Goal: Task Accomplishment & Management: Use online tool/utility

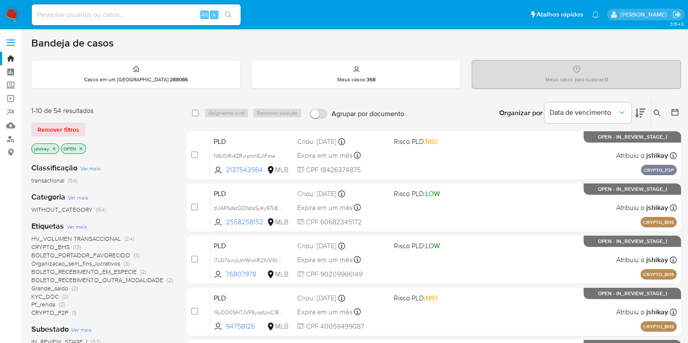
click at [674, 112] on icon at bounding box center [674, 112] width 9 height 9
click at [675, 110] on icon at bounding box center [674, 112] width 9 height 9
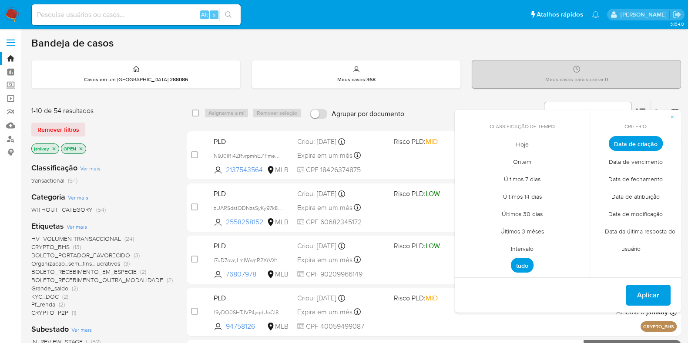
click at [517, 248] on span "Intervalo" at bounding box center [521, 249] width 41 height 18
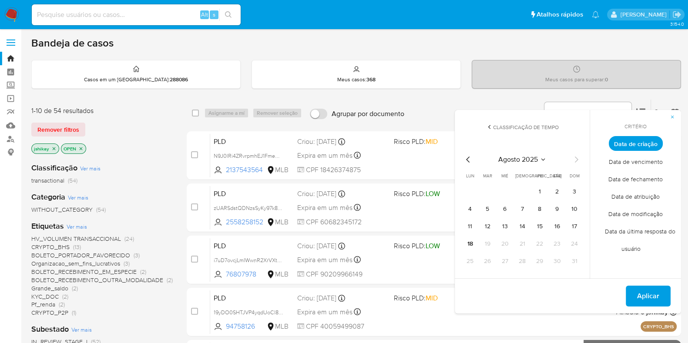
click at [467, 159] on icon "Mes anterior" at bounding box center [468, 159] width 10 height 10
click at [487, 188] on button "1" at bounding box center [487, 192] width 14 height 14
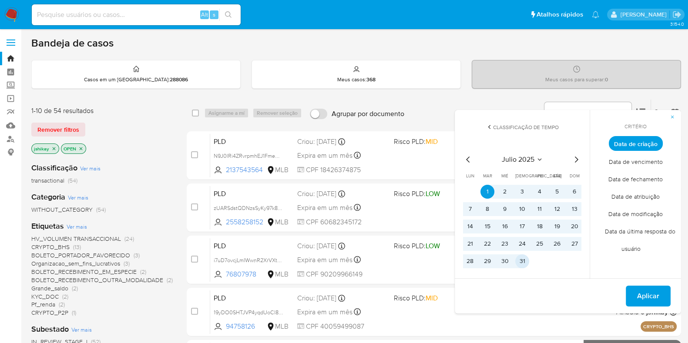
click at [521, 262] on button "31" at bounding box center [522, 261] width 14 height 14
click at [635, 295] on button "Aplicar" at bounding box center [647, 296] width 45 height 21
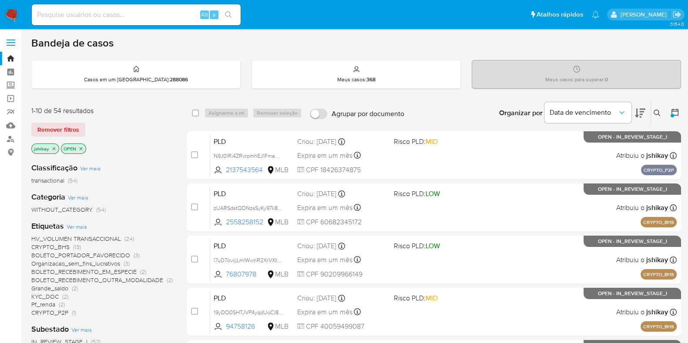
click at [681, 114] on main "3.154.0" at bounding box center [344, 343] width 688 height 687
click at [671, 109] on icon at bounding box center [674, 112] width 7 height 7
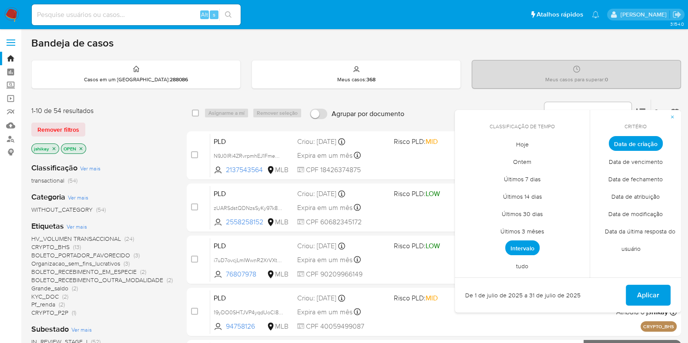
click at [522, 249] on span "Intervalo" at bounding box center [522, 247] width 34 height 15
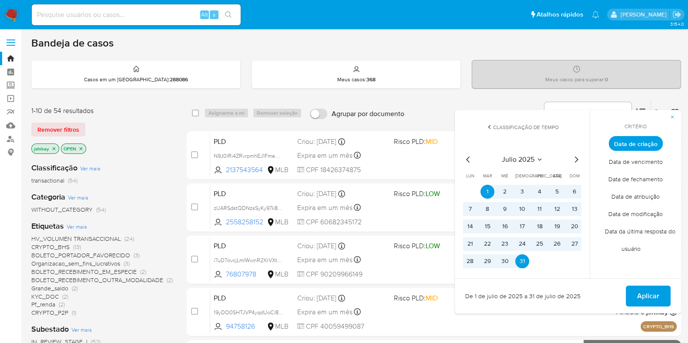
click at [645, 293] on span "Aplicar" at bounding box center [648, 296] width 22 height 19
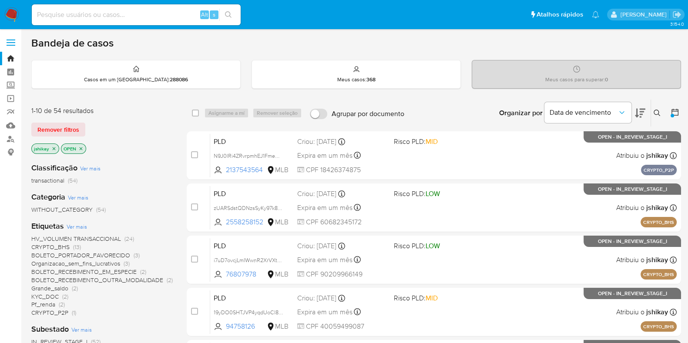
click at [641, 114] on icon at bounding box center [640, 113] width 10 height 10
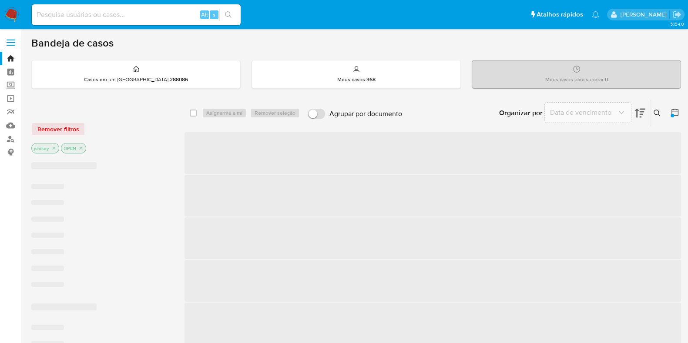
click at [674, 114] on icon at bounding box center [674, 112] width 9 height 9
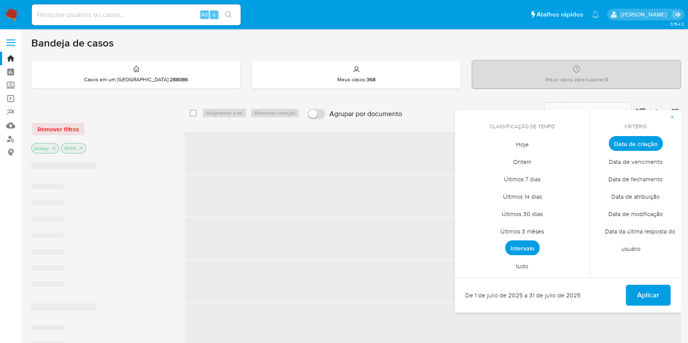
click at [524, 263] on span "tudo" at bounding box center [522, 266] width 30 height 18
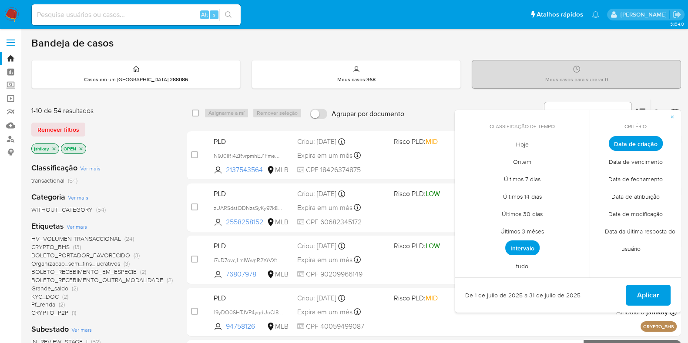
click at [161, 116] on div "1-10 de 54 resultados Remover filtros jshikay OPEN" at bounding box center [100, 131] width 139 height 50
drag, startPoint x: 648, startPoint y: 297, endPoint x: 531, endPoint y: 269, distance: 120.7
click at [534, 266] on div "Classificação de tempo julio 2025 julio 2025 lun lunes mar martes mié miércoles…" at bounding box center [567, 211] width 226 height 203
click at [521, 266] on span "tudo" at bounding box center [522, 266] width 30 height 18
click at [655, 293] on span "Aplicar" at bounding box center [648, 295] width 22 height 19
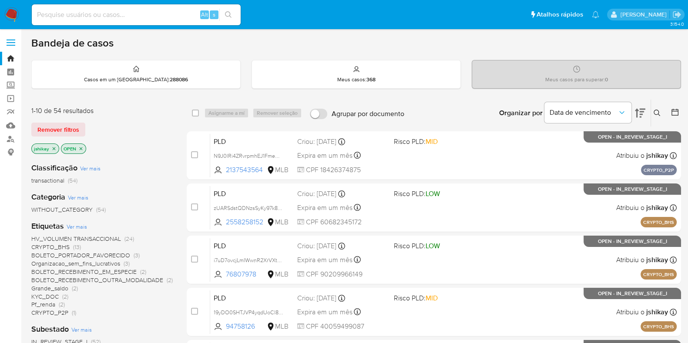
click at [645, 112] on div "Organizar por Data de vencimento" at bounding box center [571, 113] width 158 height 27
click at [642, 112] on icon at bounding box center [640, 113] width 10 height 10
click at [641, 110] on icon at bounding box center [640, 113] width 10 height 10
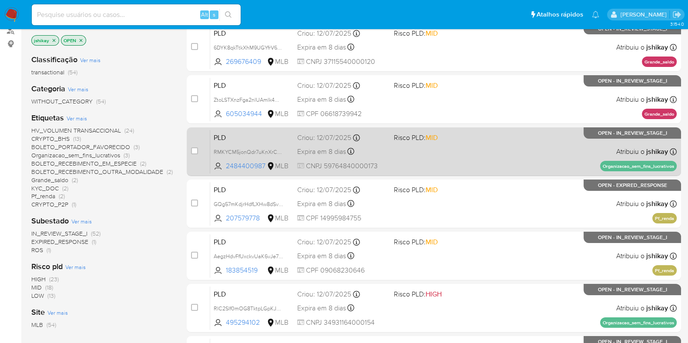
scroll to position [125, 0]
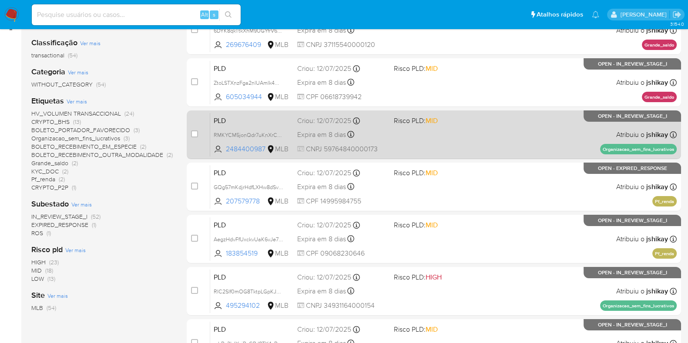
click at [514, 127] on div "PLD RMKYCM5jonQdr7uKnXrC9A3M 2484400987 MLB Risco PLD: MID Criou: 12/07/2025 Cr…" at bounding box center [443, 135] width 466 height 44
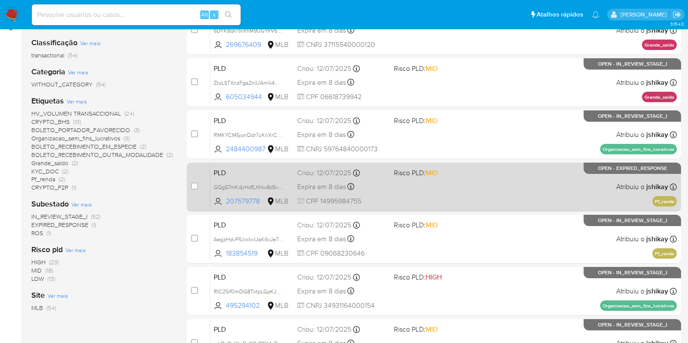
click at [514, 178] on div "PLD GQg57mKdjrHdfLXHw8dSvwKp 207579778 MLB Risco PLD: MID Criou: 12/07/2025 Cri…" at bounding box center [443, 187] width 466 height 44
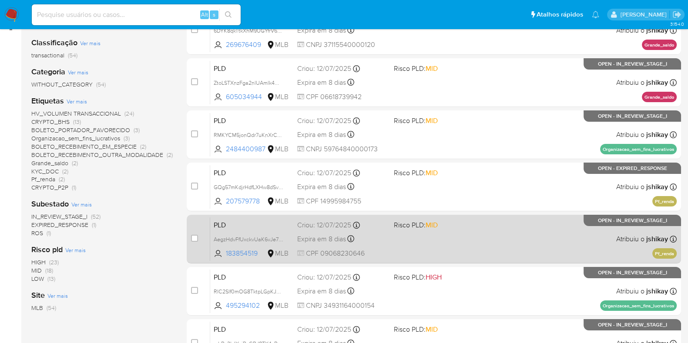
click at [511, 227] on div "PLD AegzHdvFfUxckvUaK6vJe7qq 183854519 MLB Risco PLD: MID Criou: 12/07/2025 Cri…" at bounding box center [443, 239] width 466 height 44
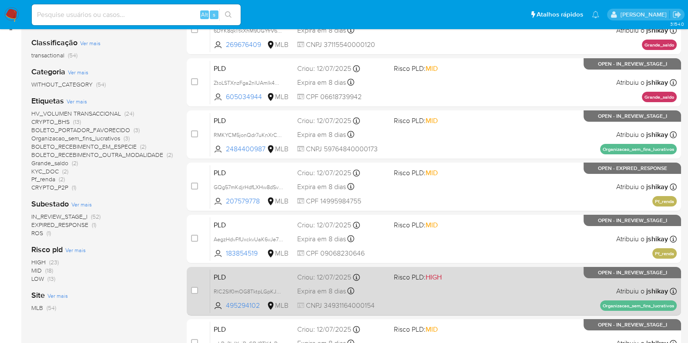
click at [511, 290] on div "PLD RIC2Slf0mOG8TktpLGpKJV1W 495294102 MLB Risco PLD: HIGH Criou: 12/07/2025 Cr…" at bounding box center [443, 291] width 466 height 44
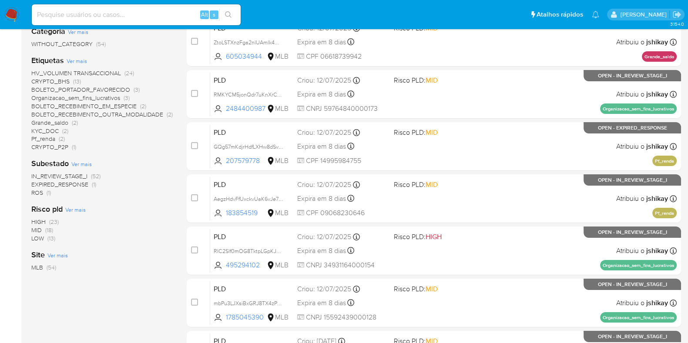
scroll to position [234, 0]
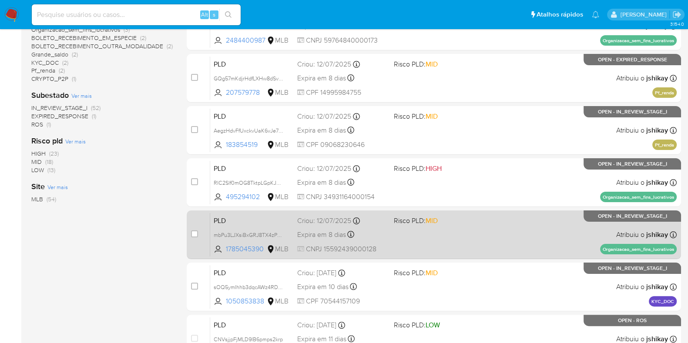
click at [505, 227] on div "PLD mbPu3LJXsiBxGRJ8TX4zP8F1 1785045390 MLB Risco PLD: MID Criou: 12/07/2025 Cr…" at bounding box center [443, 235] width 466 height 44
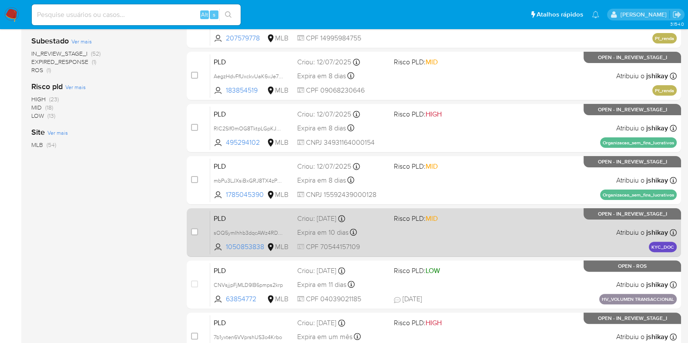
click at [504, 227] on div "PLD sOQ5ymIhhb3dqcAWz4RDF6Bv 1050853838 MLB Risco PLD: MID Criou: 14/07/2025 Cr…" at bounding box center [443, 232] width 466 height 44
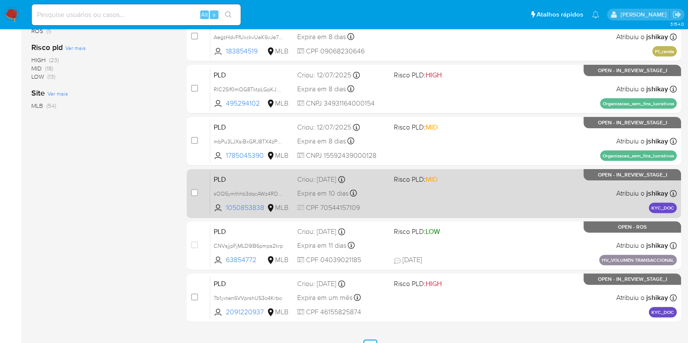
scroll to position [343, 0]
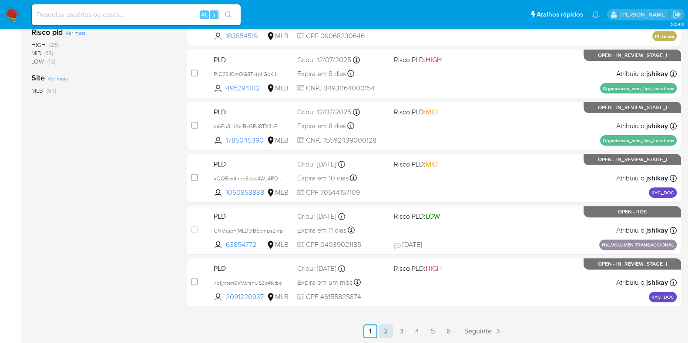
click at [384, 331] on link "2" at bounding box center [386, 331] width 14 height 14
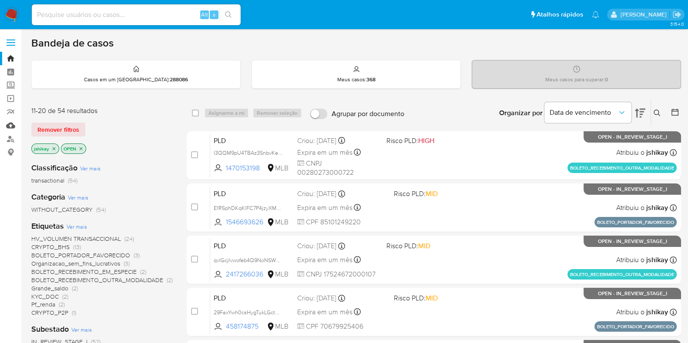
click at [10, 126] on link "Mulan" at bounding box center [52, 125] width 104 height 13
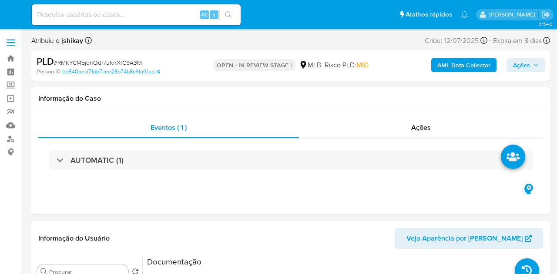
select select "10"
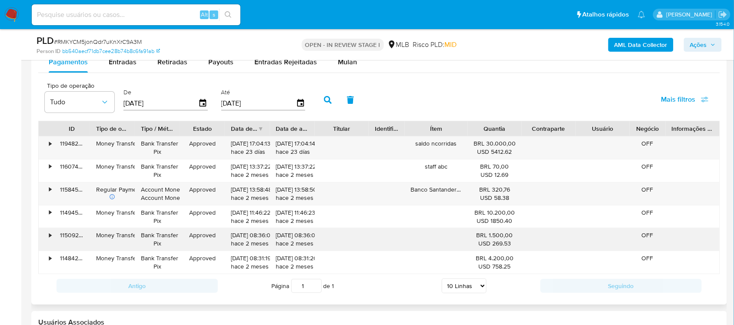
scroll to position [815, 0]
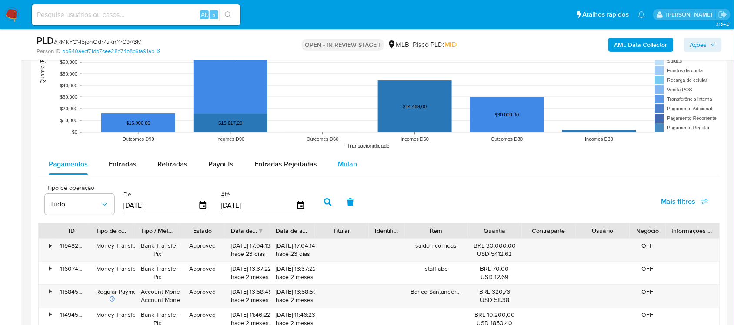
click at [351, 173] on div "Mulan" at bounding box center [347, 164] width 19 height 21
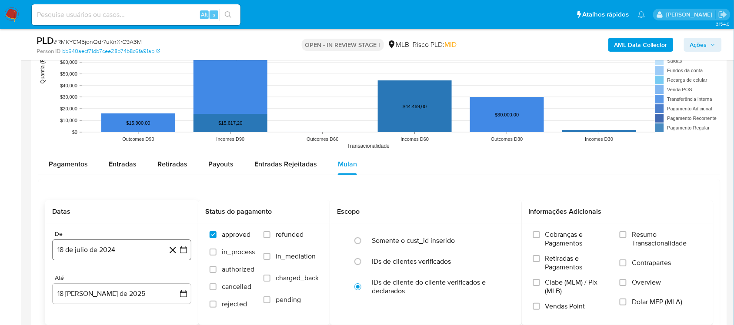
click at [183, 247] on icon "button" at bounding box center [183, 250] width 9 height 9
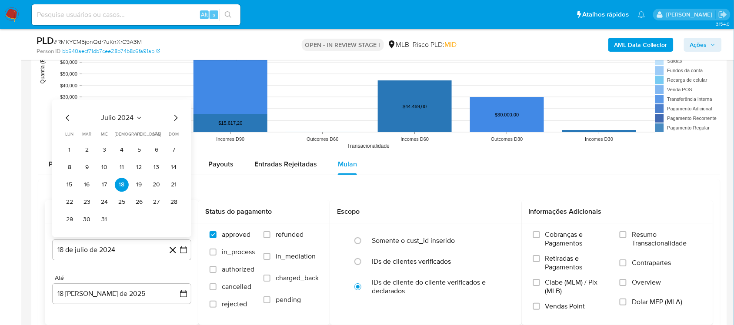
click at [125, 114] on span "julio 2024" at bounding box center [117, 118] width 33 height 9
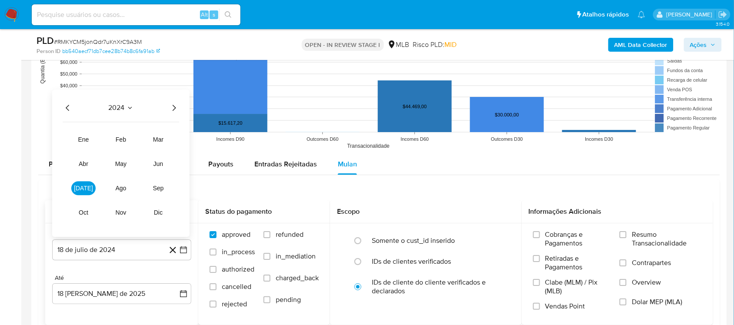
click at [170, 110] on icon "Año siguiente" at bounding box center [174, 108] width 10 height 10
click at [156, 175] on tr "ene feb mar abr may jun jul ago sep oct nov dic" at bounding box center [120, 176] width 99 height 87
click at [157, 167] on span "jun" at bounding box center [159, 163] width 10 height 7
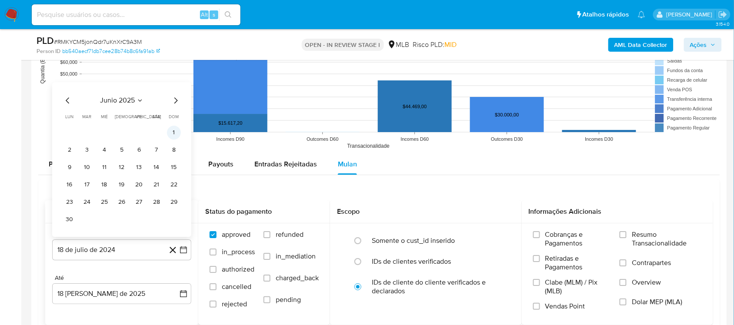
click at [170, 133] on button "1" at bounding box center [174, 133] width 14 height 14
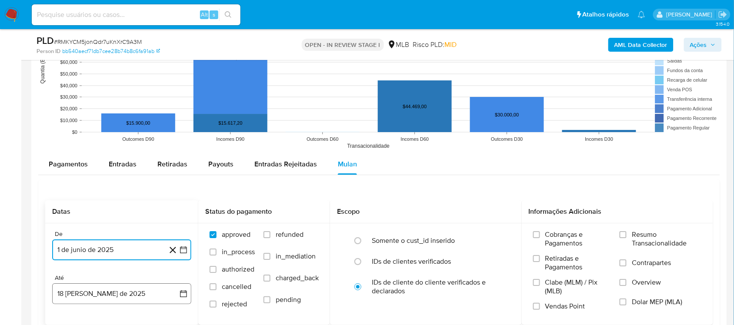
click at [187, 274] on button "18 [PERSON_NAME] de 2025" at bounding box center [121, 294] width 139 height 21
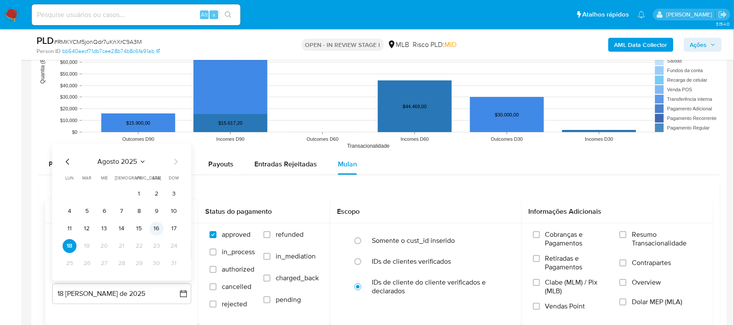
click at [160, 235] on button "16" at bounding box center [157, 229] width 14 height 14
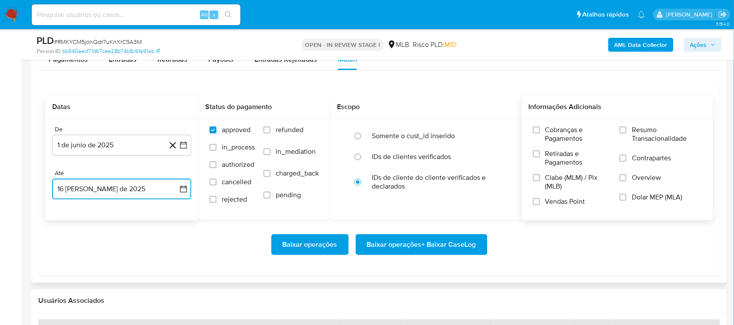
scroll to position [924, 0]
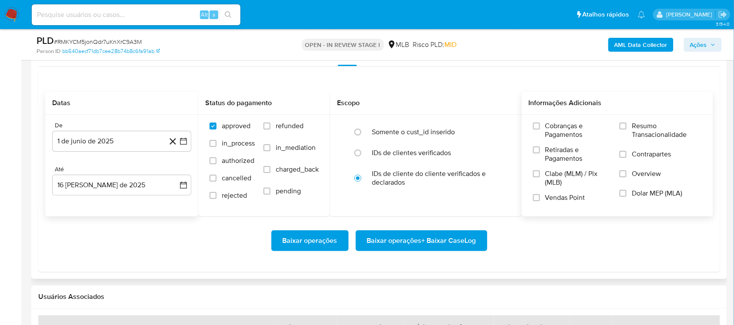
click at [556, 140] on label "Resumo Transacionalidade" at bounding box center [661, 136] width 82 height 28
click at [556, 130] on input "Resumo Transacionalidade" at bounding box center [623, 126] width 7 height 7
click at [447, 242] on span "Baixar operações + Baixar CaseLog" at bounding box center [421, 240] width 109 height 19
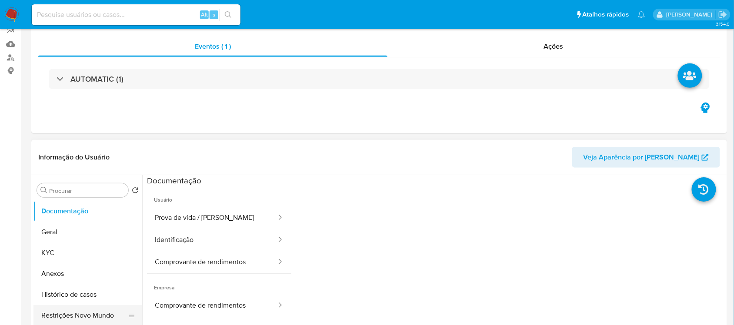
scroll to position [163, 0]
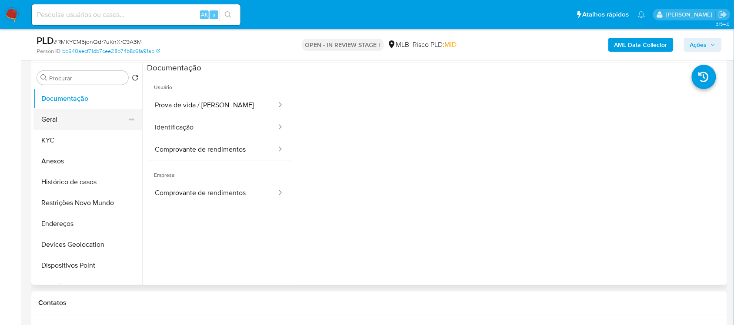
click at [72, 122] on button "Geral" at bounding box center [84, 119] width 102 height 21
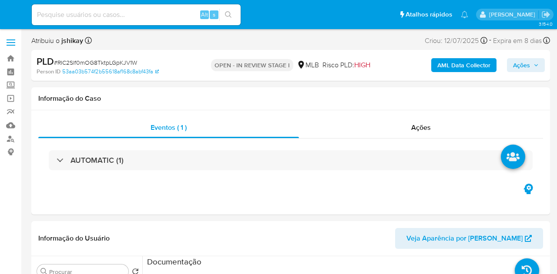
select select "10"
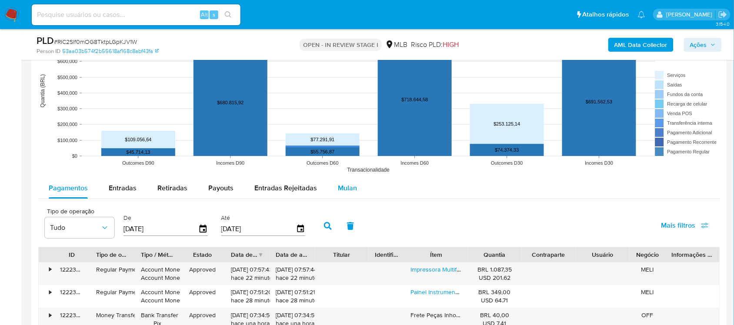
scroll to position [870, 0]
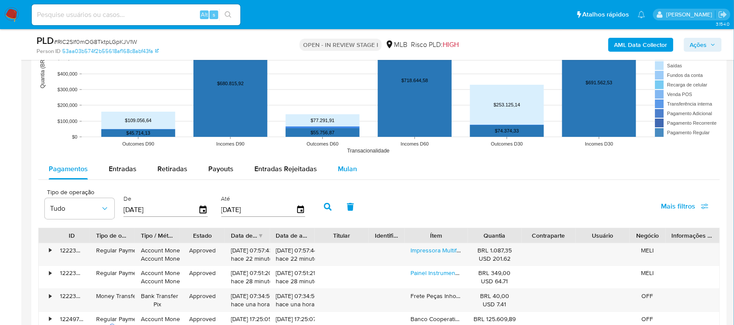
click at [345, 161] on div "Mulan" at bounding box center [347, 169] width 19 height 21
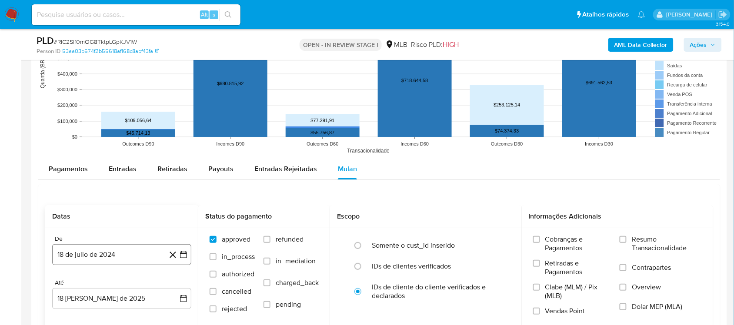
click at [181, 255] on icon "button" at bounding box center [183, 254] width 9 height 9
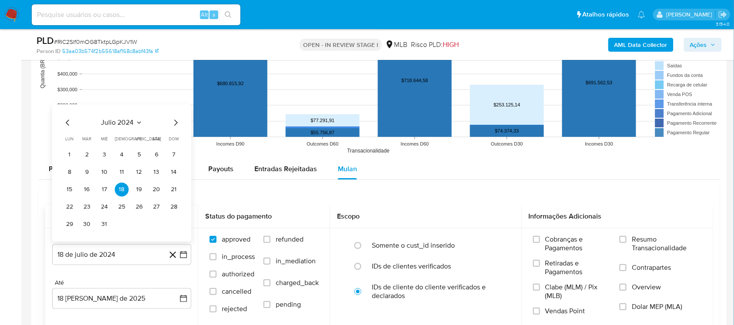
click at [123, 120] on span "julio 2024" at bounding box center [117, 122] width 33 height 9
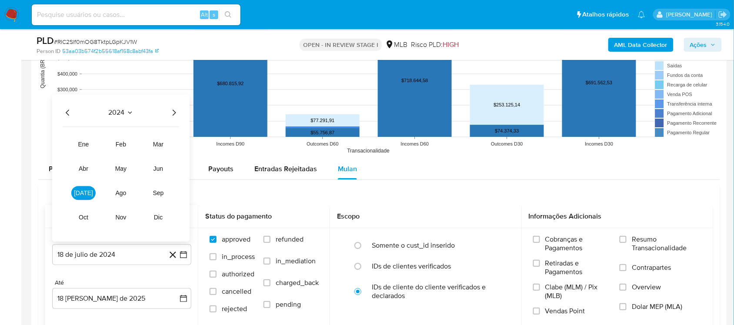
click at [177, 112] on icon "Año siguiente" at bounding box center [174, 112] width 10 height 10
click at [164, 166] on button "jun" at bounding box center [158, 169] width 24 height 14
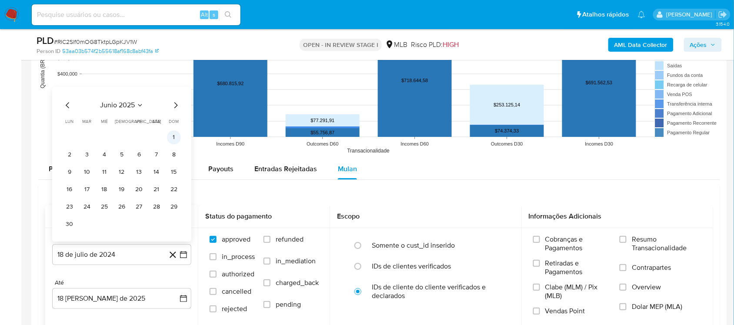
click at [170, 140] on button "1" at bounding box center [174, 137] width 14 height 14
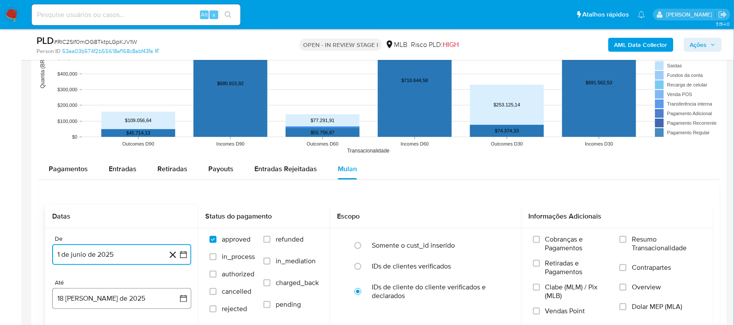
click at [186, 274] on button "18 [PERSON_NAME] de 2025" at bounding box center [121, 298] width 139 height 21
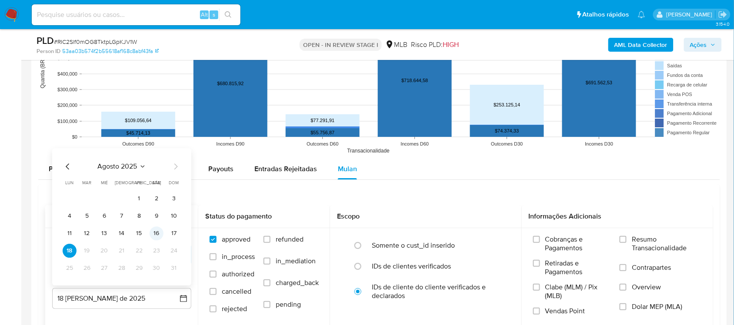
click at [154, 237] on button "16" at bounding box center [157, 234] width 14 height 14
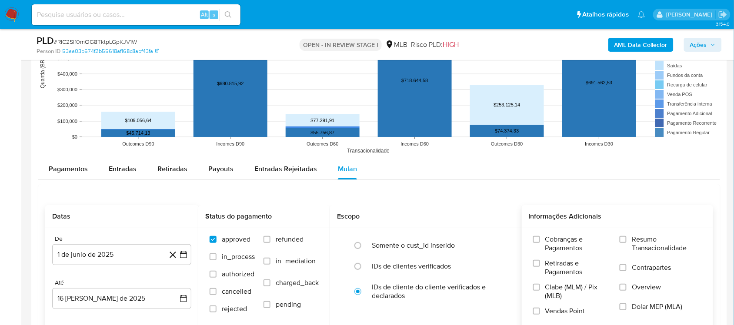
click at [556, 244] on span "Resumo Transacionalidade" at bounding box center [667, 243] width 70 height 17
click at [556, 243] on input "Resumo Transacionalidade" at bounding box center [623, 239] width 7 height 7
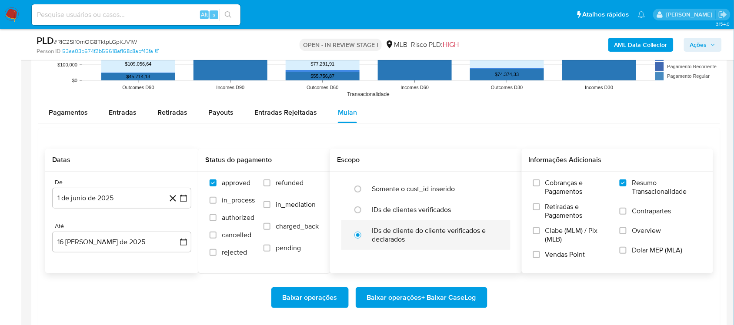
scroll to position [979, 0]
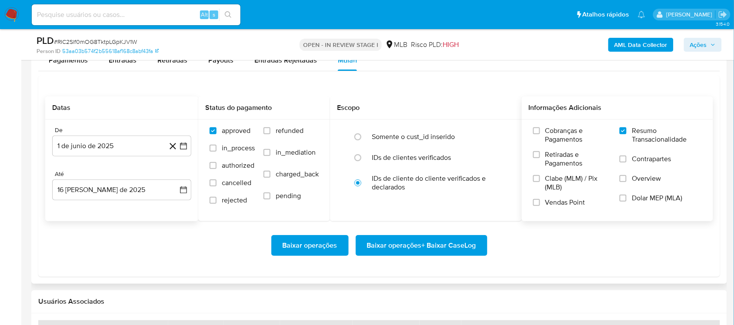
click at [410, 247] on span "Baixar operações + Baixar CaseLog" at bounding box center [421, 245] width 109 height 19
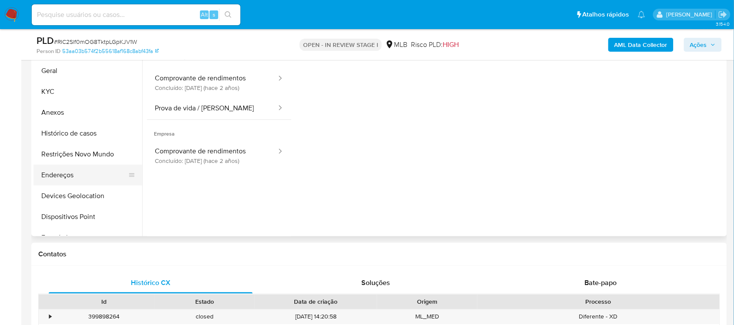
scroll to position [163, 0]
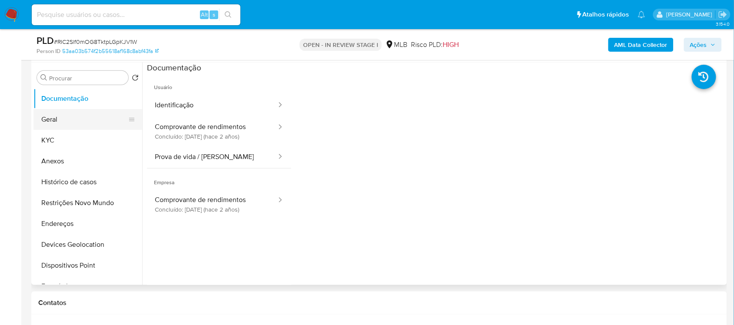
click at [94, 114] on button "Geral" at bounding box center [84, 119] width 102 height 21
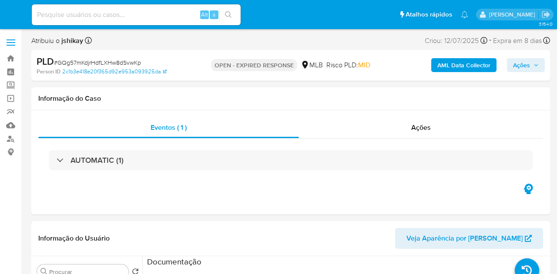
select select "10"
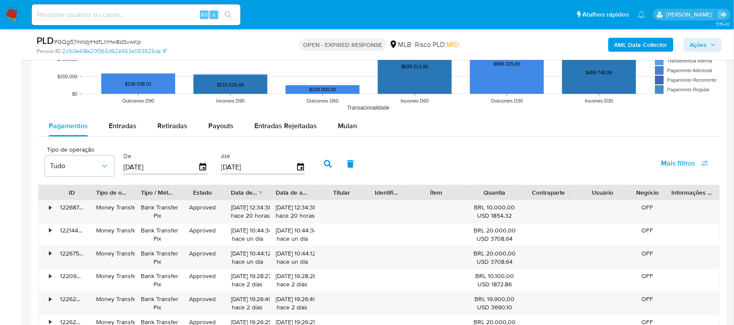
scroll to position [815, 0]
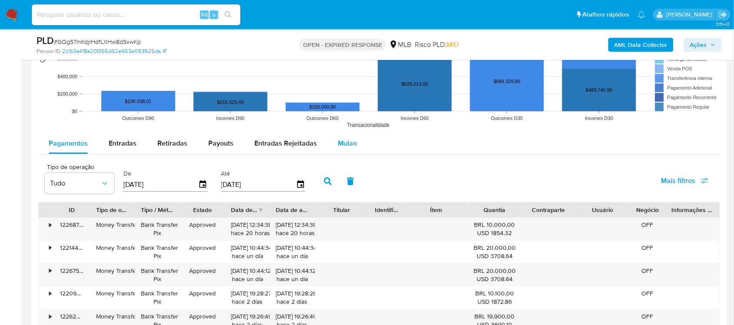
click at [351, 140] on span "Mulan" at bounding box center [347, 143] width 19 height 10
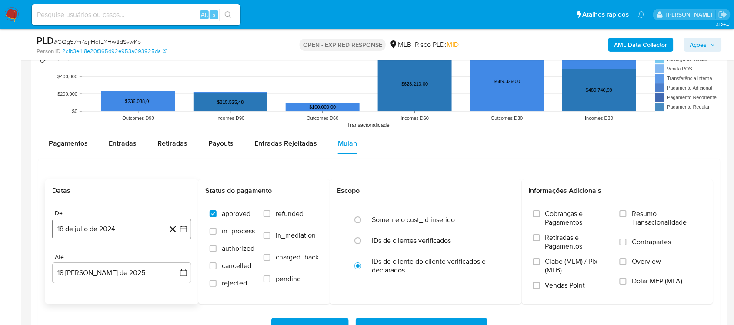
click at [179, 229] on icon "button" at bounding box center [183, 229] width 9 height 9
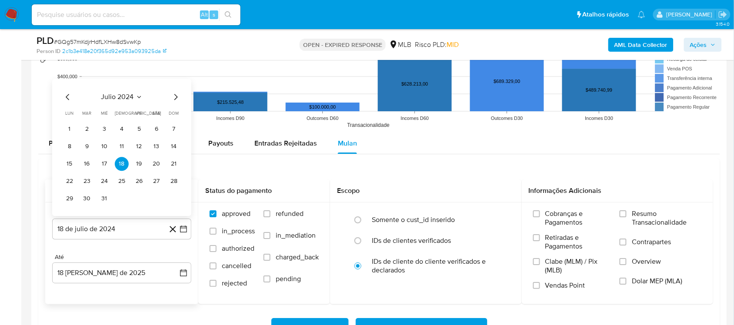
click at [117, 101] on span "julio 2024" at bounding box center [117, 97] width 33 height 9
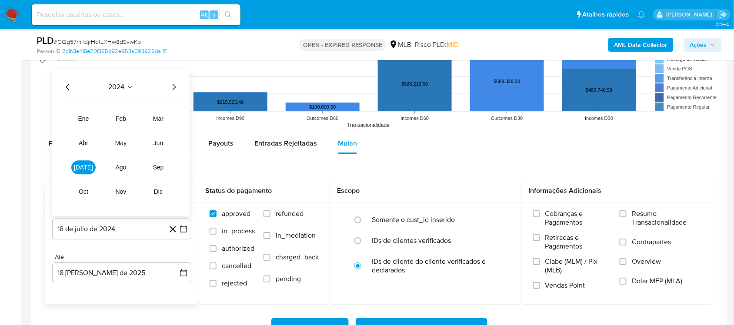
drag, startPoint x: 177, startPoint y: 81, endPoint x: 177, endPoint y: 88, distance: 7.0
click at [177, 82] on div "2024 2024 ene feb mar abr may jun jul ago sep oct nov dic" at bounding box center [120, 142] width 137 height 147
click at [177, 88] on icon "Año siguiente" at bounding box center [174, 87] width 10 height 10
click at [160, 143] on span "jun" at bounding box center [159, 143] width 10 height 7
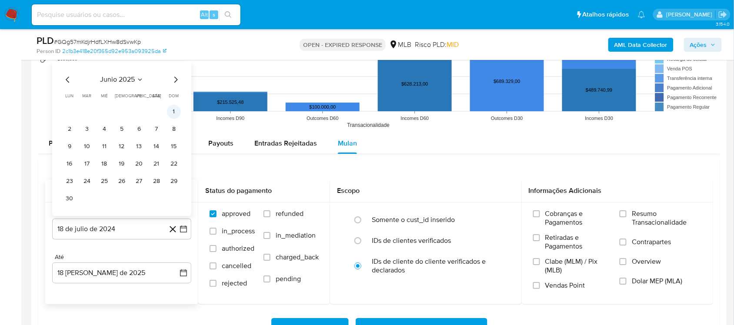
click at [170, 115] on button "1" at bounding box center [174, 112] width 14 height 14
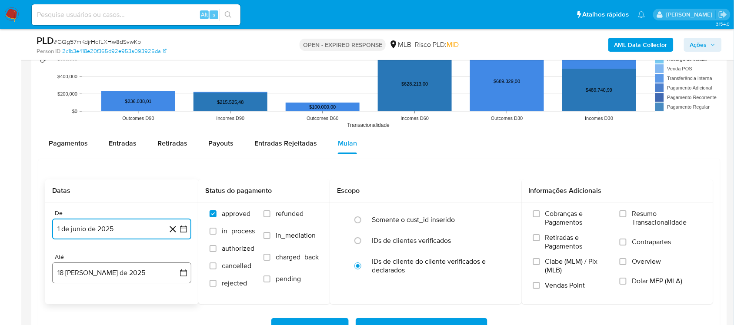
click at [183, 274] on icon "button" at bounding box center [183, 273] width 9 height 9
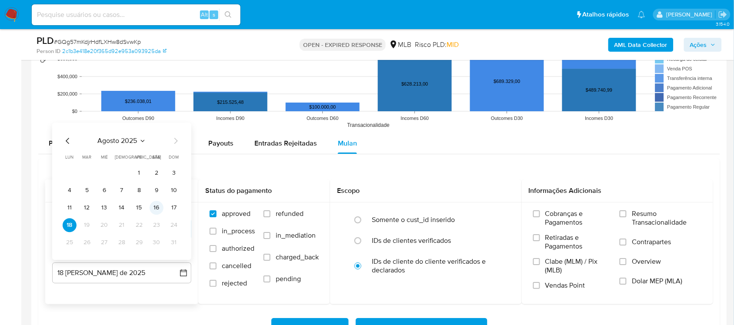
click at [159, 210] on button "16" at bounding box center [157, 208] width 14 height 14
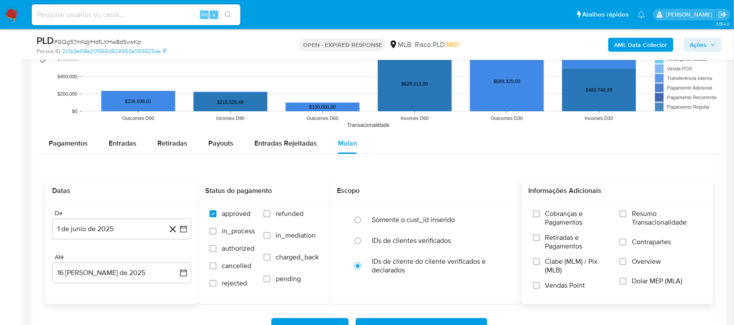
click at [556, 220] on span "Resumo Transacionalidade" at bounding box center [667, 218] width 70 height 17
click at [556, 217] on input "Resumo Transacionalidade" at bounding box center [623, 213] width 7 height 7
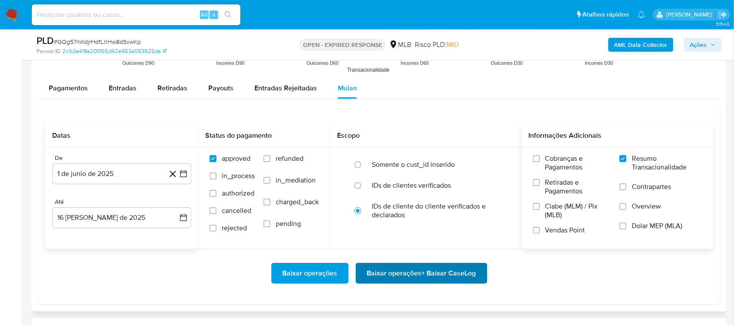
scroll to position [924, 0]
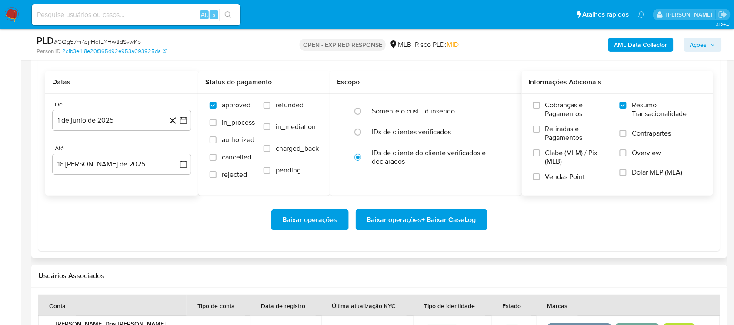
click at [422, 228] on span "Baixar operações + Baixar CaseLog" at bounding box center [421, 219] width 109 height 19
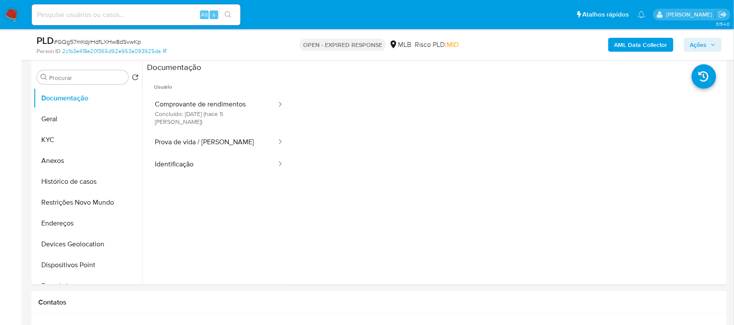
scroll to position [163, 0]
click at [69, 136] on button "KYC" at bounding box center [84, 140] width 102 height 21
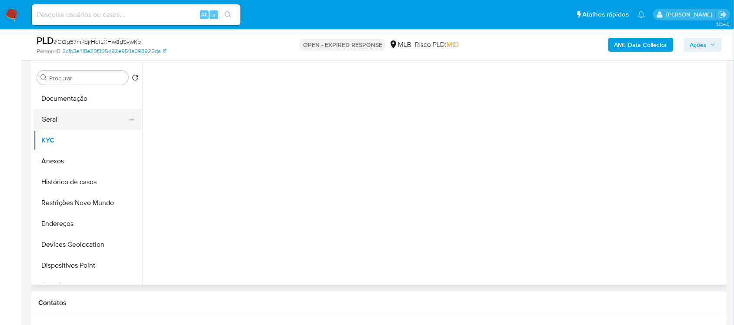
click at [69, 115] on button "Geral" at bounding box center [84, 119] width 102 height 21
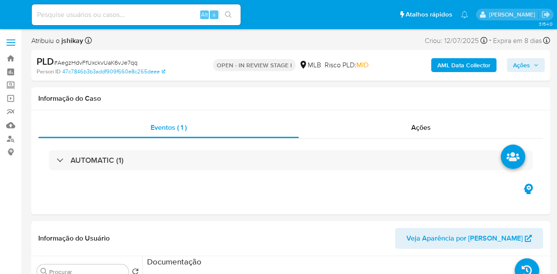
select select "10"
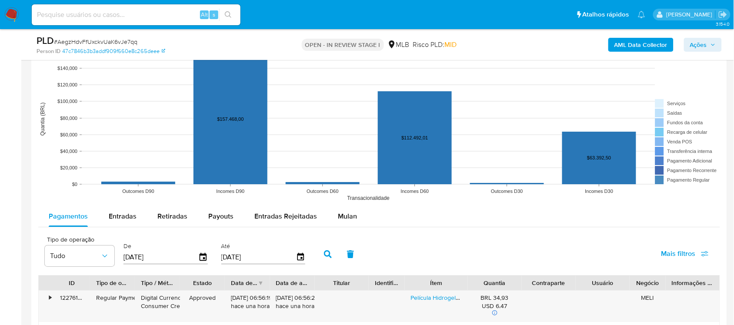
scroll to position [979, 0]
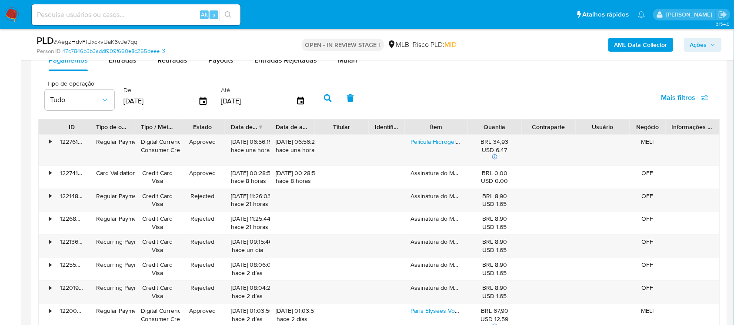
click at [340, 59] on div "PLD # AegzHdvFfUxckvUaK6vJe7qq Person ID 47c7846b3b3addf909f660e8c265deee OPEN …" at bounding box center [379, 44] width 696 height 31
click at [340, 61] on span "Mulan" at bounding box center [347, 60] width 19 height 10
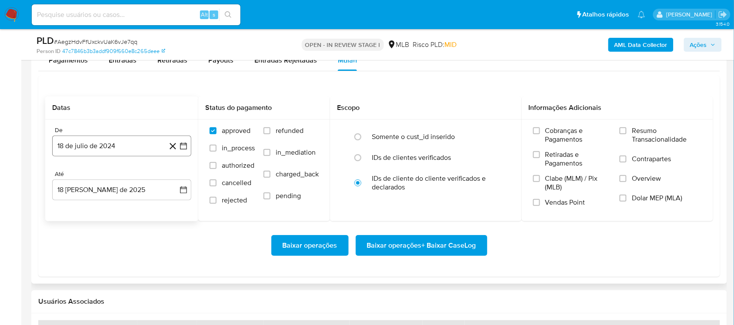
click at [179, 148] on icon "button" at bounding box center [183, 146] width 9 height 9
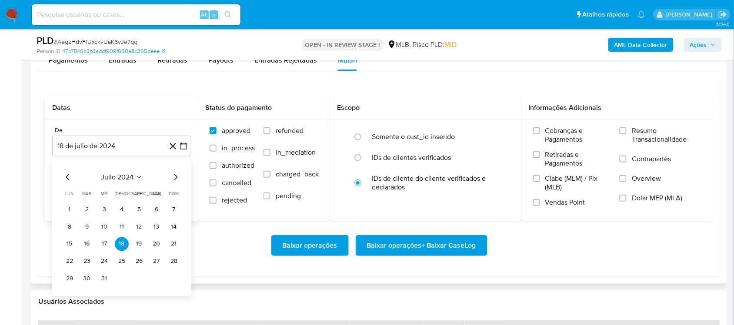
click at [134, 180] on button "julio 2024" at bounding box center [121, 177] width 41 height 9
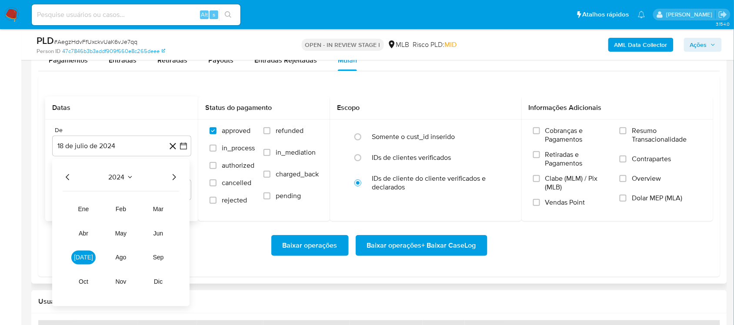
click at [169, 179] on icon "Año siguiente" at bounding box center [174, 177] width 10 height 10
click at [160, 238] on button "jun" at bounding box center [158, 233] width 24 height 14
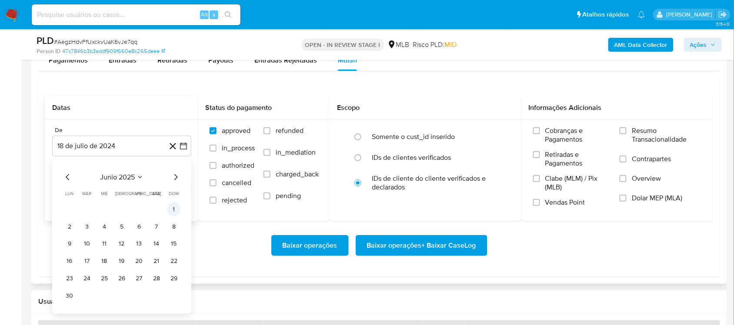
click at [174, 209] on button "1" at bounding box center [174, 209] width 14 height 14
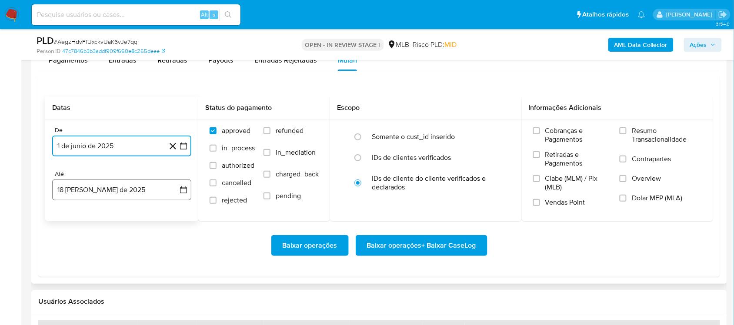
click at [182, 194] on icon "button" at bounding box center [183, 190] width 9 height 9
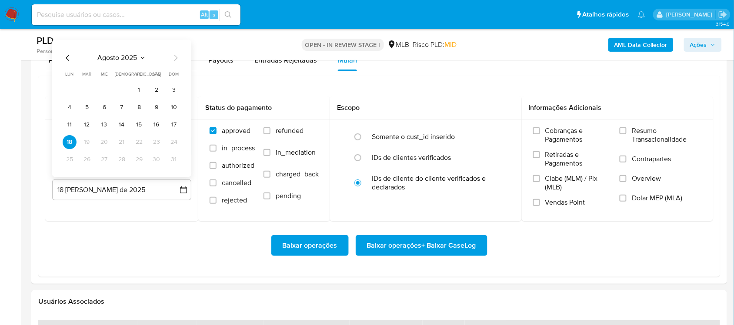
click at [155, 129] on button "16" at bounding box center [157, 125] width 14 height 14
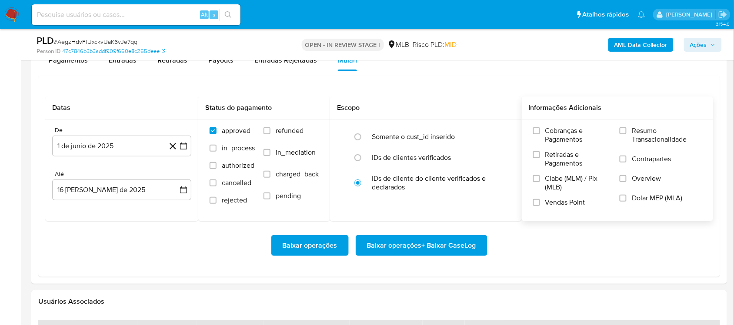
click at [556, 144] on label "Resumo Transacionalidade" at bounding box center [661, 141] width 82 height 28
click at [556, 134] on input "Resumo Transacionalidade" at bounding box center [623, 130] width 7 height 7
click at [401, 238] on span "Baixar operações + Baixar CaseLog" at bounding box center [421, 245] width 109 height 19
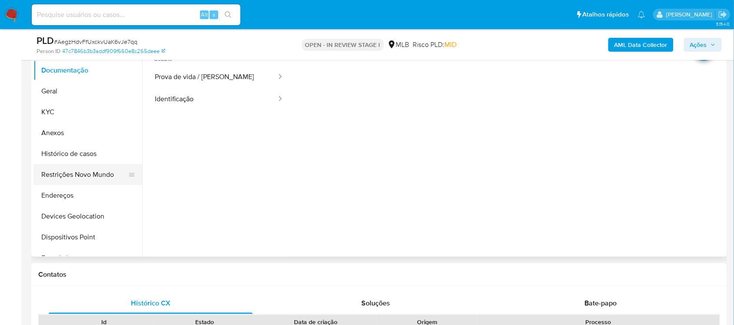
scroll to position [163, 0]
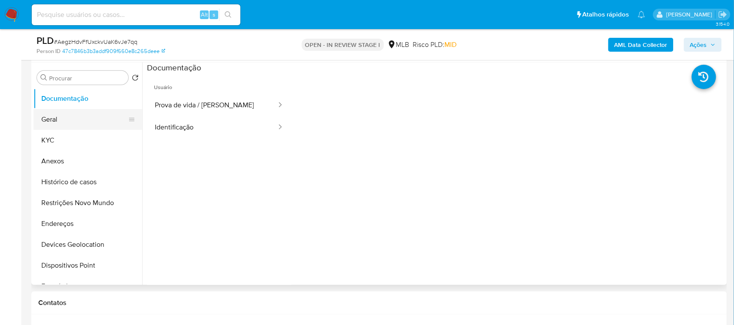
click at [59, 122] on button "Geral" at bounding box center [84, 119] width 102 height 21
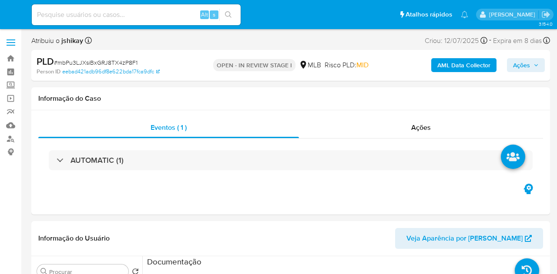
select select "10"
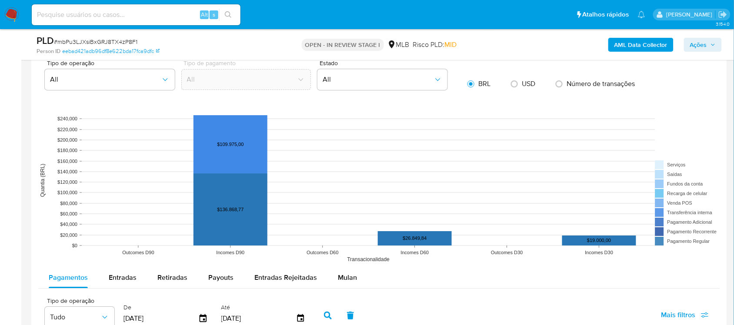
scroll to position [979, 0]
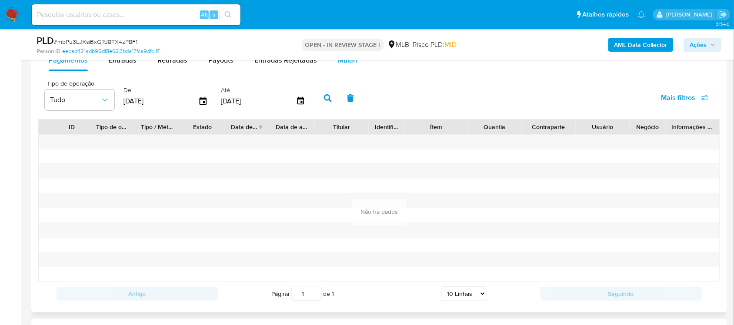
click at [351, 70] on div "Mulan" at bounding box center [347, 60] width 19 height 21
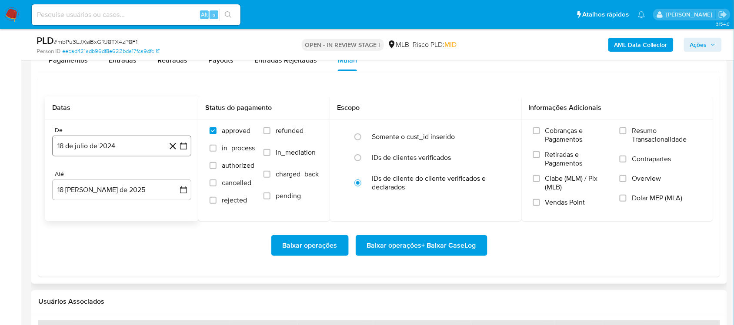
click at [184, 145] on icon "button" at bounding box center [183, 146] width 9 height 9
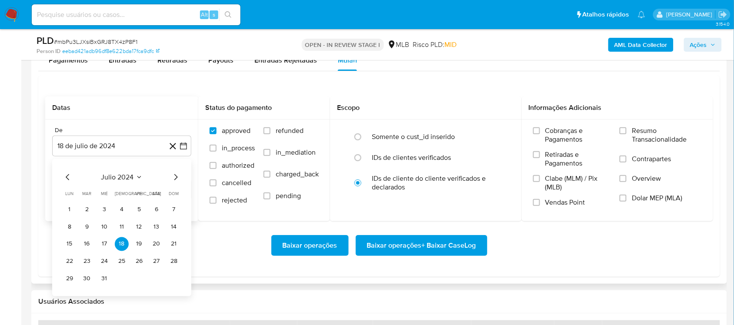
click at [127, 177] on span "julio 2024" at bounding box center [117, 177] width 33 height 9
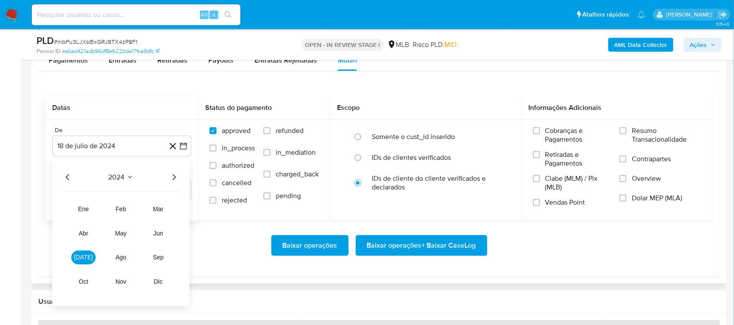
click at [173, 174] on icon "Año siguiente" at bounding box center [174, 177] width 10 height 10
click at [166, 233] on button "jun" at bounding box center [158, 233] width 24 height 14
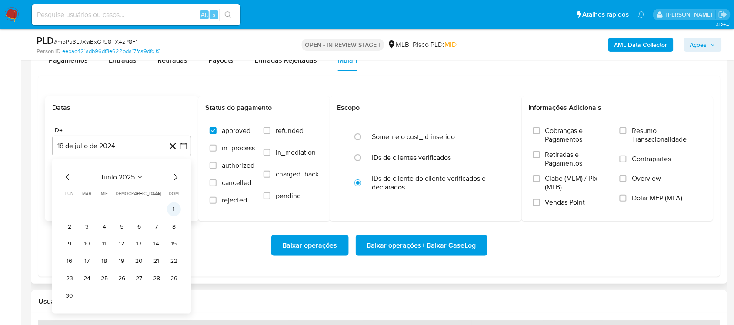
click at [173, 214] on button "1" at bounding box center [174, 209] width 14 height 14
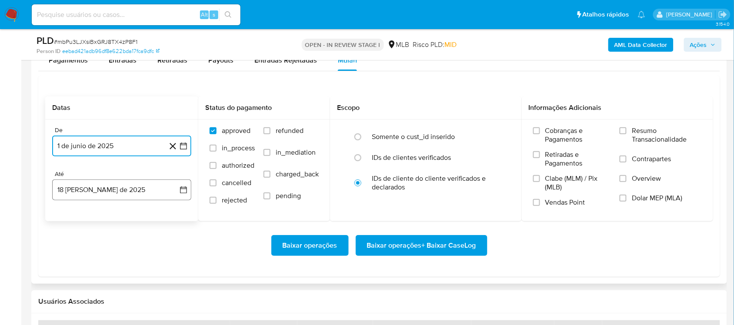
click at [180, 197] on button "18 [PERSON_NAME] de 2025" at bounding box center [121, 190] width 139 height 21
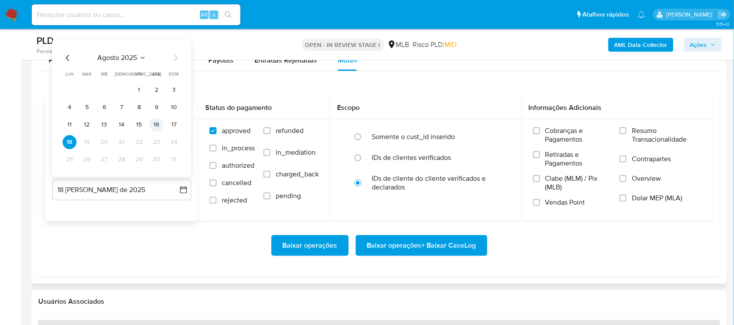
click at [157, 126] on button "16" at bounding box center [157, 125] width 14 height 14
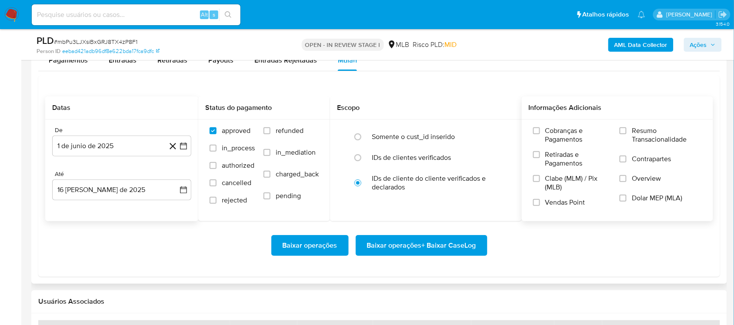
click at [556, 132] on span "Resumo Transacionalidade" at bounding box center [667, 135] width 70 height 17
click at [556, 132] on input "Resumo Transacionalidade" at bounding box center [623, 130] width 7 height 7
click at [448, 247] on span "Baixar operações + Baixar CaseLog" at bounding box center [421, 245] width 109 height 19
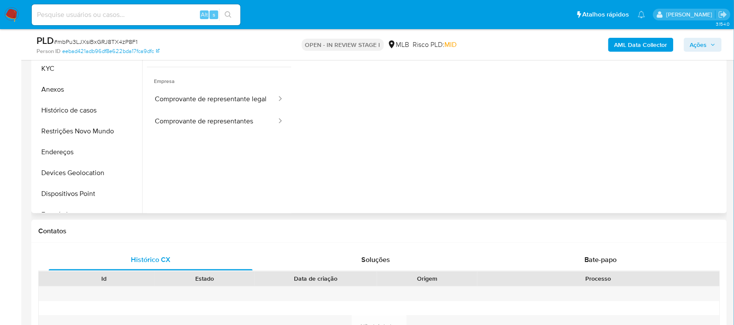
scroll to position [163, 0]
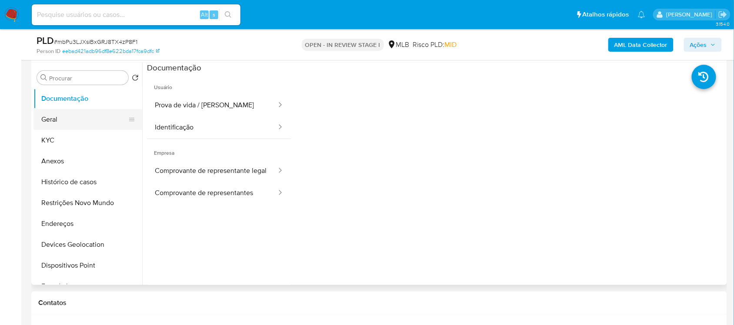
click at [72, 123] on button "Geral" at bounding box center [84, 119] width 102 height 21
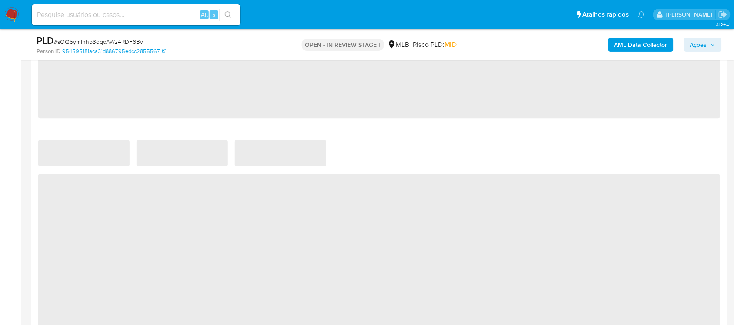
select select "10"
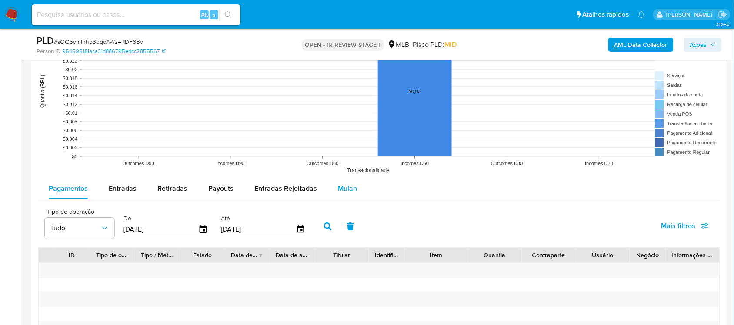
scroll to position [870, 0]
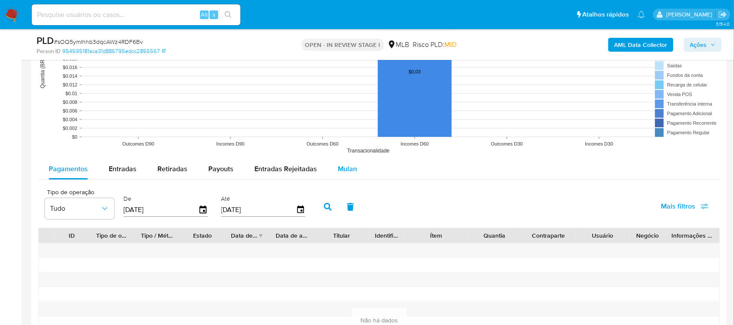
click at [343, 166] on span "Mulan" at bounding box center [347, 169] width 19 height 10
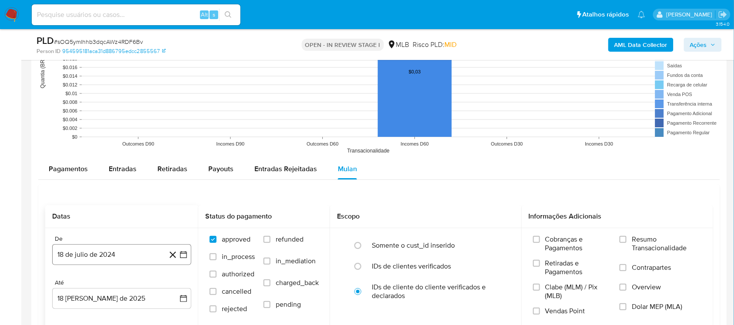
click at [183, 257] on icon "button" at bounding box center [183, 254] width 9 height 9
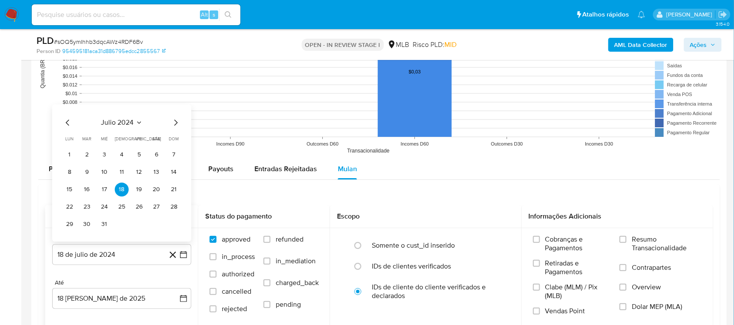
click at [127, 122] on span "julio 2024" at bounding box center [117, 122] width 33 height 9
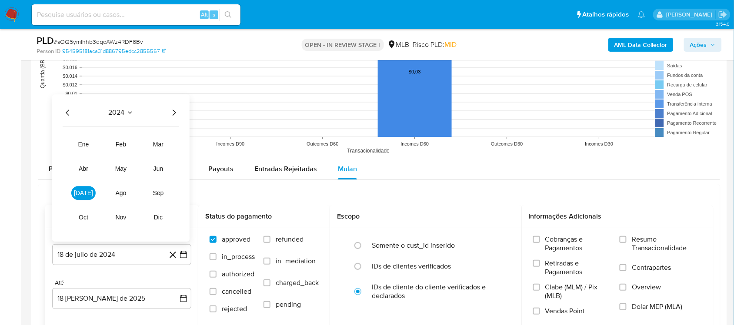
click at [173, 113] on icon "Año siguiente" at bounding box center [174, 112] width 10 height 10
click at [156, 178] on tr "ene feb mar abr may jun [DATE] ago sep oct nov dic" at bounding box center [120, 180] width 99 height 87
click at [160, 170] on span "jun" at bounding box center [159, 168] width 10 height 7
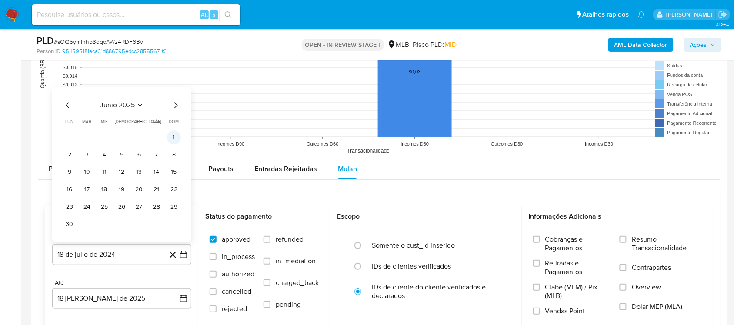
click at [170, 133] on button "1" at bounding box center [174, 137] width 14 height 14
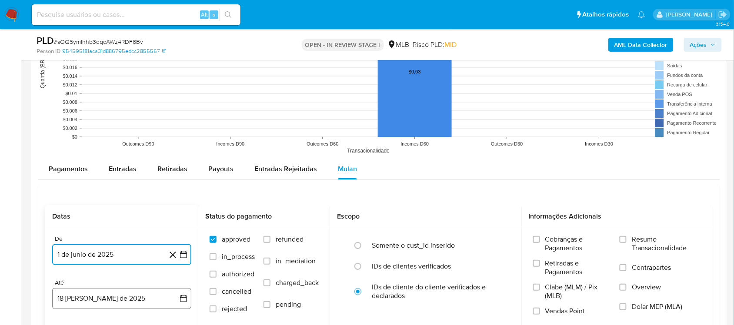
click at [180, 274] on icon "button" at bounding box center [183, 298] width 9 height 9
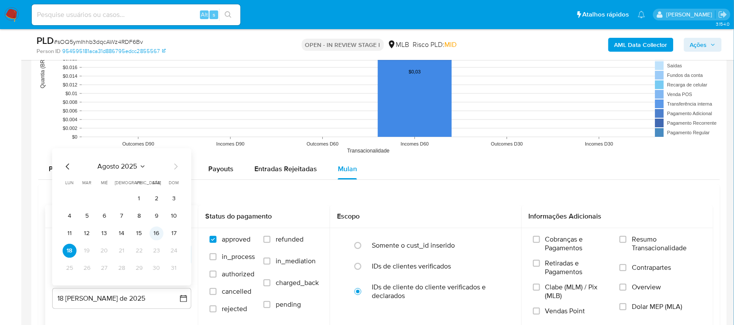
click at [159, 236] on button "16" at bounding box center [157, 234] width 14 height 14
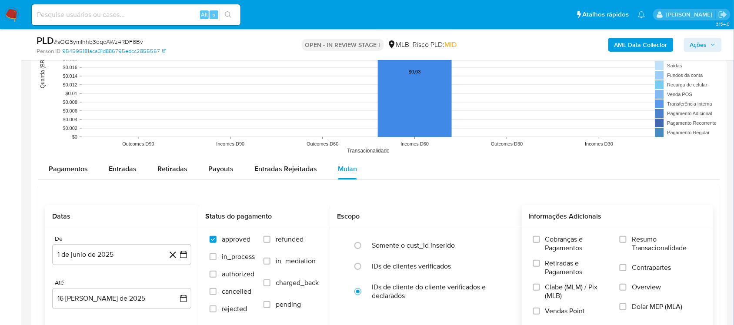
click at [556, 242] on span "Resumo Transacionalidade" at bounding box center [667, 243] width 70 height 17
click at [556, 242] on input "Resumo Transacionalidade" at bounding box center [623, 239] width 7 height 7
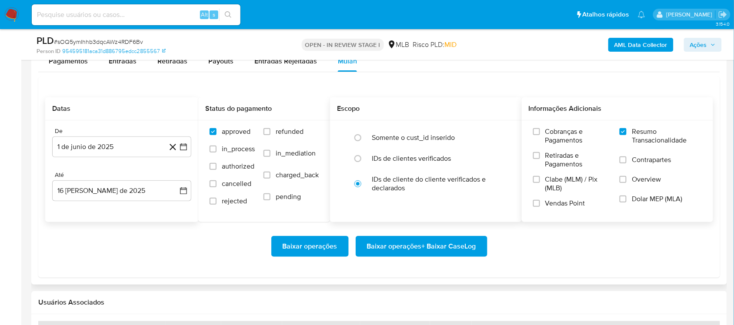
scroll to position [979, 0]
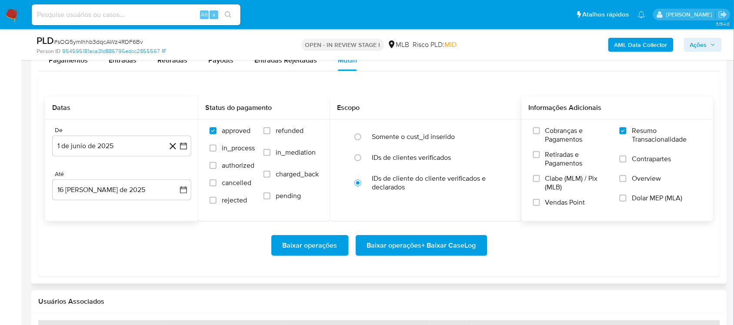
click at [404, 237] on span "Baixar operações + Baixar CaseLog" at bounding box center [421, 245] width 109 height 19
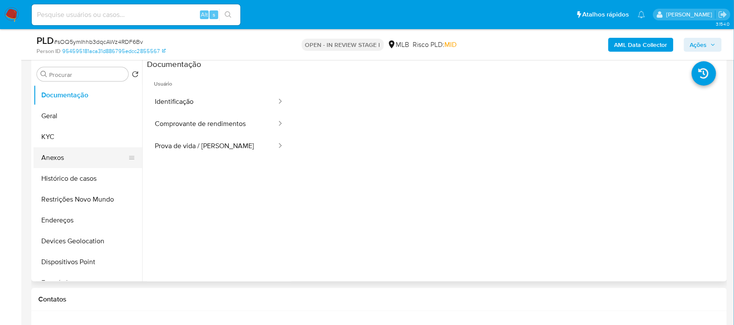
scroll to position [163, 0]
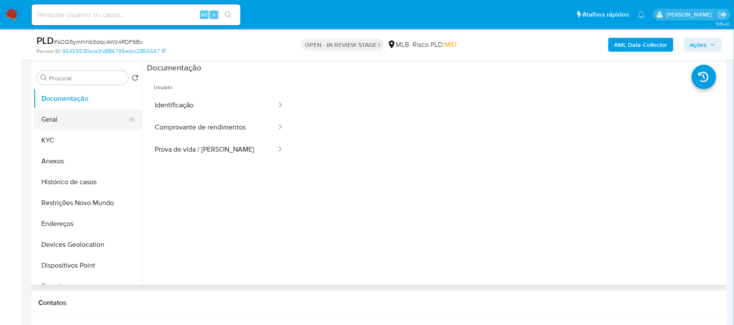
click at [83, 123] on button "Geral" at bounding box center [84, 119] width 102 height 21
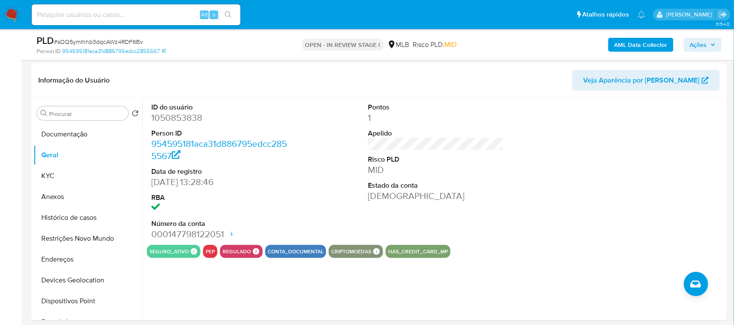
scroll to position [109, 0]
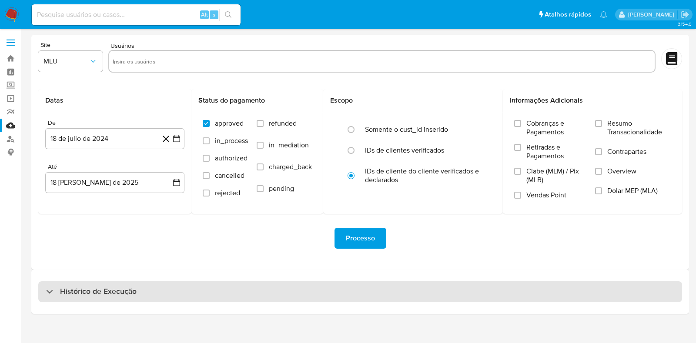
click at [135, 287] on h3 "Histórico de Execução" at bounding box center [98, 292] width 77 height 10
select select "10"
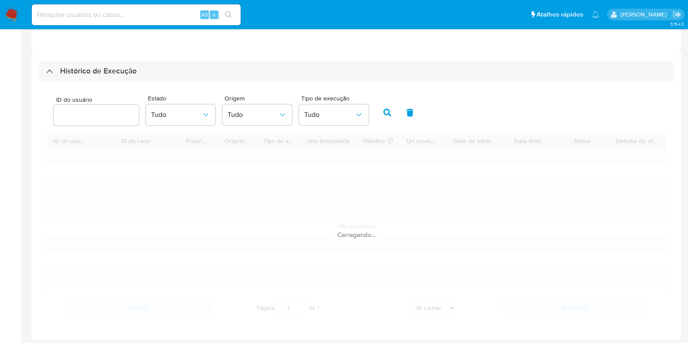
scroll to position [221, 0]
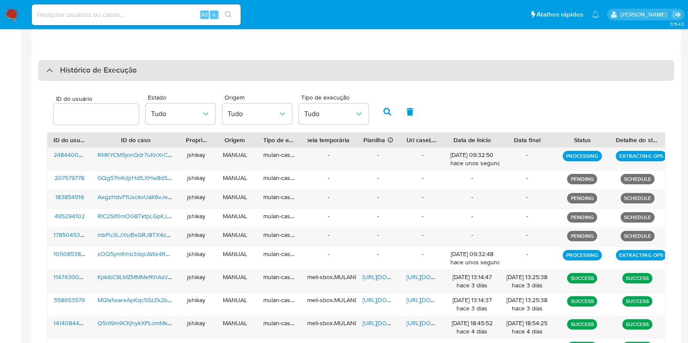
click at [125, 73] on h3 "Histórico de Execução" at bounding box center [98, 70] width 77 height 10
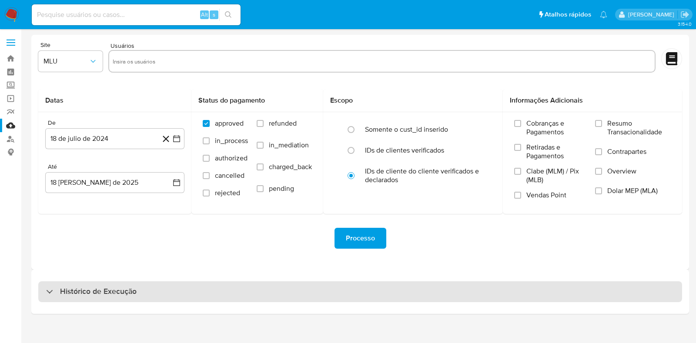
click at [94, 294] on h3 "Histórico de Execução" at bounding box center [98, 292] width 77 height 10
select select "10"
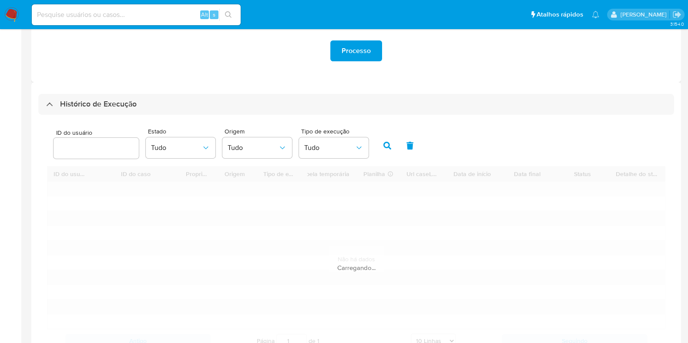
scroll to position [217, 0]
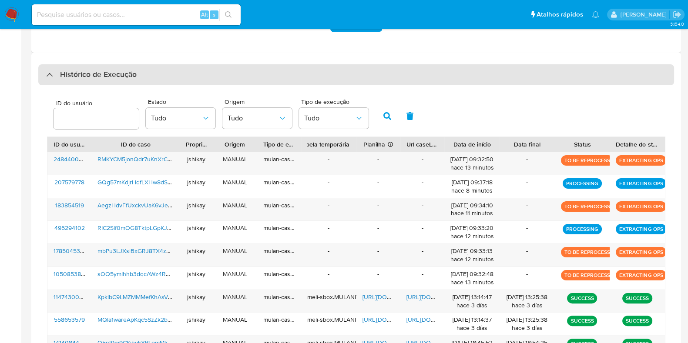
click at [79, 82] on div "Histórico de Execução" at bounding box center [355, 74] width 635 height 21
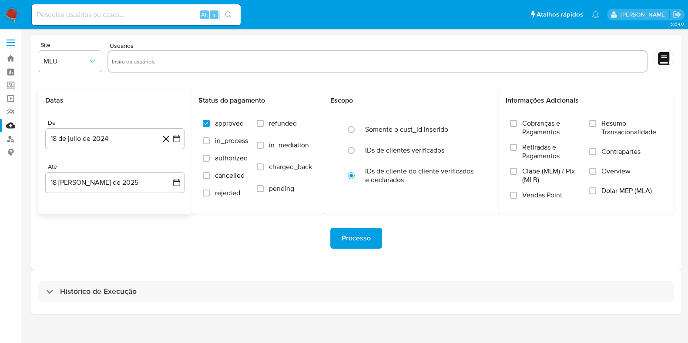
scroll to position [0, 0]
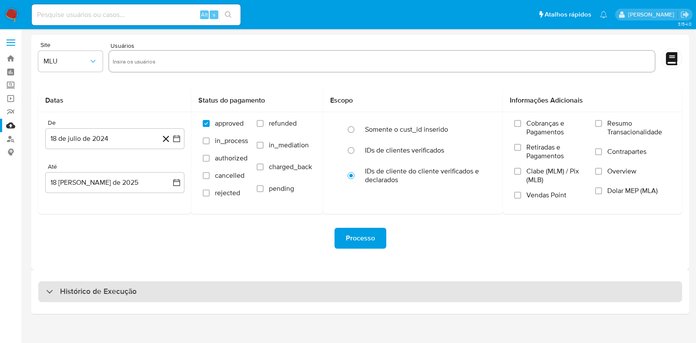
drag, startPoint x: 90, startPoint y: 300, endPoint x: 90, endPoint y: 290, distance: 10.0
click at [90, 298] on div "Histórico de Execução" at bounding box center [360, 291] width 644 height 21
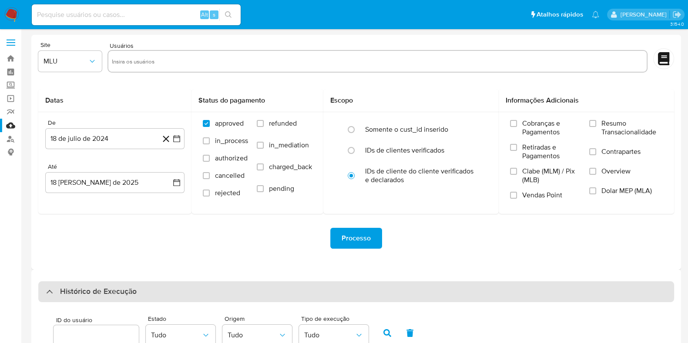
click at [90, 290] on h3 "Histórico de Execução" at bounding box center [98, 292] width 77 height 10
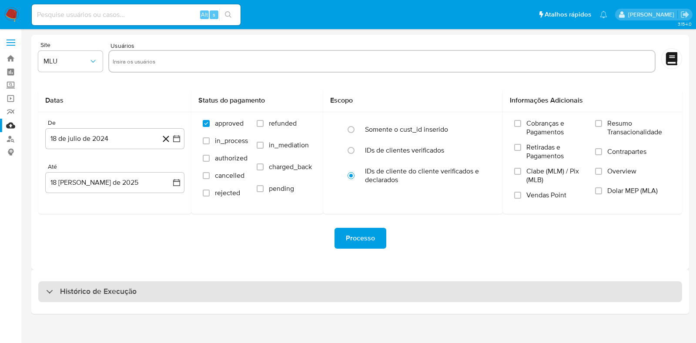
click at [90, 290] on h3 "Histórico de Execução" at bounding box center [98, 292] width 77 height 10
select select "10"
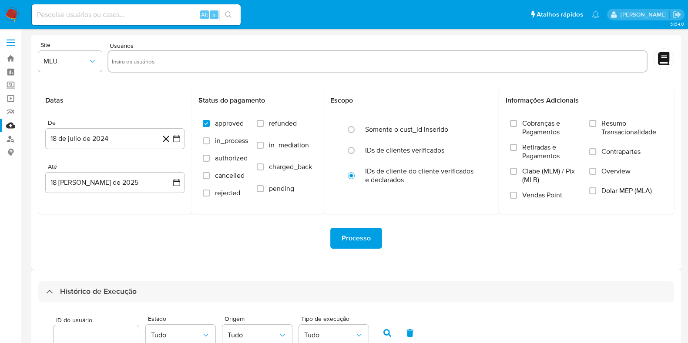
scroll to position [217, 0]
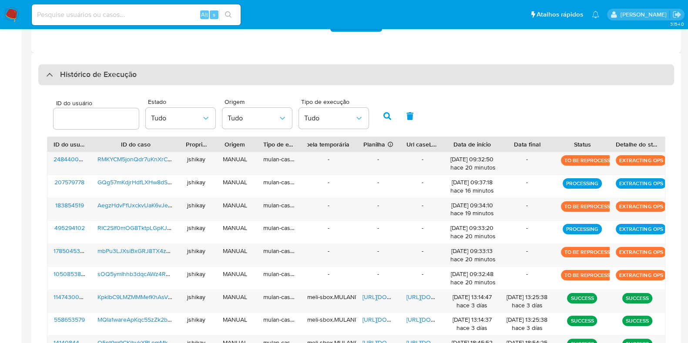
click at [91, 67] on div "Histórico de Execução" at bounding box center [355, 74] width 635 height 21
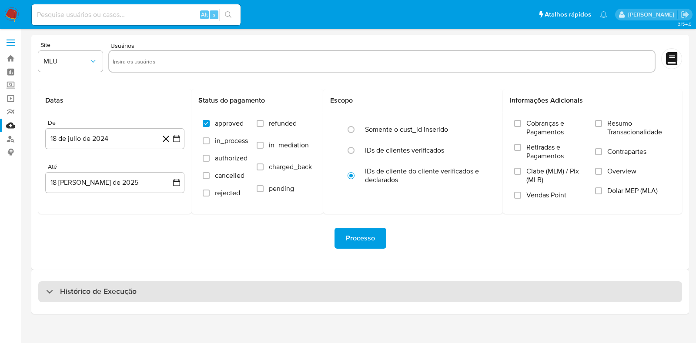
click at [132, 288] on h3 "Histórico de Execução" at bounding box center [98, 292] width 77 height 10
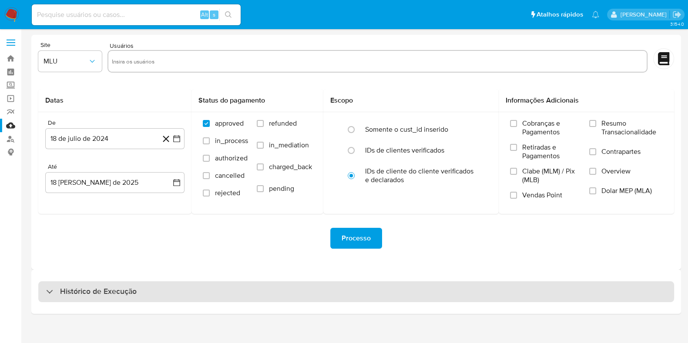
select select "10"
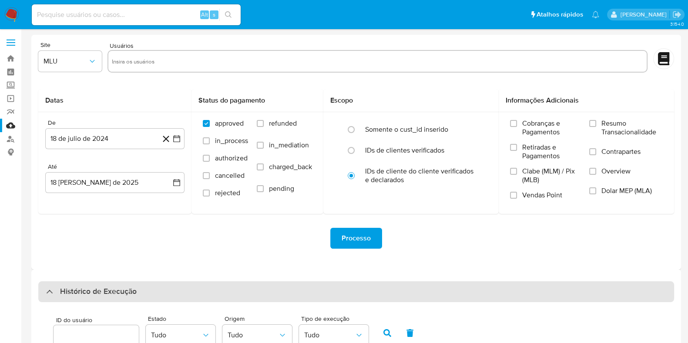
click at [134, 294] on h3 "Histórico de Execução" at bounding box center [98, 292] width 77 height 10
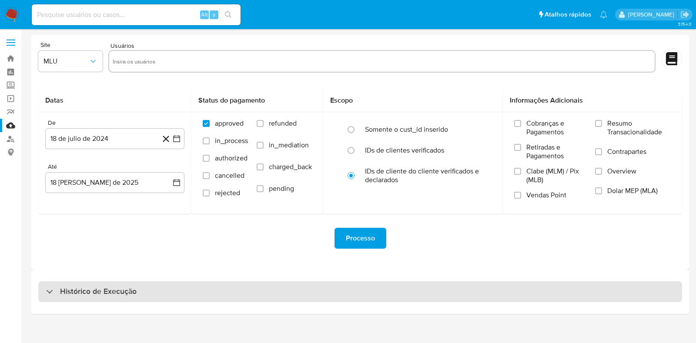
click at [134, 294] on h3 "Histórico de Execução" at bounding box center [98, 292] width 77 height 10
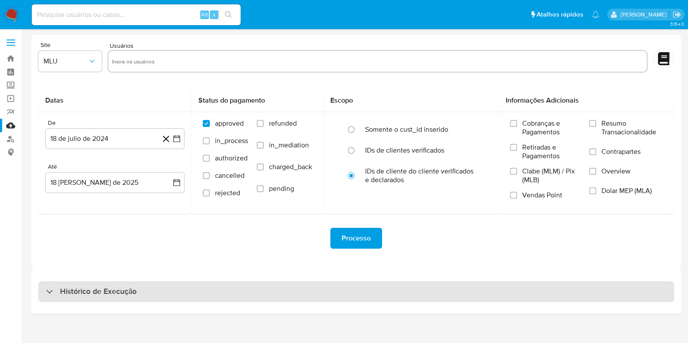
select select "10"
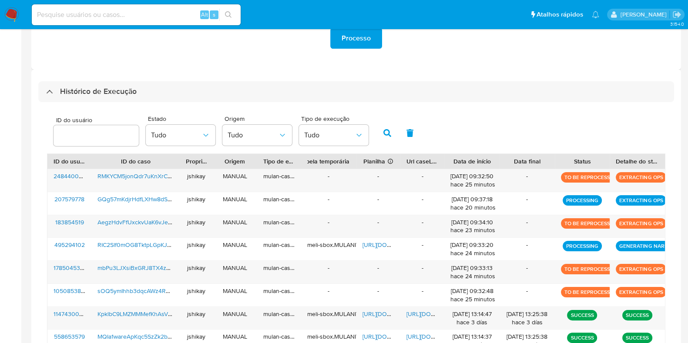
scroll to position [217, 0]
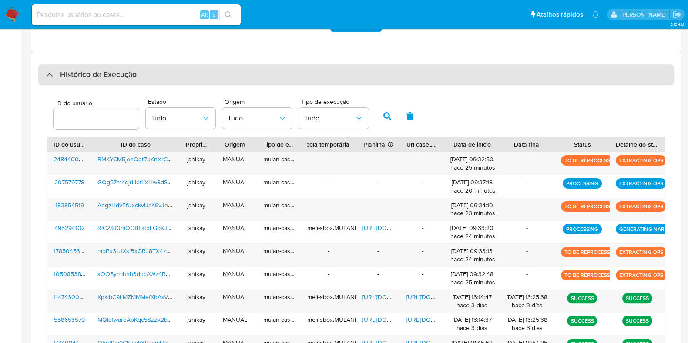
click at [83, 79] on h3 "Histórico de Execução" at bounding box center [98, 75] width 77 height 10
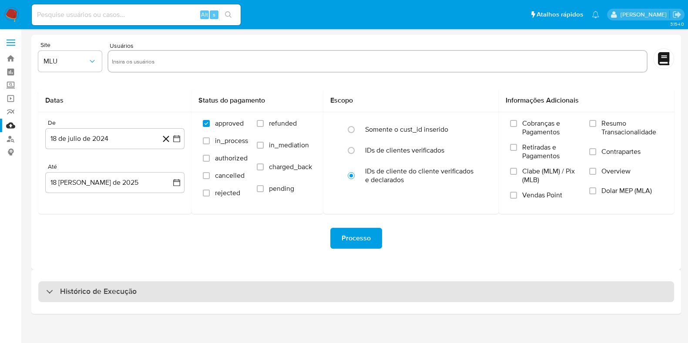
scroll to position [0, 0]
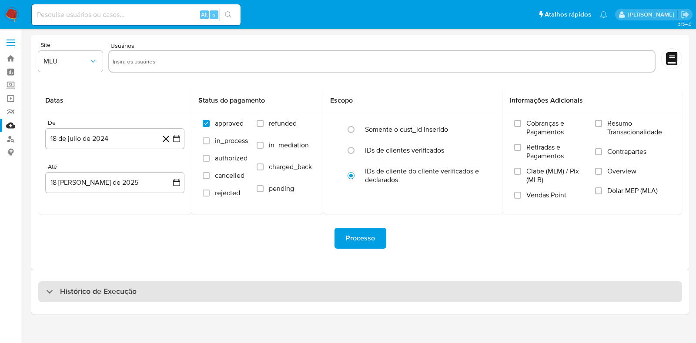
click at [118, 287] on h3 "Histórico de Execução" at bounding box center [98, 292] width 77 height 10
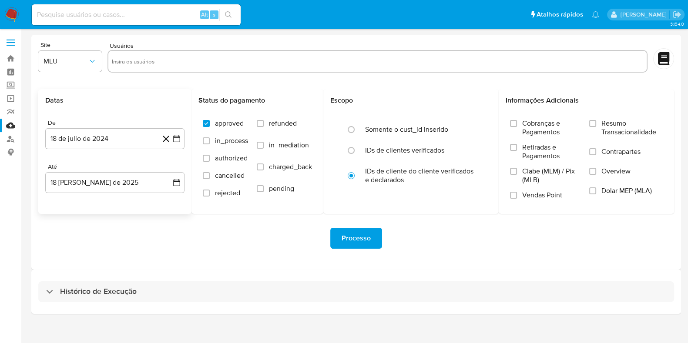
select select "10"
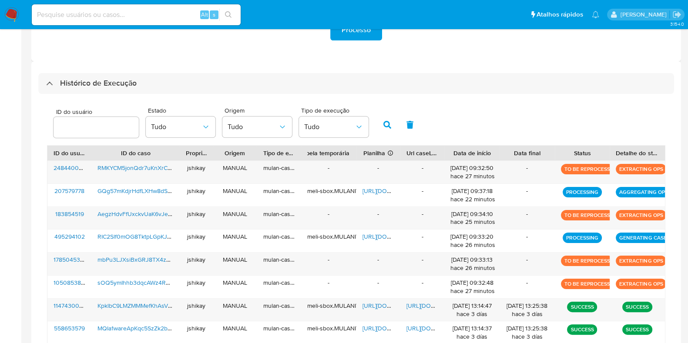
scroll to position [217, 0]
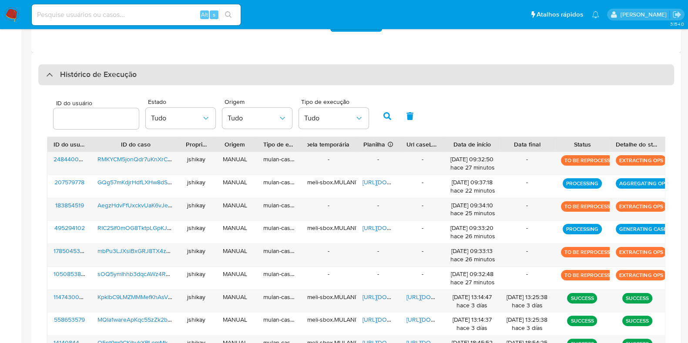
click at [90, 72] on h3 "Histórico de Execução" at bounding box center [98, 75] width 77 height 10
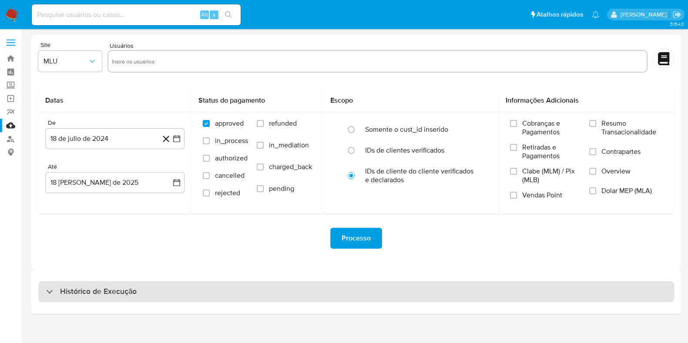
scroll to position [0, 0]
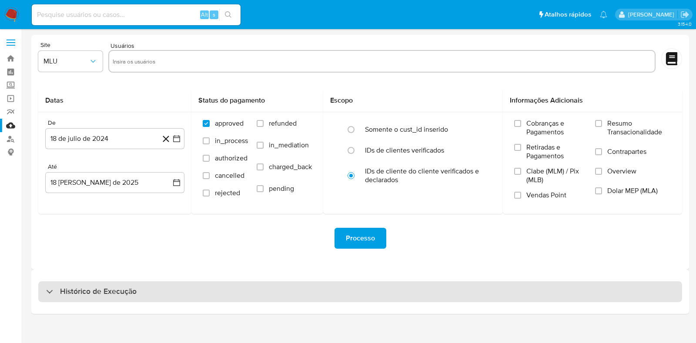
click at [115, 296] on h3 "Histórico de Execução" at bounding box center [98, 292] width 77 height 10
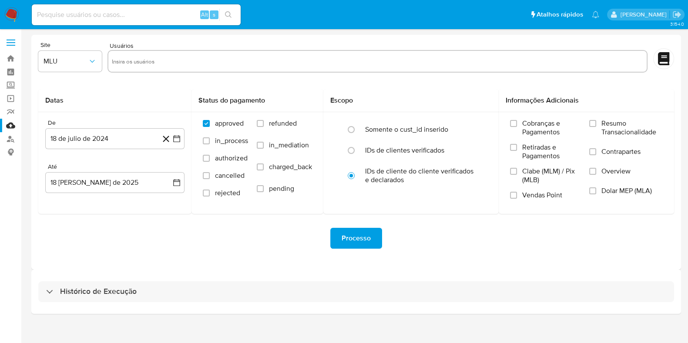
select select "10"
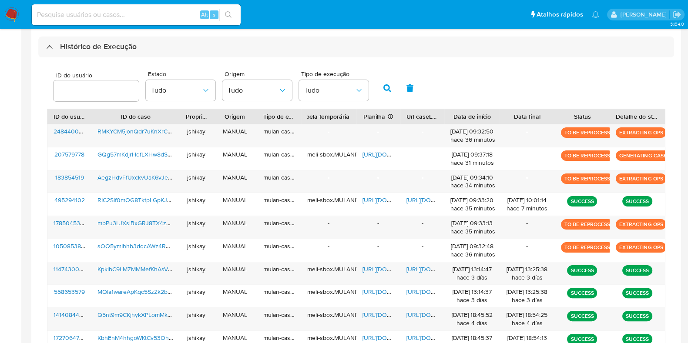
scroll to position [167, 0]
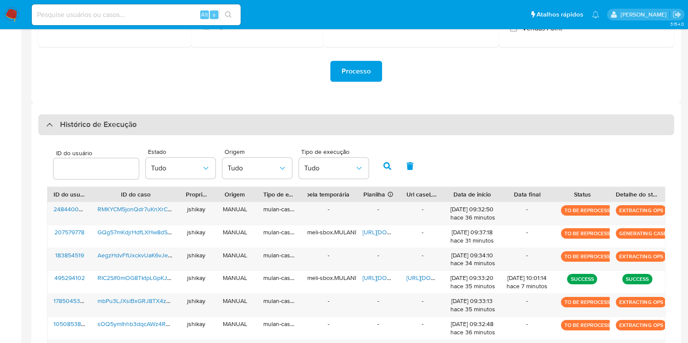
click at [88, 115] on div "Histórico de Execução" at bounding box center [355, 124] width 635 height 21
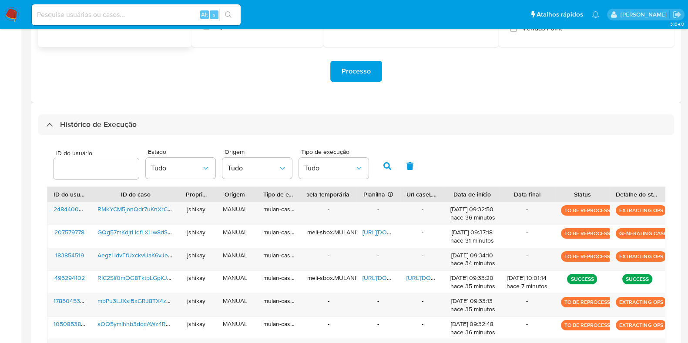
scroll to position [0, 0]
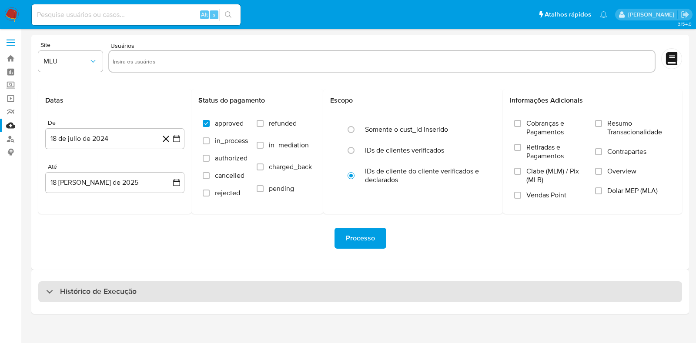
click at [107, 285] on div "Histórico de Execução" at bounding box center [360, 291] width 644 height 21
select select "10"
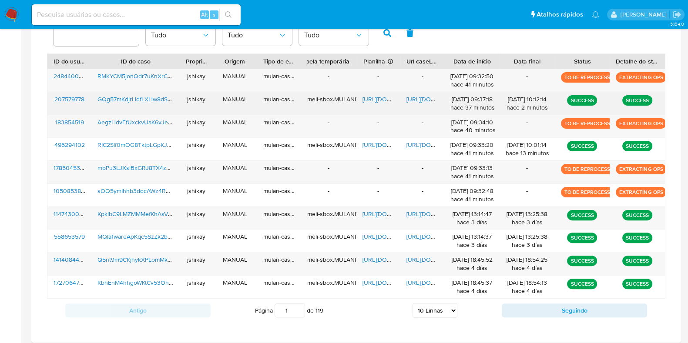
scroll to position [249, 0]
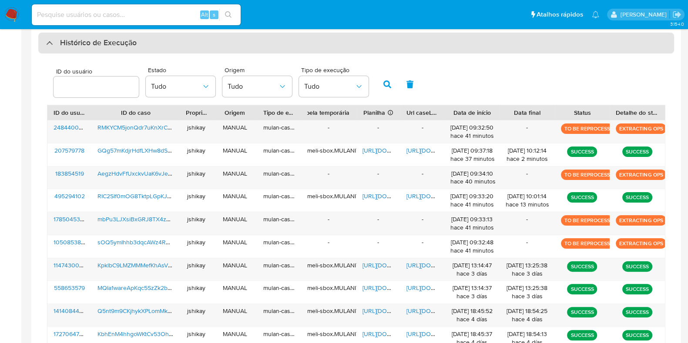
click at [74, 51] on div "Histórico de Execução" at bounding box center [355, 43] width 635 height 21
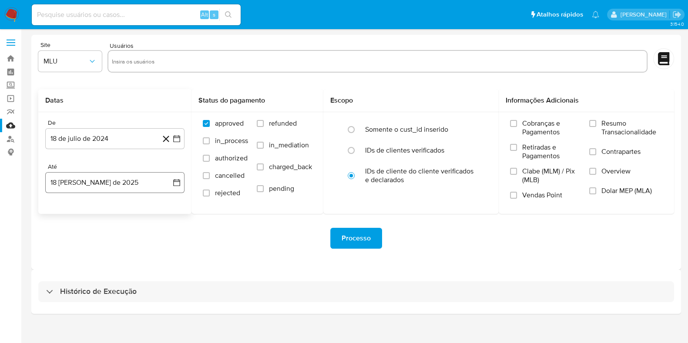
scroll to position [0, 0]
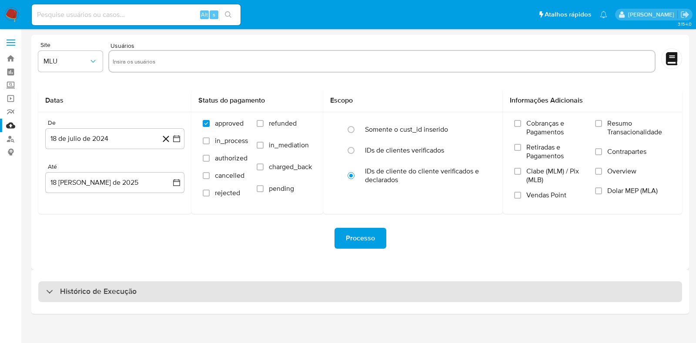
click at [86, 287] on h3 "Histórico de Execução" at bounding box center [98, 292] width 77 height 10
select select "10"
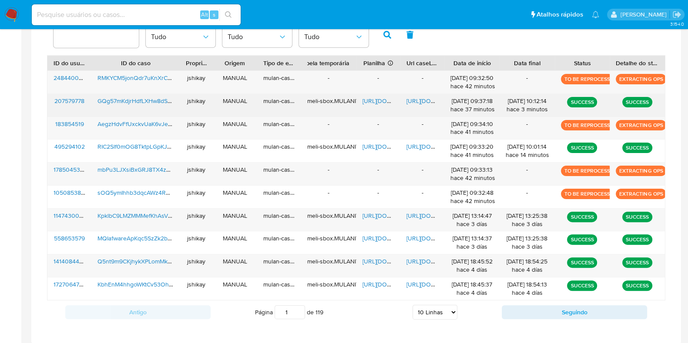
scroll to position [303, 0]
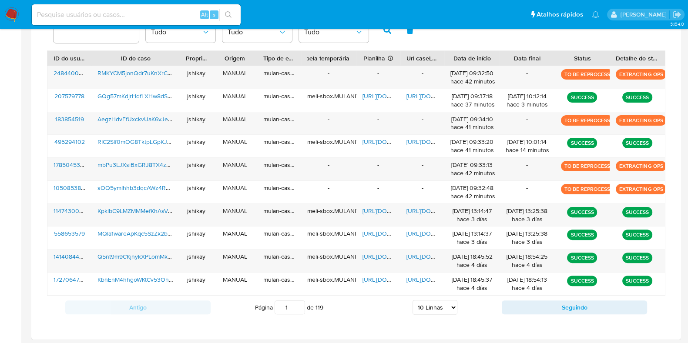
click at [483, 45] on div "ID do usuário Estado Tudo Origem Tudo Tipo de execução Tudo" at bounding box center [356, 29] width 618 height 43
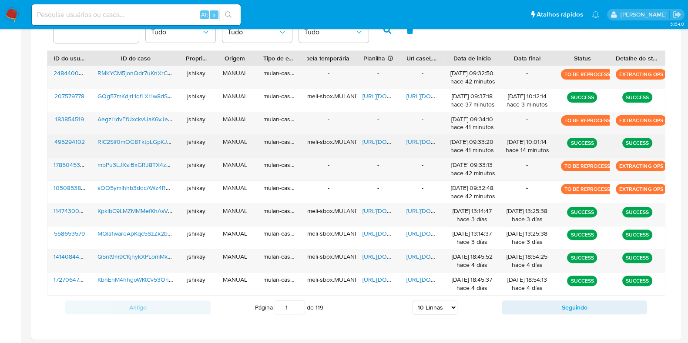
click at [370, 143] on span "https://docs.google.com/spreadsheets/d/1TegBFctFCjSghQ0Sz-JnWoq6vt2uYv_CEaoXZHG…" at bounding box center [392, 141] width 60 height 9
click at [407, 139] on span "https://docs.google.com/document/d/1R9vROsAepCWnP9HFbI1PYBElSSjPufv8xCf-bQLT2-k…" at bounding box center [436, 141] width 60 height 9
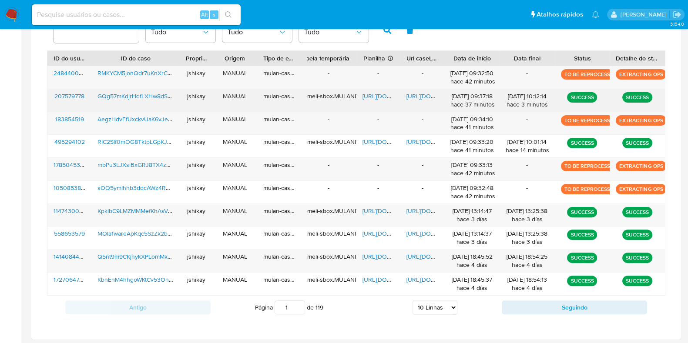
click at [371, 95] on span "https://docs.google.com/spreadsheets/d/1Tds0w54Nor1Xh41_81Sr6T0p_DoFYvX7GcxMiM8…" at bounding box center [392, 96] width 60 height 9
click at [416, 97] on span "https://docs.google.com/document/d/1FdgGVz1d6GW2ac32FPOpOJ7NaXDqn8cVouC_AX9pOHI…" at bounding box center [436, 96] width 60 height 9
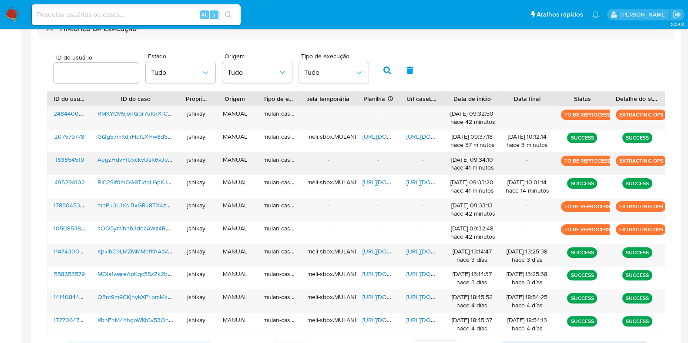
scroll to position [249, 0]
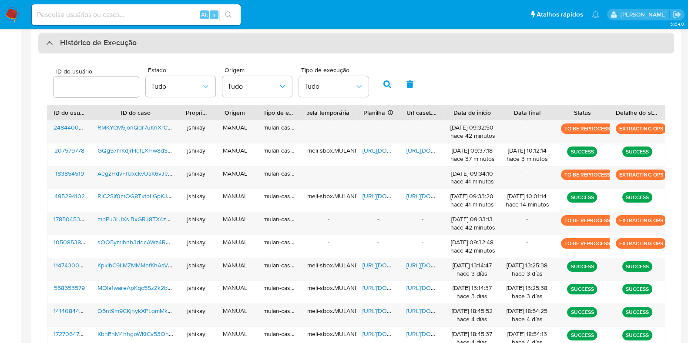
click at [118, 50] on div "Histórico de Execução" at bounding box center [355, 43] width 635 height 21
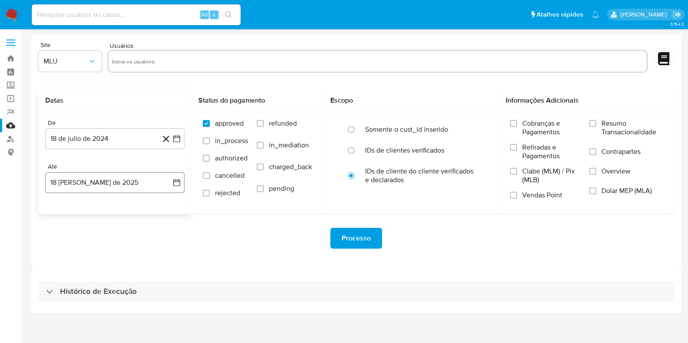
scroll to position [0, 0]
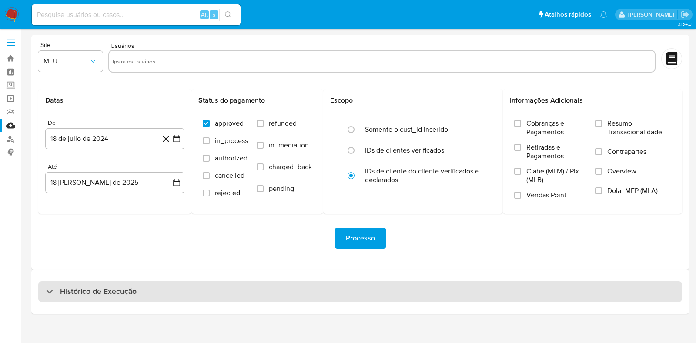
click at [63, 293] on h3 "Histórico de Execução" at bounding box center [98, 292] width 77 height 10
select select "10"
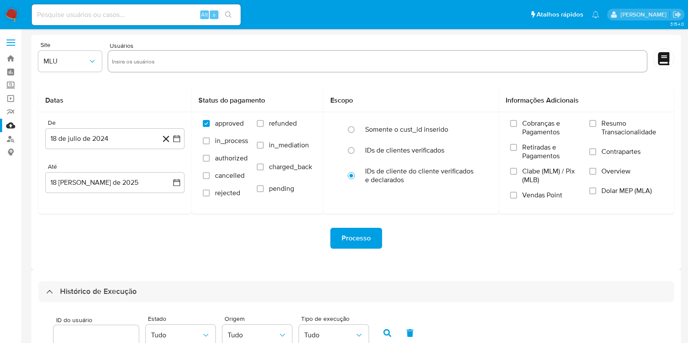
click at [11, 20] on img at bounding box center [11, 14] width 15 height 15
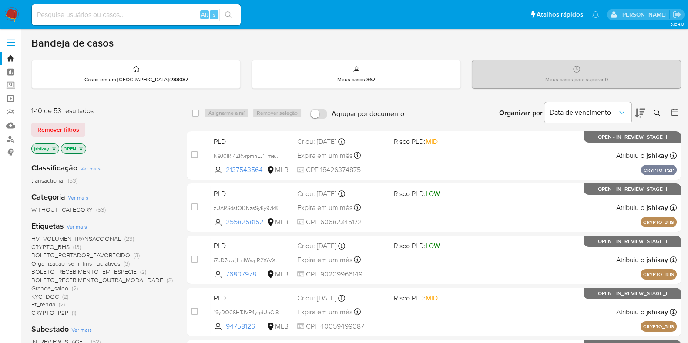
click at [645, 112] on icon at bounding box center [640, 113] width 10 height 10
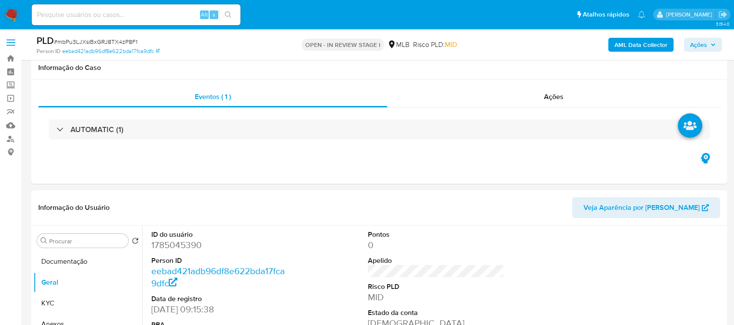
scroll to position [163, 0]
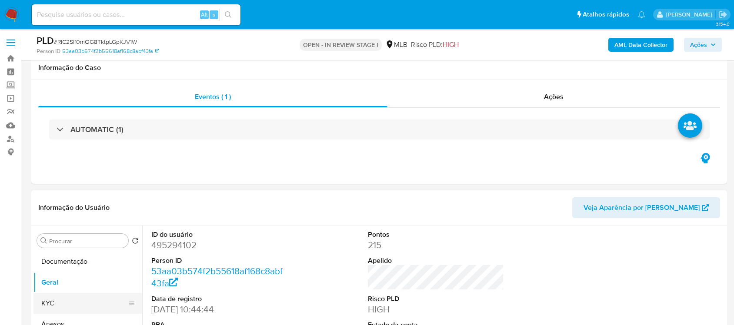
scroll to position [163, 0]
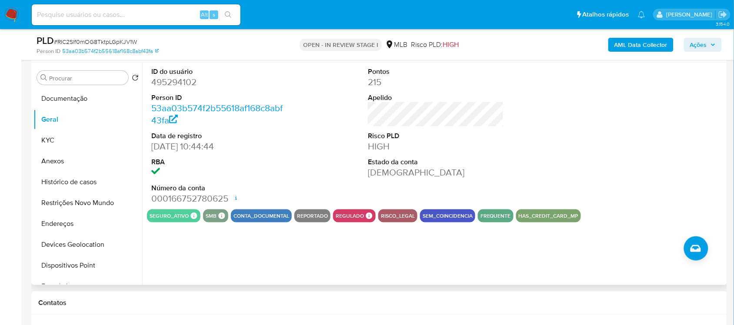
click at [183, 85] on dd "495294102" at bounding box center [219, 82] width 136 height 12
copy dd "495294102"
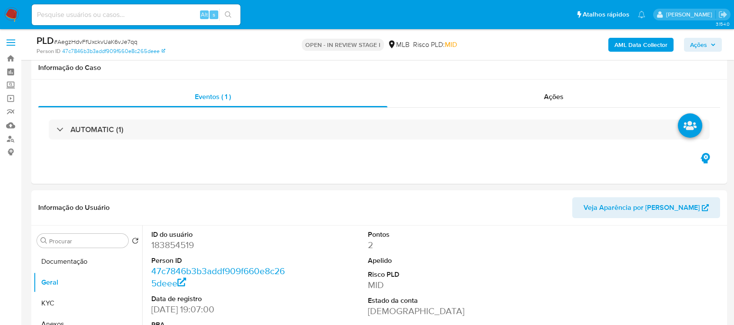
scroll to position [163, 0]
click at [191, 239] on dd "207579778" at bounding box center [219, 245] width 136 height 12
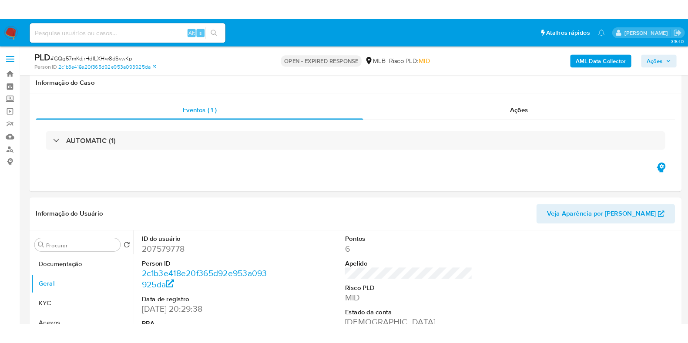
scroll to position [163, 0]
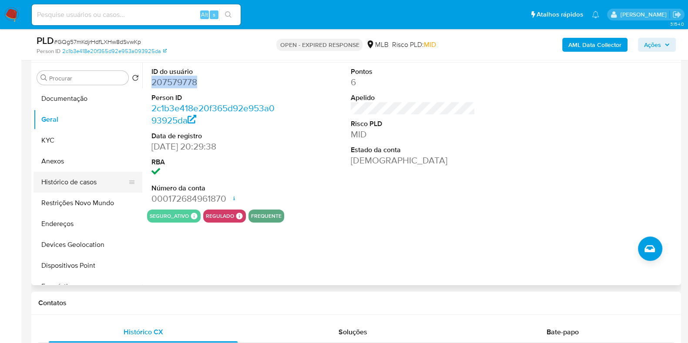
click at [88, 184] on button "Histórico de casos" at bounding box center [84, 182] width 102 height 21
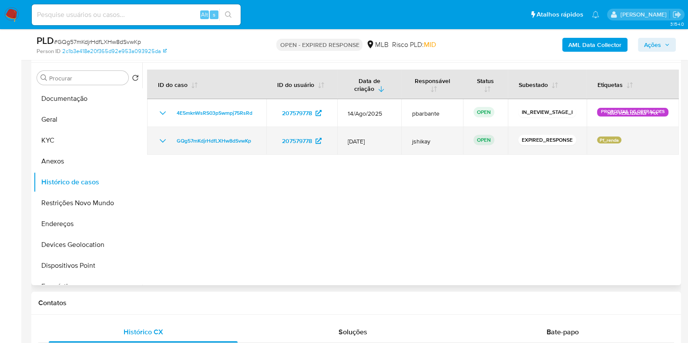
click at [161, 139] on icon "Mostrar/Ocultar" at bounding box center [162, 141] width 10 height 10
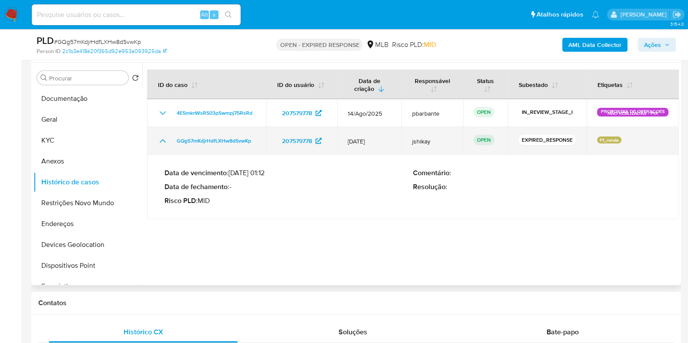
click at [161, 139] on icon "Mostrar/Ocultar" at bounding box center [162, 141] width 10 height 10
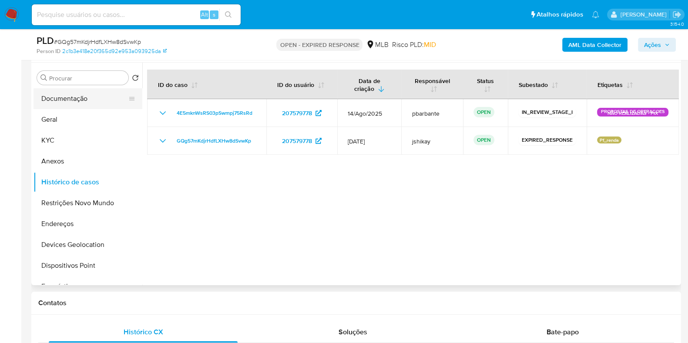
click at [60, 103] on button "Documentação" at bounding box center [84, 98] width 102 height 21
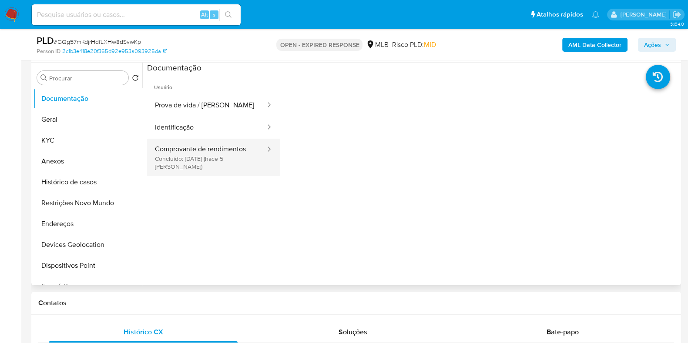
click at [244, 165] on button "Comprovante de rendimentos Concluído: 13/08/2025 (hace 5 días)" at bounding box center [206, 157] width 119 height 37
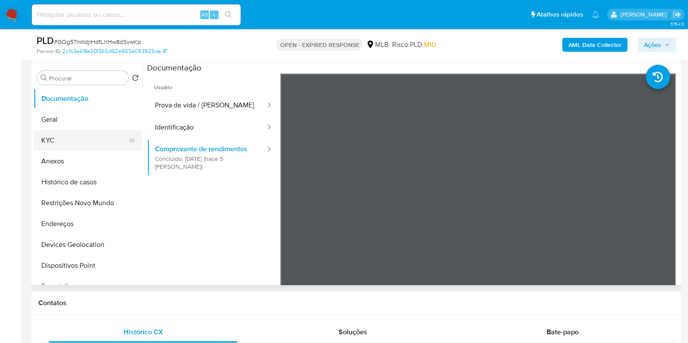
click at [68, 140] on button "KYC" at bounding box center [84, 140] width 102 height 21
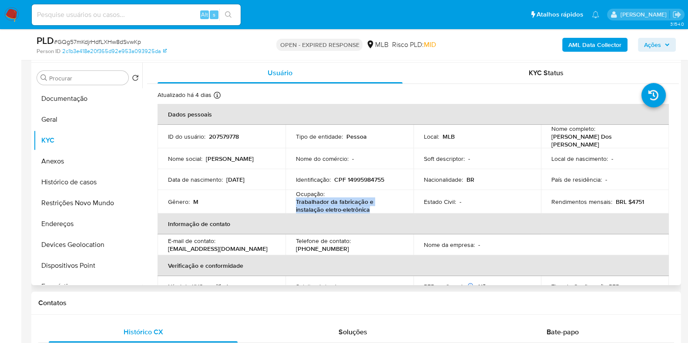
drag, startPoint x: 374, startPoint y: 206, endPoint x: 294, endPoint y: 200, distance: 80.6
click at [294, 200] on td "Ocupação : Trabalhador da fabricação e instalação eletro-eletrônica" at bounding box center [349, 201] width 128 height 23
copy p "Trabalhador da fabricação e instalação eletro-eletrônica"
click at [91, 164] on button "Anexos" at bounding box center [84, 161] width 102 height 21
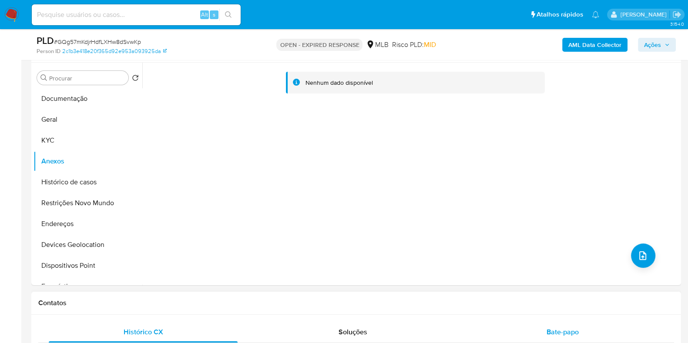
click at [562, 324] on div "Bate-papo" at bounding box center [562, 332] width 189 height 21
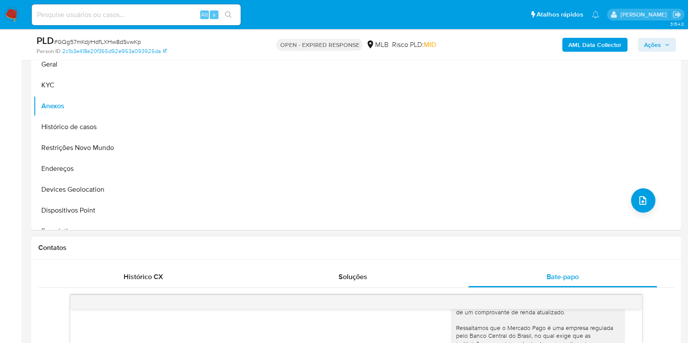
scroll to position [217, 0]
click at [72, 87] on button "KYC" at bounding box center [84, 86] width 102 height 21
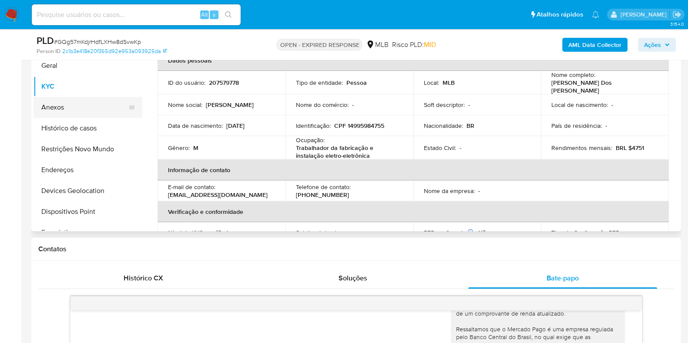
click at [89, 108] on button "Anexos" at bounding box center [84, 107] width 102 height 21
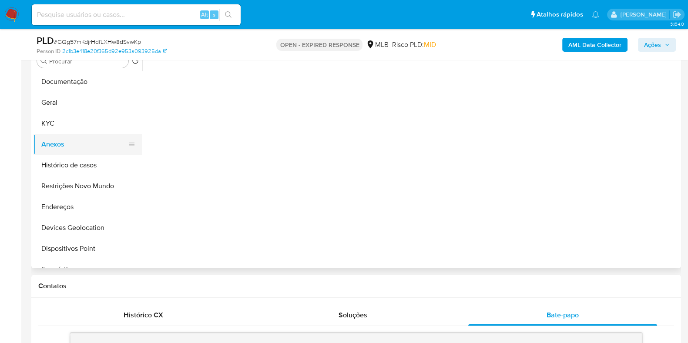
scroll to position [163, 0]
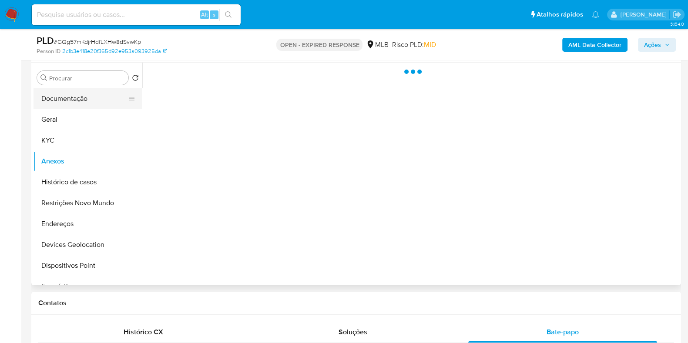
click at [84, 90] on button "Documentação" at bounding box center [84, 98] width 102 height 21
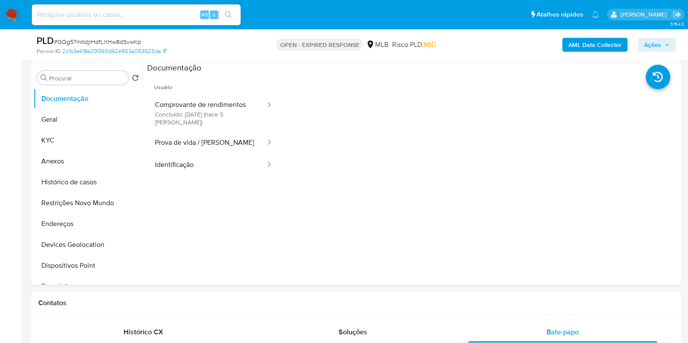
click at [655, 49] on span "Ações" at bounding box center [652, 45] width 17 height 14
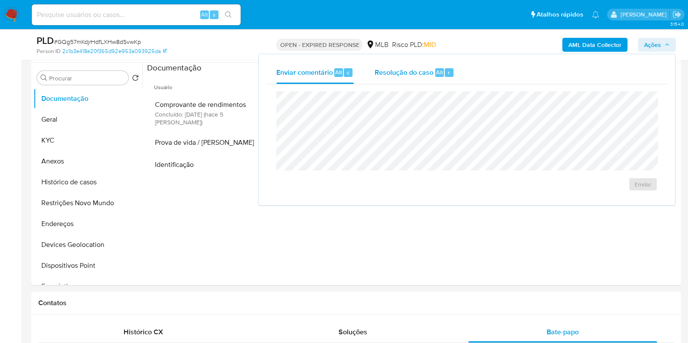
click at [393, 82] on div "Resolução do caso Alt r" at bounding box center [414, 72] width 80 height 23
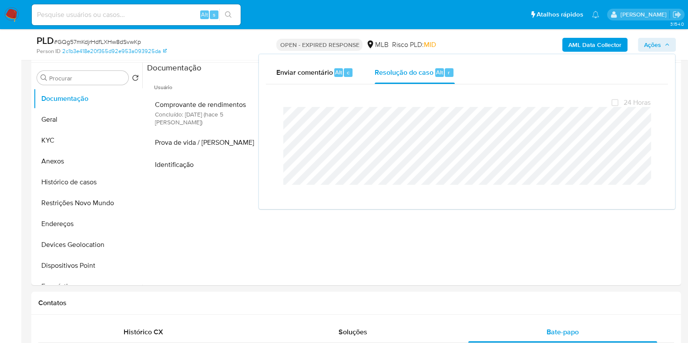
click at [652, 40] on span "Ações" at bounding box center [652, 45] width 17 height 14
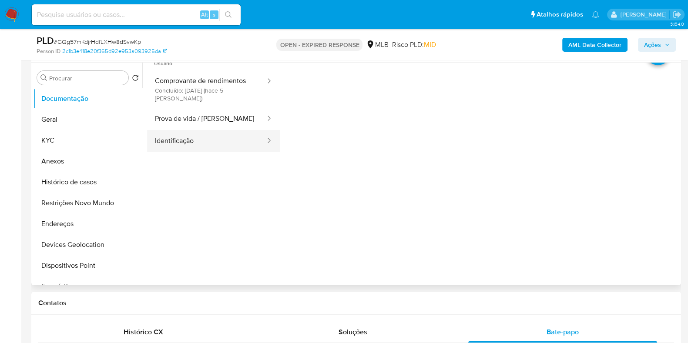
scroll to position [0, 0]
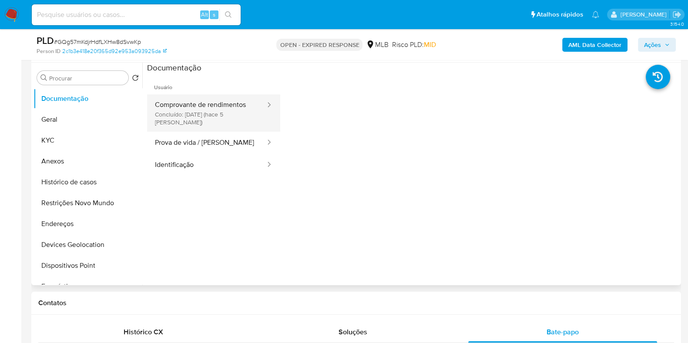
click at [190, 111] on button "Comprovante de rendimentos Concluído: 13/08/2025 (hace 5 días)" at bounding box center [206, 112] width 119 height 37
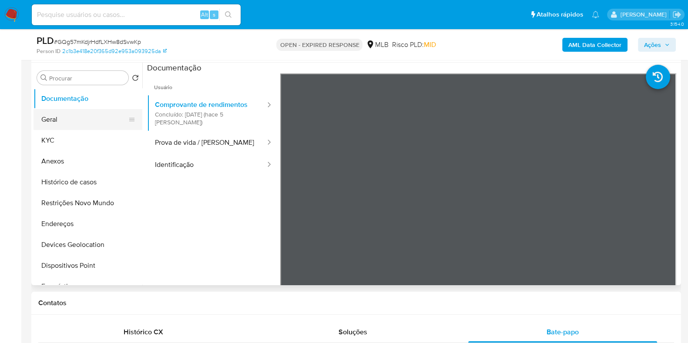
click at [79, 121] on button "Geral" at bounding box center [84, 119] width 102 height 21
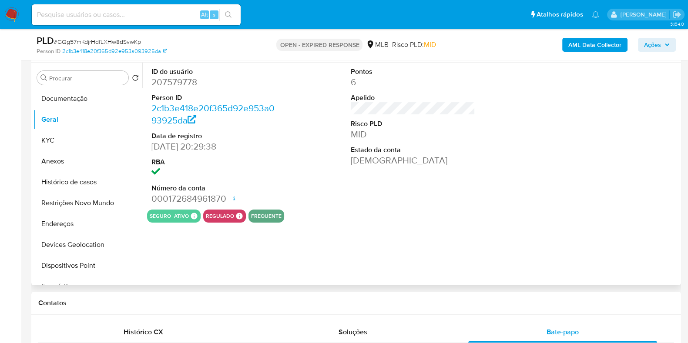
scroll to position [108, 0]
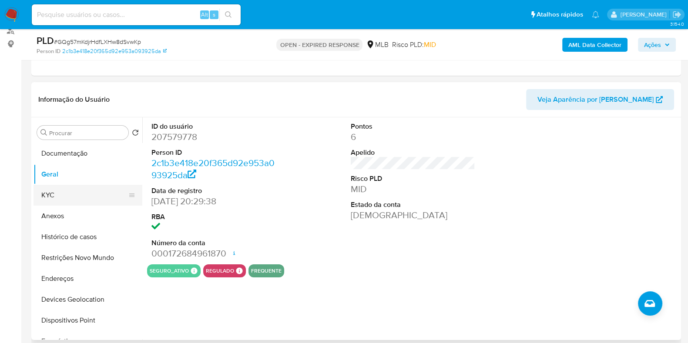
click at [47, 193] on button "KYC" at bounding box center [84, 195] width 102 height 21
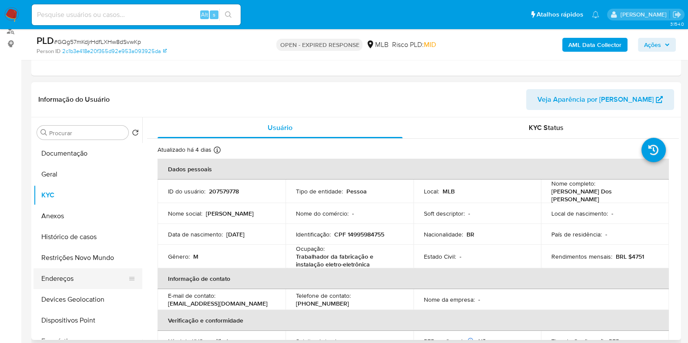
click at [61, 274] on button "Endereços" at bounding box center [84, 278] width 102 height 21
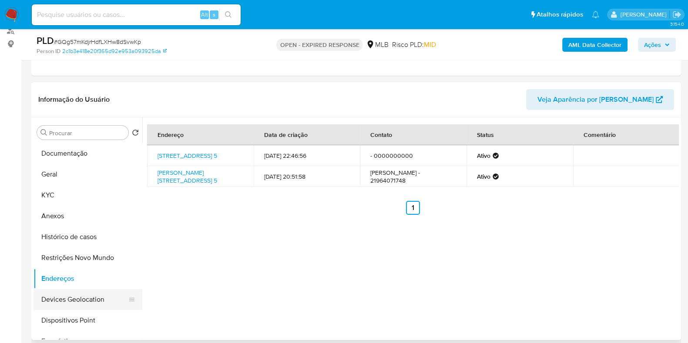
click at [57, 299] on button "Devices Geolocation" at bounding box center [84, 299] width 102 height 21
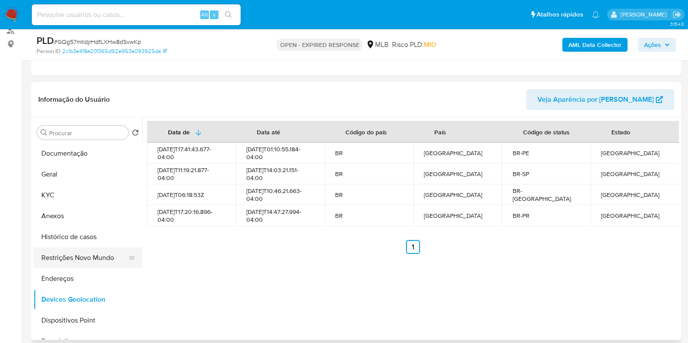
click at [67, 259] on button "Restrições Novo Mundo" at bounding box center [84, 257] width 102 height 21
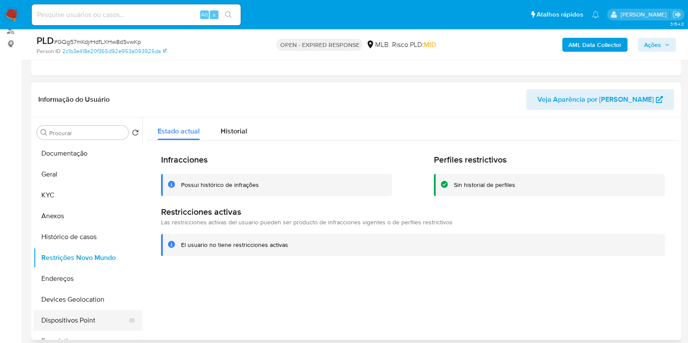
click at [94, 317] on button "Dispositivos Point" at bounding box center [84, 320] width 102 height 21
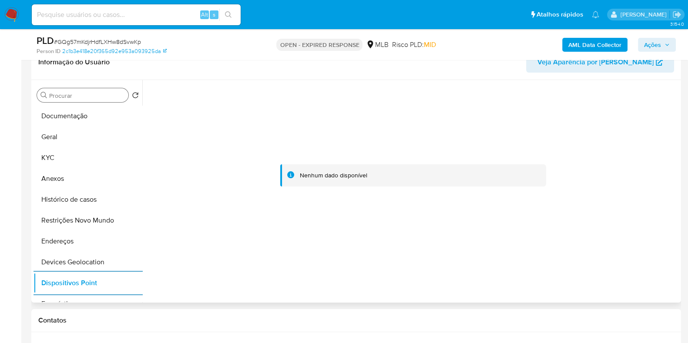
scroll to position [163, 0]
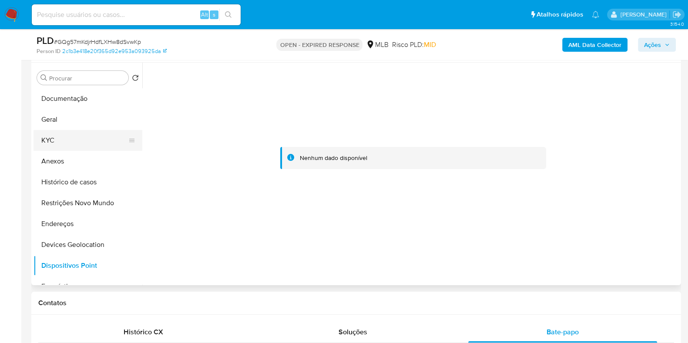
click at [65, 145] on button "KYC" at bounding box center [84, 140] width 102 height 21
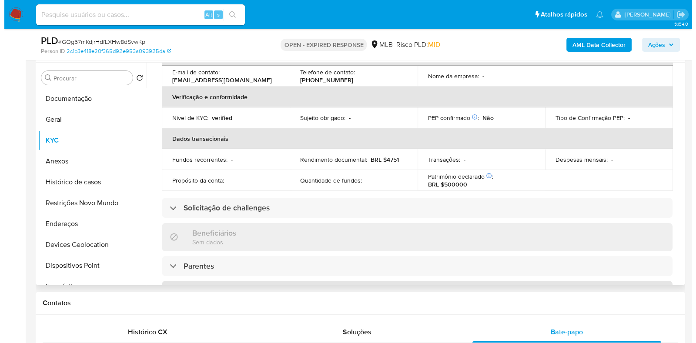
scroll to position [0, 0]
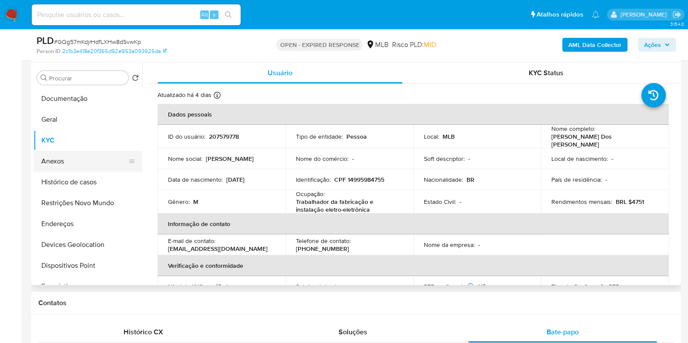
click at [56, 164] on button "Anexos" at bounding box center [84, 161] width 102 height 21
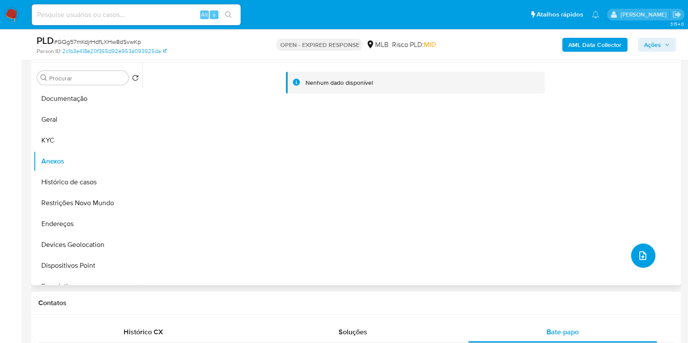
click at [637, 257] on icon "upload-file" at bounding box center [642, 255] width 10 height 10
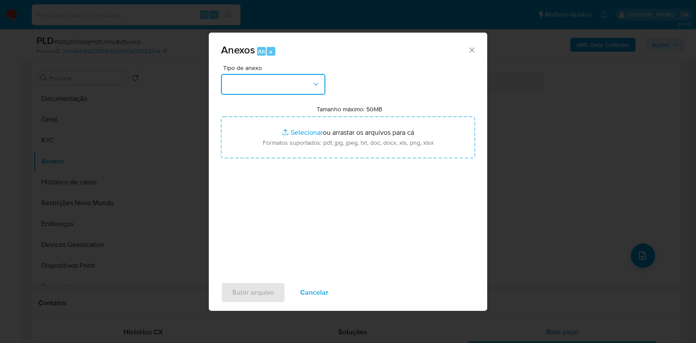
click at [263, 91] on button "button" at bounding box center [273, 84] width 104 height 21
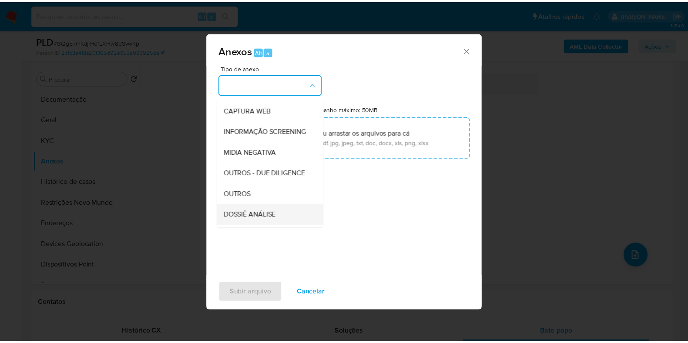
scroll to position [108, 0]
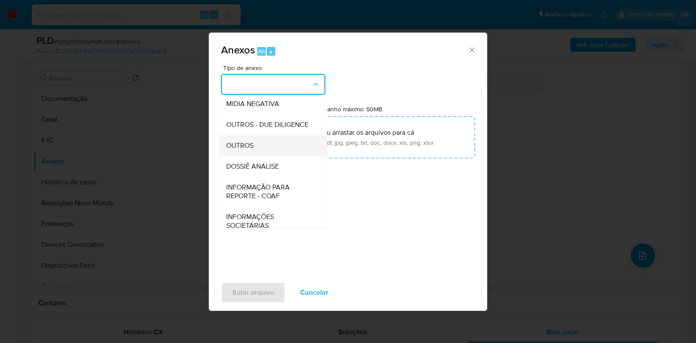
click at [267, 156] on div "OUTROS" at bounding box center [270, 145] width 89 height 21
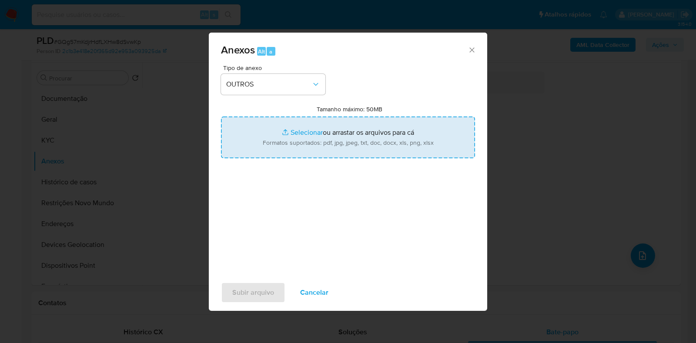
click at [299, 139] on input "Tamanho máximo: 50MB Selecionar arquivos" at bounding box center [348, 138] width 254 height 42
type input "C:\fakepath\Mulan 207579778_2025_08_18_08_59_19 - Resumen TX.pdf"
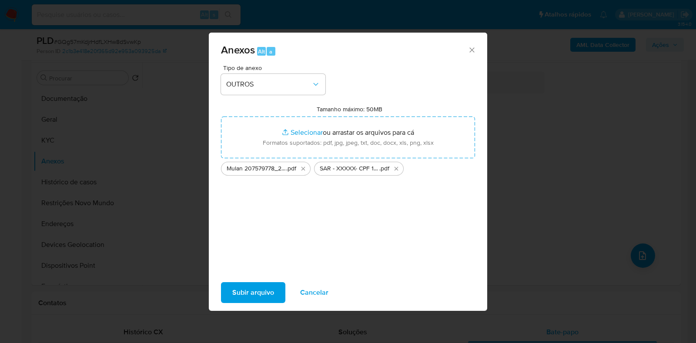
drag, startPoint x: 299, startPoint y: 139, endPoint x: 267, endPoint y: 297, distance: 160.9
click at [267, 297] on span "Subir arquivo" at bounding box center [253, 292] width 42 height 19
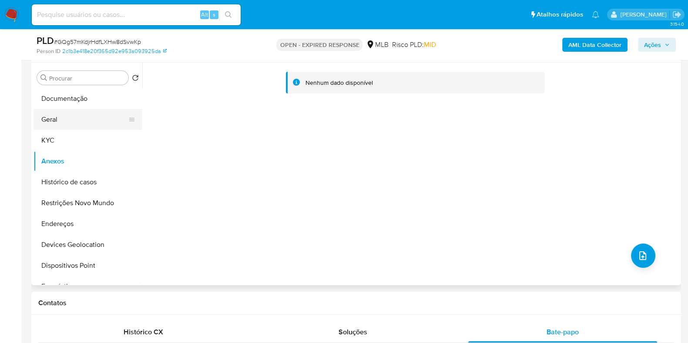
click at [70, 125] on button "Geral" at bounding box center [84, 119] width 102 height 21
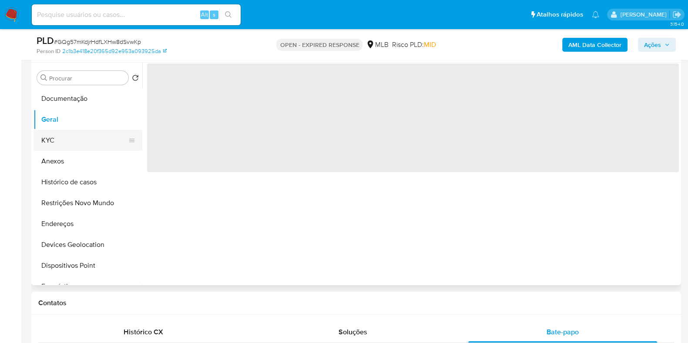
click at [67, 150] on button "KYC" at bounding box center [84, 140] width 102 height 21
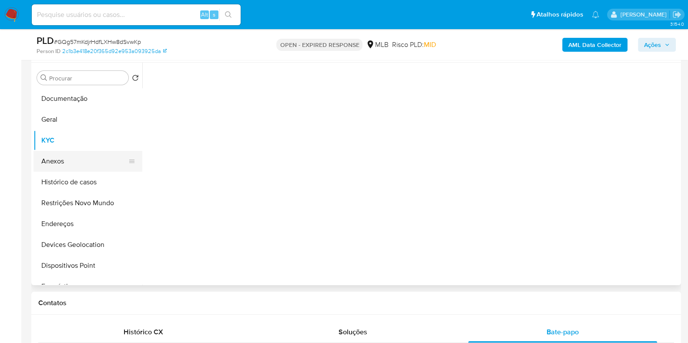
click at [65, 159] on button "Anexos" at bounding box center [84, 161] width 102 height 21
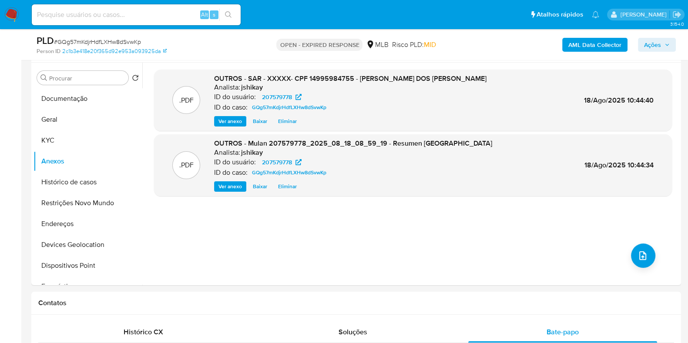
click at [121, 41] on span "# GQg57mKdjrHdfLXHw8dSvwKp" at bounding box center [97, 41] width 87 height 9
copy span "GQg57mKdjrHdfLXHw8dSvwKp"
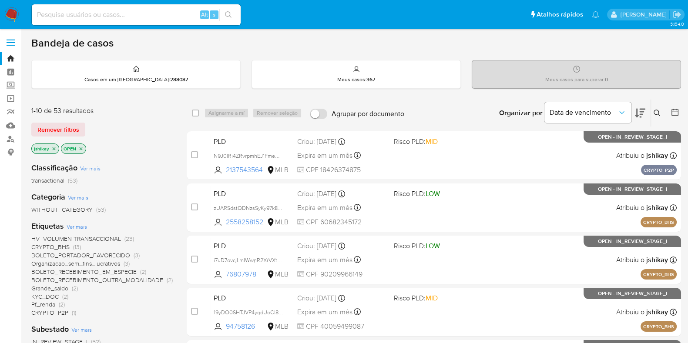
click at [674, 110] on icon at bounding box center [674, 112] width 7 height 7
click at [685, 104] on main "3.154.0" at bounding box center [344, 343] width 688 height 687
click at [677, 108] on icon at bounding box center [674, 112] width 9 height 9
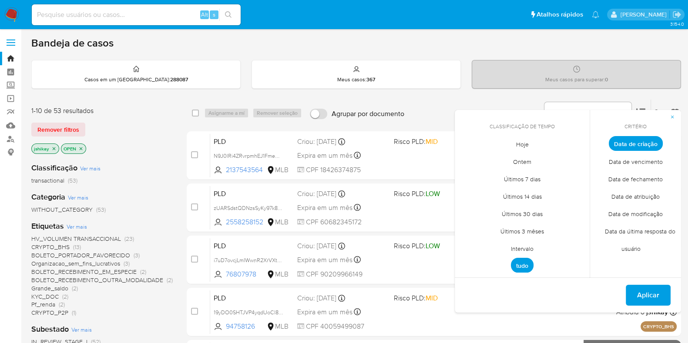
click at [518, 248] on span "Intervalo" at bounding box center [521, 249] width 41 height 18
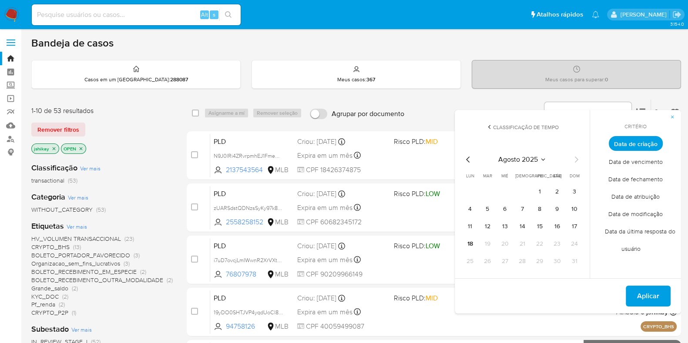
click at [465, 160] on icon "Mes anterior" at bounding box center [468, 159] width 10 height 10
click at [494, 194] on tr "1 2 3 4 5 6" at bounding box center [522, 192] width 118 height 14
click at [486, 191] on button "1" at bounding box center [487, 192] width 14 height 14
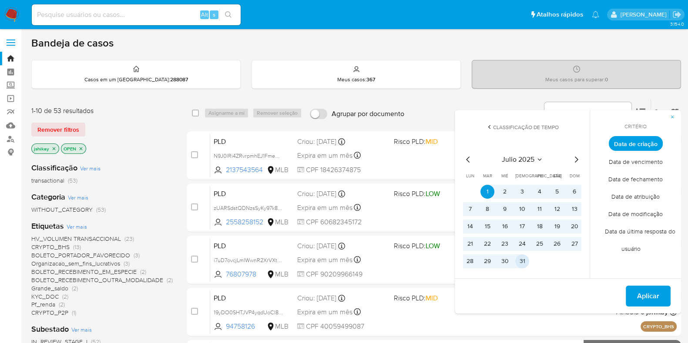
click at [524, 258] on button "31" at bounding box center [522, 261] width 14 height 14
click at [645, 295] on span "Aplicar" at bounding box center [648, 296] width 22 height 19
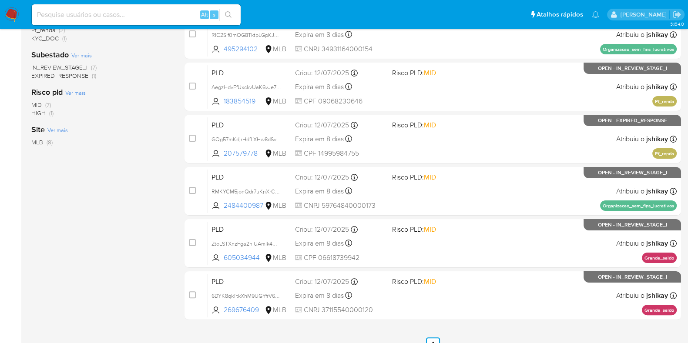
scroll to position [238, 0]
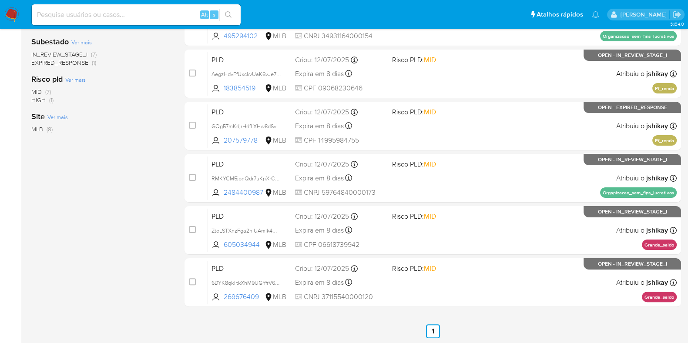
click at [151, 13] on input at bounding box center [136, 14] width 209 height 11
paste input "2071872035"
type input "2071872035"
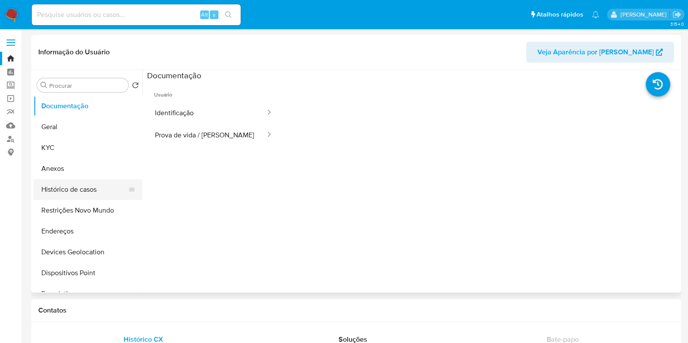
click at [93, 194] on button "Histórico de casos" at bounding box center [84, 189] width 102 height 21
select select "10"
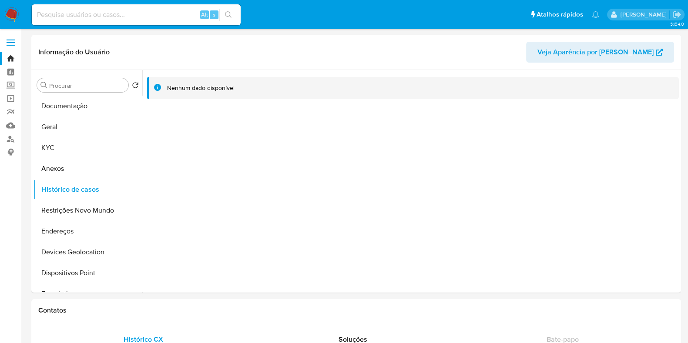
click at [158, 22] on div "Alt s" at bounding box center [136, 14] width 209 height 21
click at [157, 22] on div "Alt s" at bounding box center [136, 14] width 209 height 21
click at [141, 9] on input at bounding box center [136, 14] width 209 height 11
paste input "2590933703"
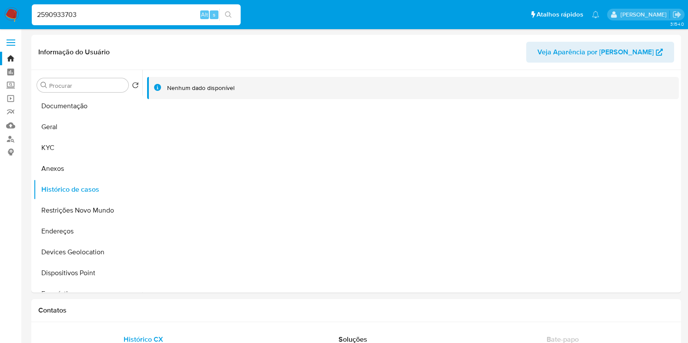
type input "2590933703"
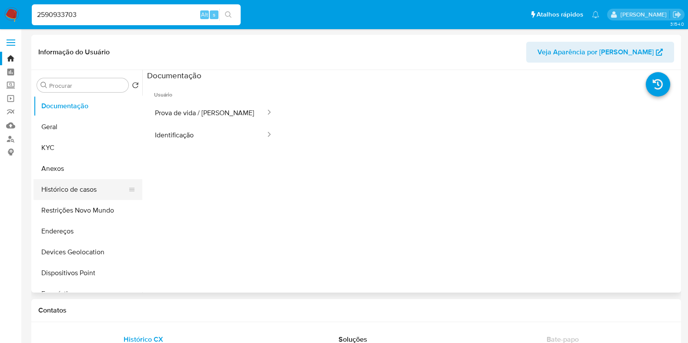
click at [56, 187] on button "Histórico de casos" at bounding box center [84, 189] width 102 height 21
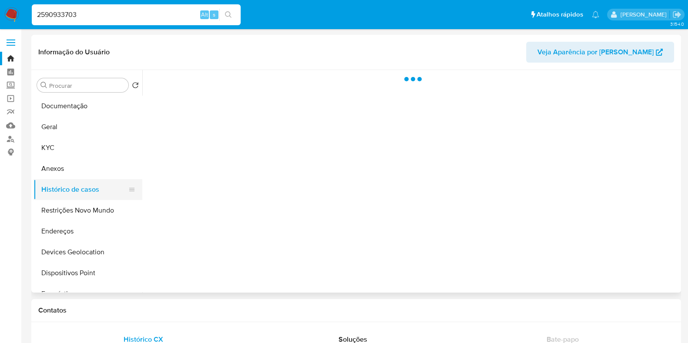
select select "10"
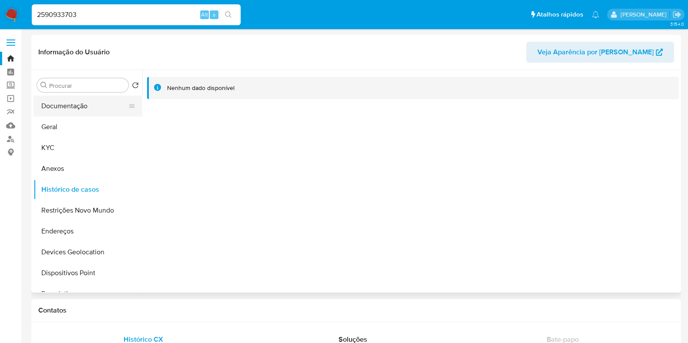
click at [121, 100] on button "Documentação" at bounding box center [84, 106] width 102 height 21
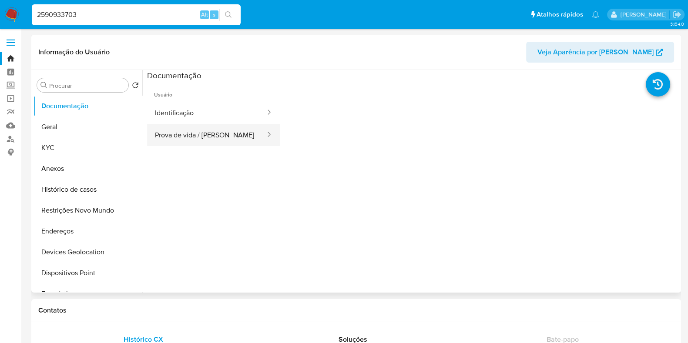
click at [196, 131] on button "Prova de vida / Selfie" at bounding box center [206, 135] width 119 height 22
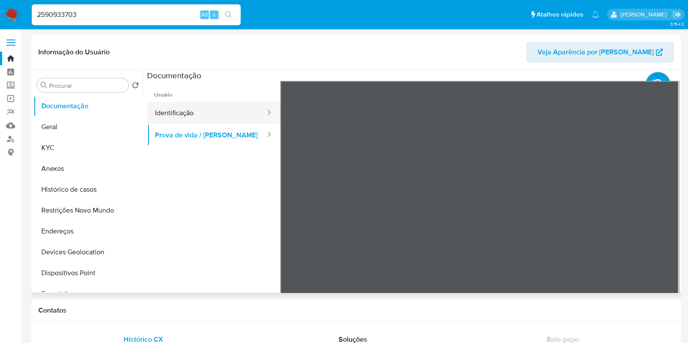
click at [247, 117] on button "Identificação" at bounding box center [206, 113] width 119 height 22
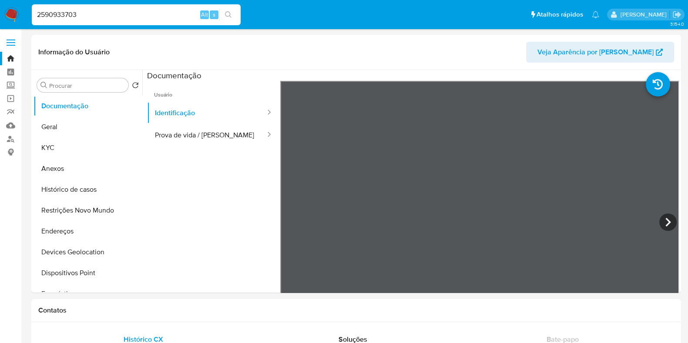
click at [170, 18] on input "2590933703" at bounding box center [136, 14] width 209 height 11
paste input "491013432"
type input "2491013432"
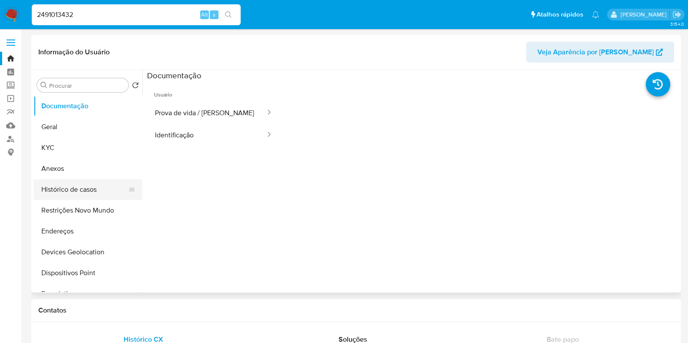
click at [90, 192] on button "Histórico de casos" at bounding box center [84, 189] width 102 height 21
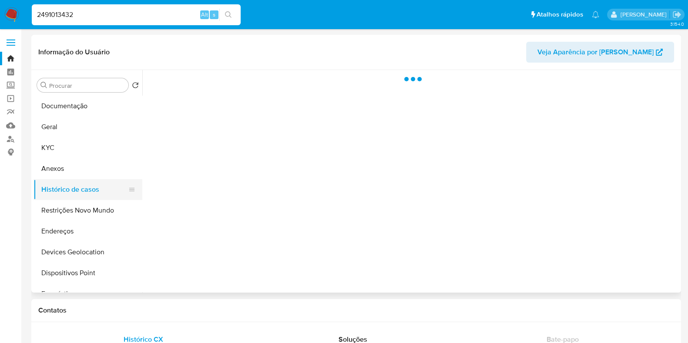
select select "10"
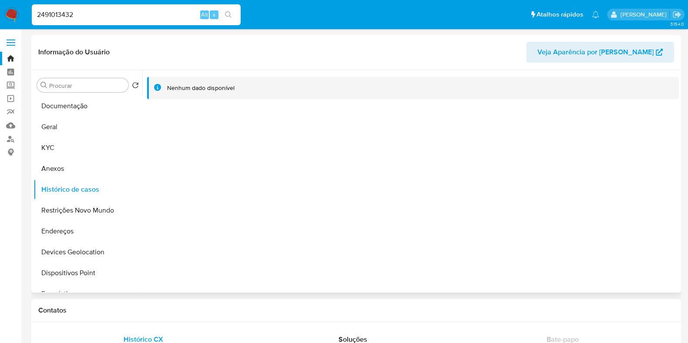
click at [72, 94] on div "Procurar Retornar ao pedido padrão Documentação Geral KYC Anexos Histórico de c…" at bounding box center [87, 181] width 109 height 221
click at [69, 107] on button "Documentação" at bounding box center [84, 106] width 102 height 21
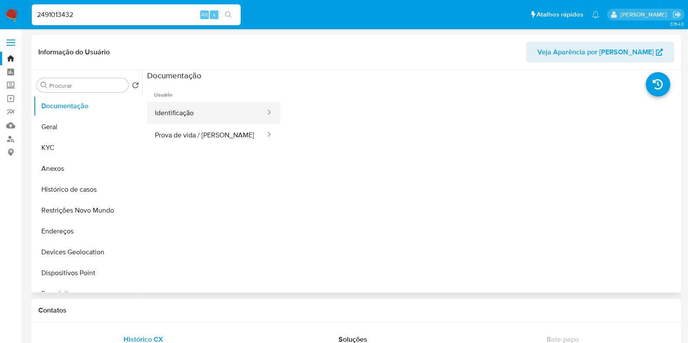
click at [209, 119] on button "Identificação" at bounding box center [206, 113] width 119 height 22
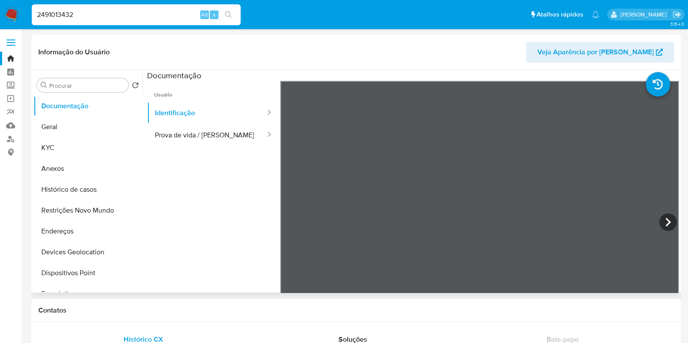
scroll to position [250, 0]
click at [668, 220] on icon at bounding box center [667, 222] width 17 height 17
click at [20, 10] on nav "Pausado Ver notificaciones 2491013432 Alt s Atalhos rápidos Presiona las siguie…" at bounding box center [344, 14] width 688 height 29
click at [8, 18] on img at bounding box center [11, 14] width 15 height 15
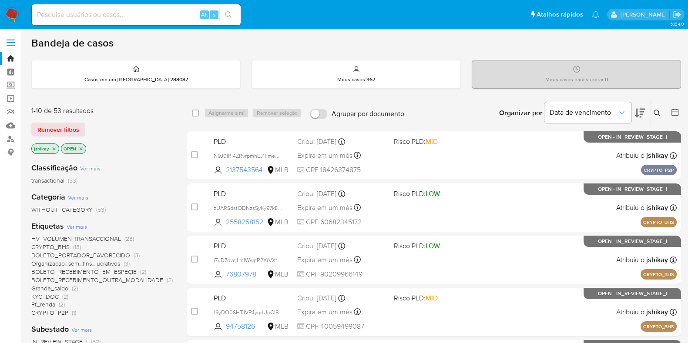
click at [654, 111] on icon at bounding box center [656, 113] width 7 height 7
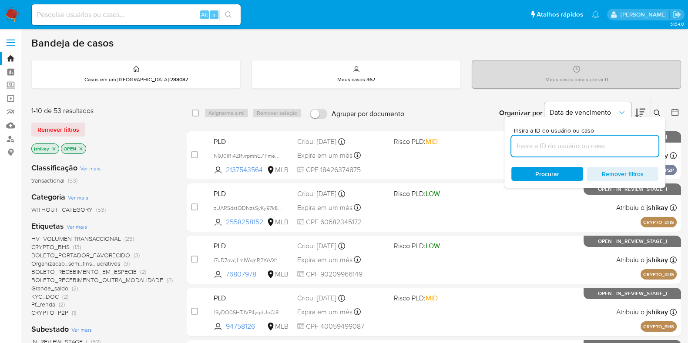
click at [572, 145] on input at bounding box center [584, 145] width 147 height 11
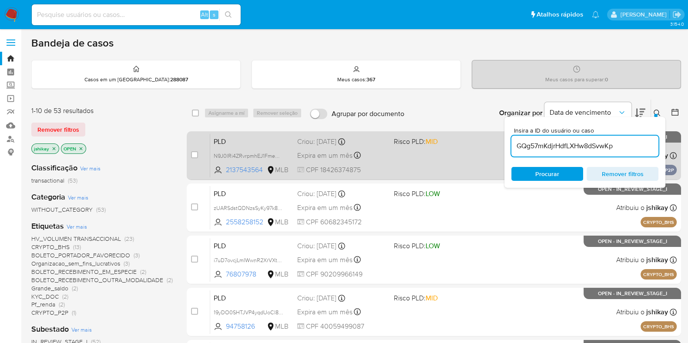
type input "GQg57mKdjrHdfLXHw8dSvwKp"
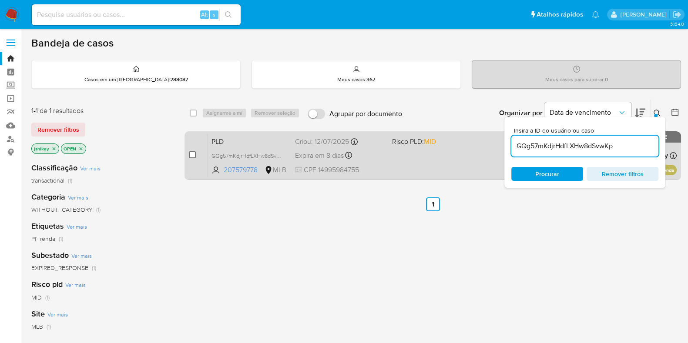
click at [191, 155] on input "checkbox" at bounding box center [192, 154] width 7 height 7
checkbox input "true"
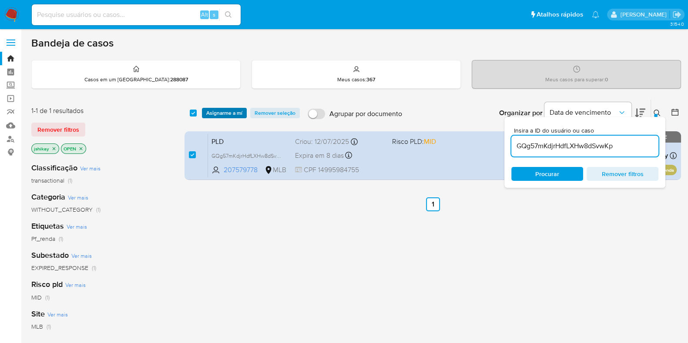
click at [229, 110] on span "Asignarme a mí" at bounding box center [224, 113] width 36 height 9
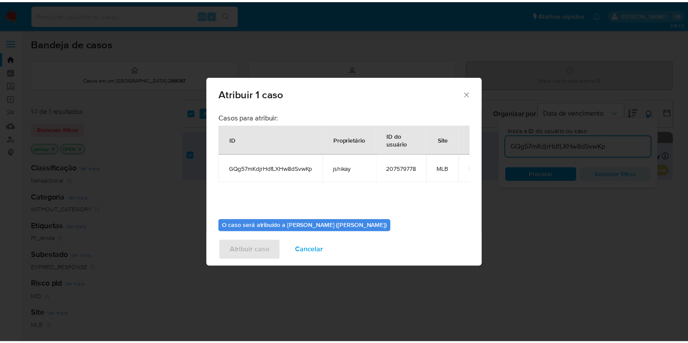
scroll to position [45, 0]
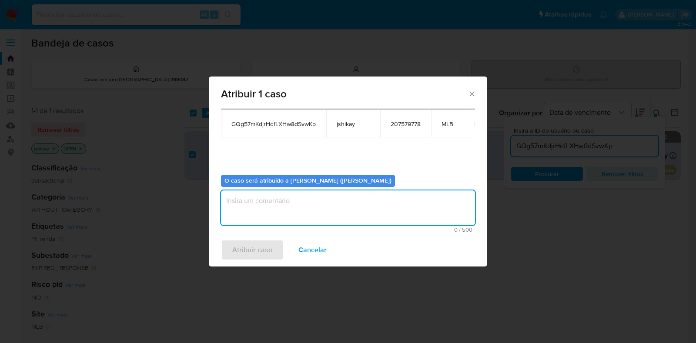
click at [252, 207] on textarea "assign-modal" at bounding box center [348, 207] width 254 height 35
type textarea "Analise"
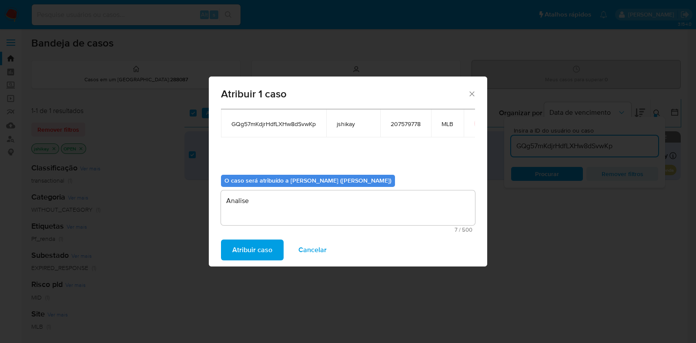
click at [242, 245] on span "Atribuir caso" at bounding box center [252, 249] width 40 height 19
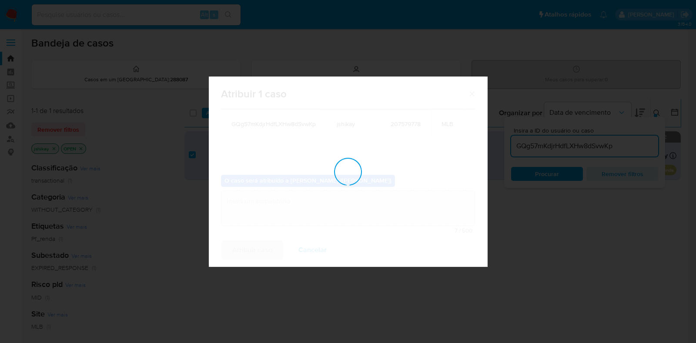
checkbox input "false"
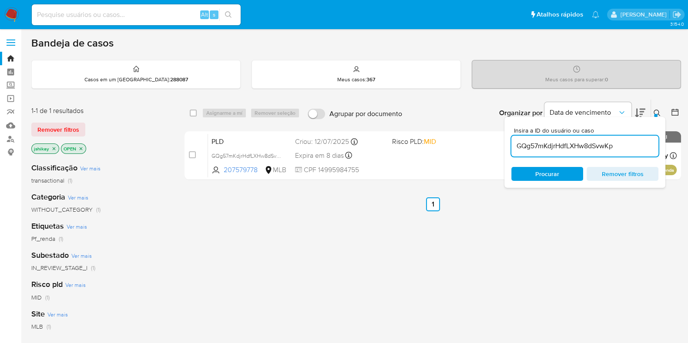
click at [11, 15] on img at bounding box center [11, 14] width 15 height 15
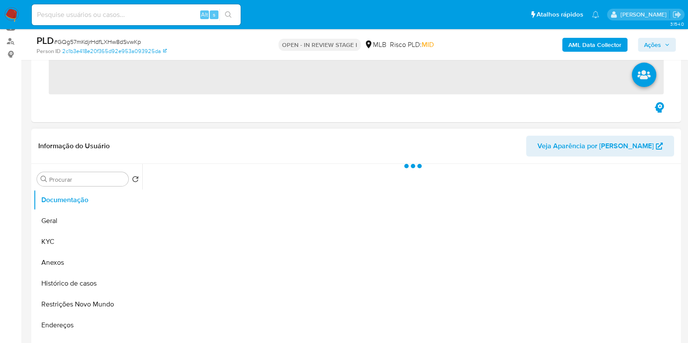
scroll to position [108, 0]
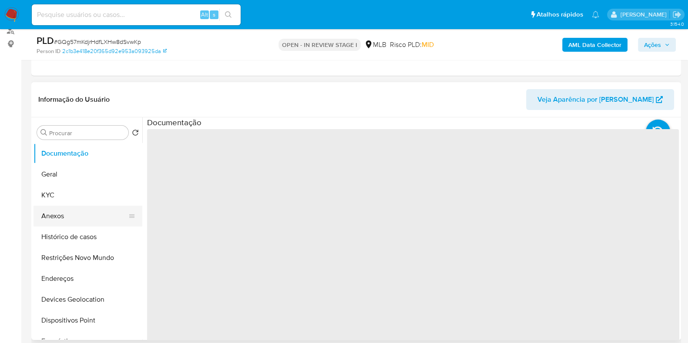
click at [81, 219] on button "Anexos" at bounding box center [84, 216] width 102 height 21
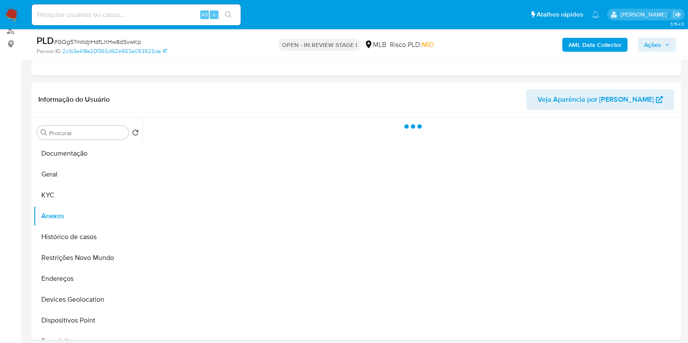
select select "10"
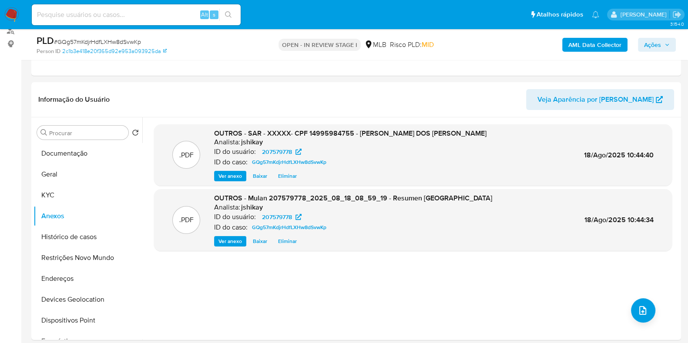
click at [648, 46] on span "Ações" at bounding box center [652, 45] width 17 height 14
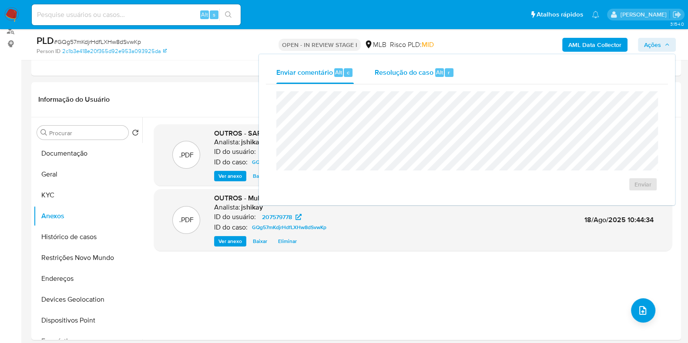
click at [422, 80] on div "Resolução do caso Alt r" at bounding box center [414, 72] width 80 height 23
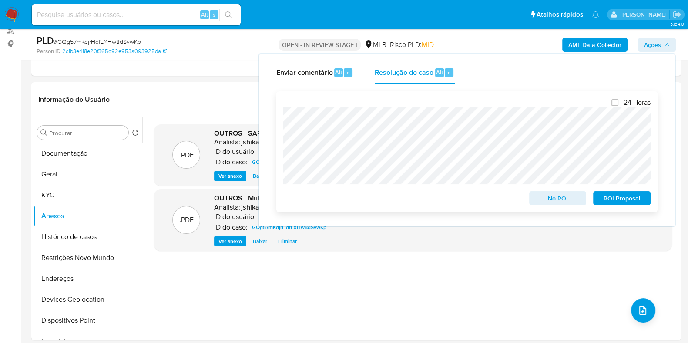
click at [618, 199] on span "ROI Proposal" at bounding box center [621, 198] width 45 height 12
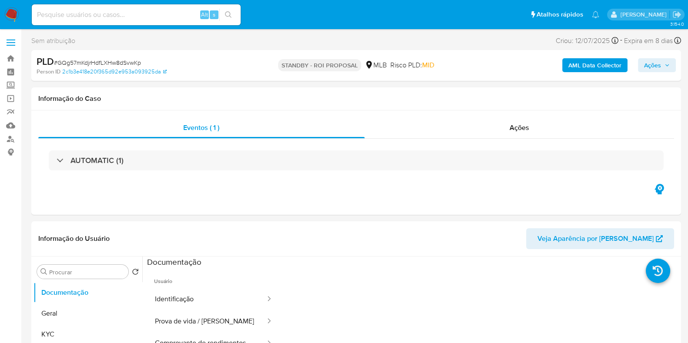
select select "10"
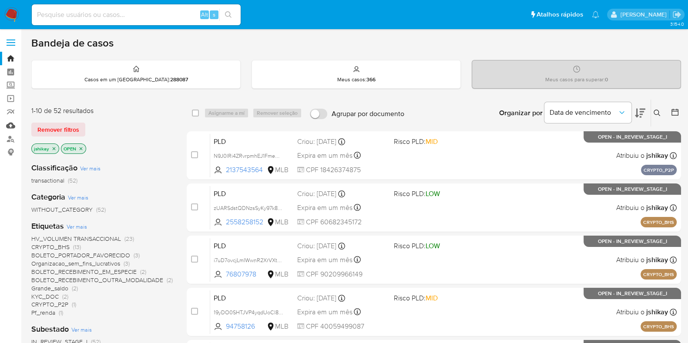
click at [8, 127] on link "Mulan" at bounding box center [52, 125] width 104 height 13
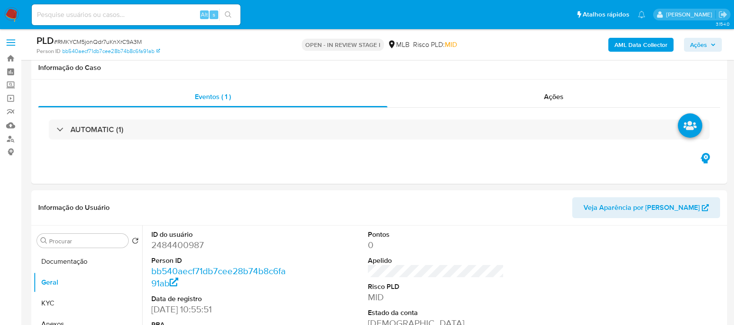
scroll to position [163, 0]
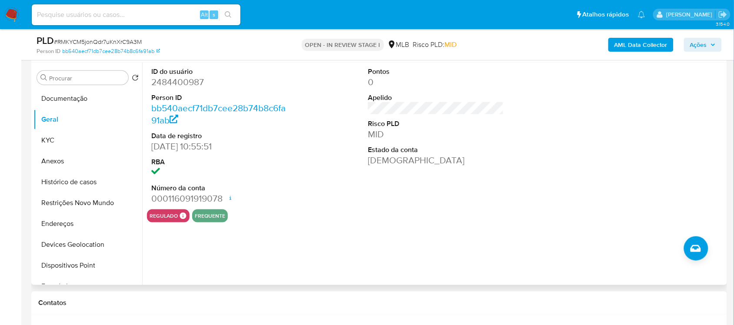
click at [178, 82] on dd "2484400987" at bounding box center [219, 82] width 136 height 12
copy dd "2484400987"
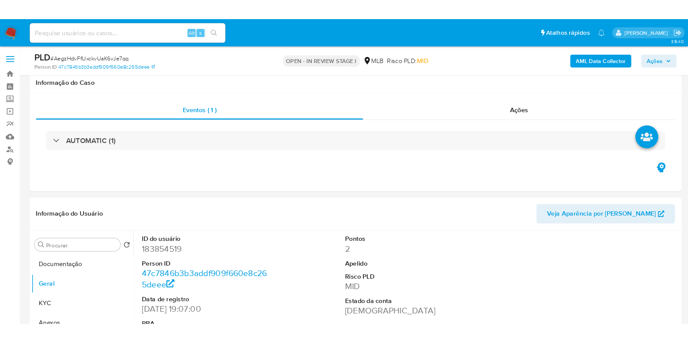
scroll to position [163, 0]
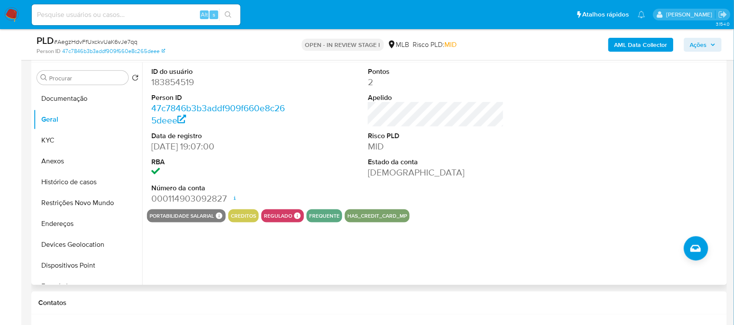
click at [154, 86] on dd "183854519" at bounding box center [219, 82] width 136 height 12
copy dd "183854519"
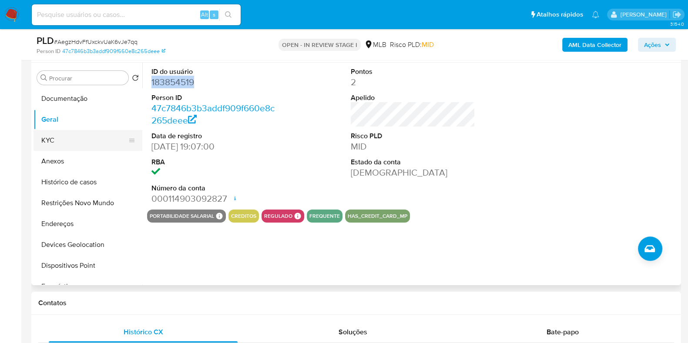
click at [63, 131] on button "KYC" at bounding box center [84, 140] width 102 height 21
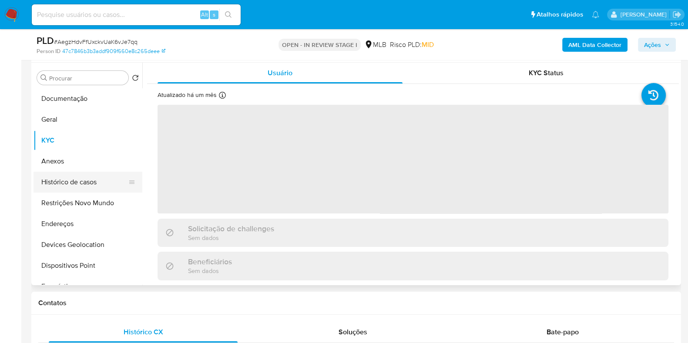
click at [63, 180] on button "Histórico de casos" at bounding box center [84, 182] width 102 height 21
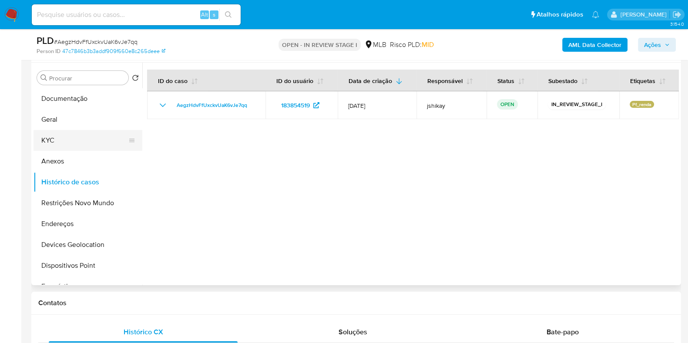
click at [66, 140] on button "KYC" at bounding box center [84, 140] width 102 height 21
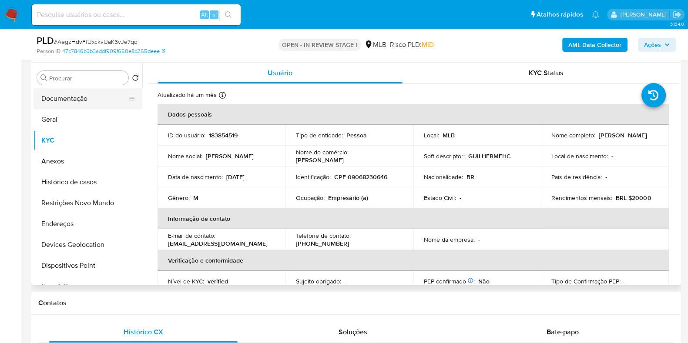
click at [57, 102] on button "Documentação" at bounding box center [84, 98] width 102 height 21
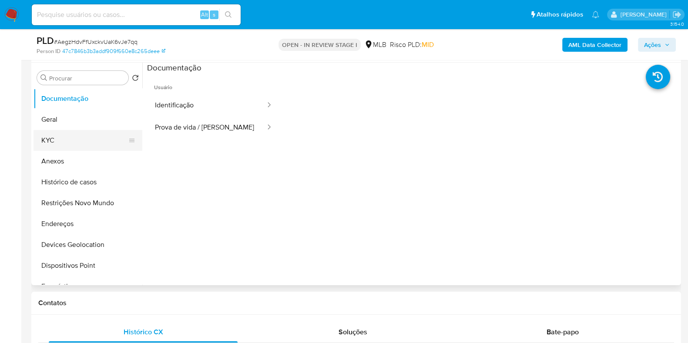
click at [90, 145] on button "KYC" at bounding box center [84, 140] width 102 height 21
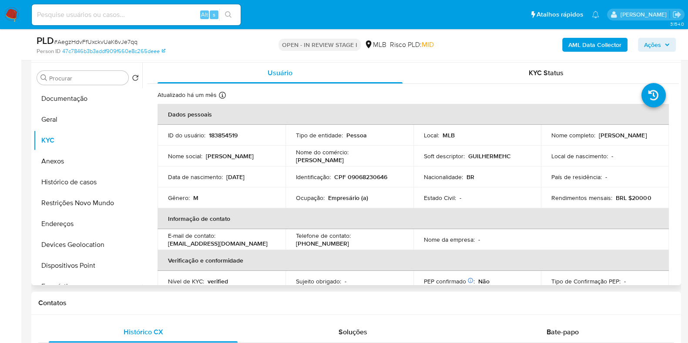
click at [339, 194] on p "Empresário (a)" at bounding box center [348, 198] width 40 height 8
copy p "Empresário"
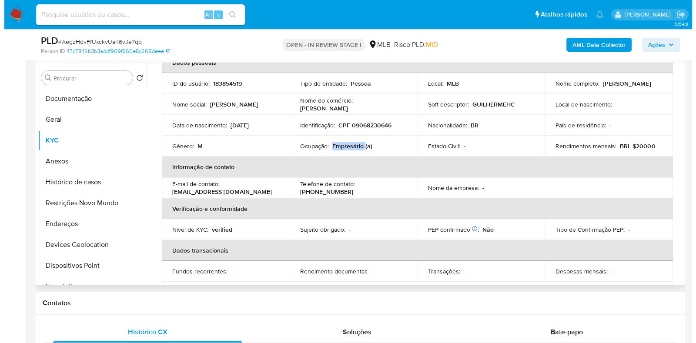
scroll to position [0, 0]
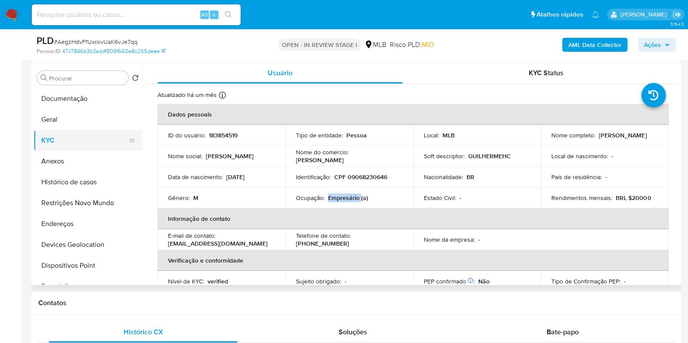
click at [74, 137] on button "KYC" at bounding box center [84, 140] width 102 height 21
click at [81, 112] on button "Geral" at bounding box center [84, 119] width 102 height 21
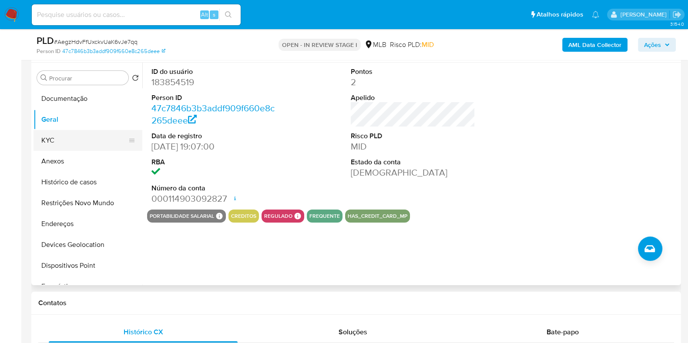
click at [37, 138] on button "KYC" at bounding box center [84, 140] width 102 height 21
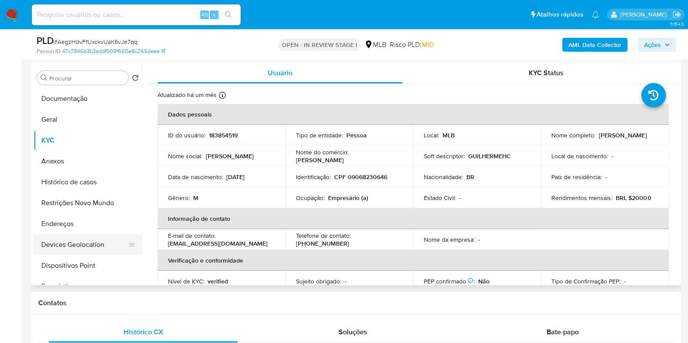
click at [70, 238] on button "Devices Geolocation" at bounding box center [84, 244] width 102 height 21
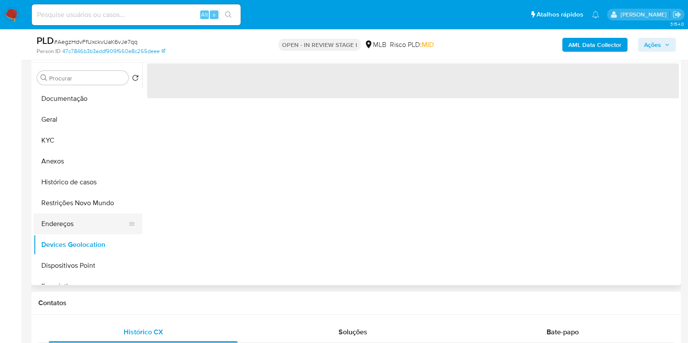
click at [78, 230] on button "Endereços" at bounding box center [84, 224] width 102 height 21
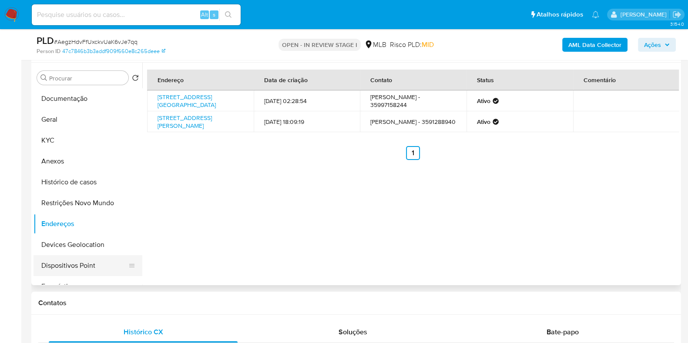
click at [78, 255] on button "Dispositivos Point" at bounding box center [84, 265] width 102 height 21
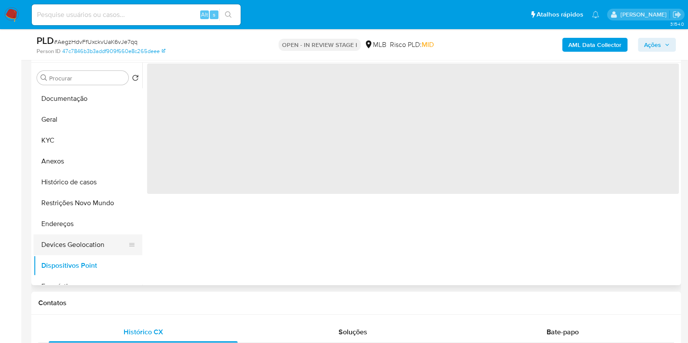
click at [89, 240] on button "Devices Geolocation" at bounding box center [84, 244] width 102 height 21
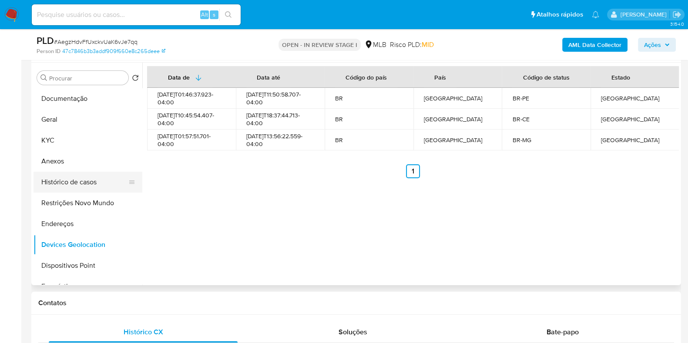
click at [68, 187] on button "Histórico de casos" at bounding box center [84, 182] width 102 height 21
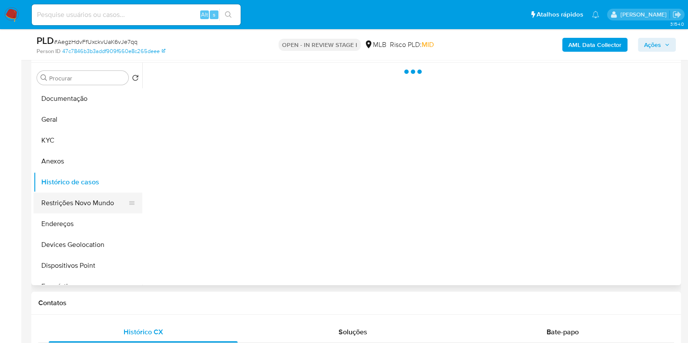
drag, startPoint x: 70, startPoint y: 200, endPoint x: 152, endPoint y: 200, distance: 82.2
click at [70, 200] on button "Restrições Novo Mundo" at bounding box center [84, 203] width 102 height 21
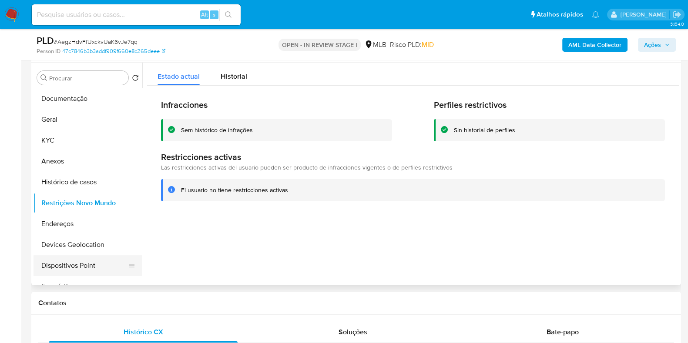
click at [66, 264] on button "Dispositivos Point" at bounding box center [84, 265] width 102 height 21
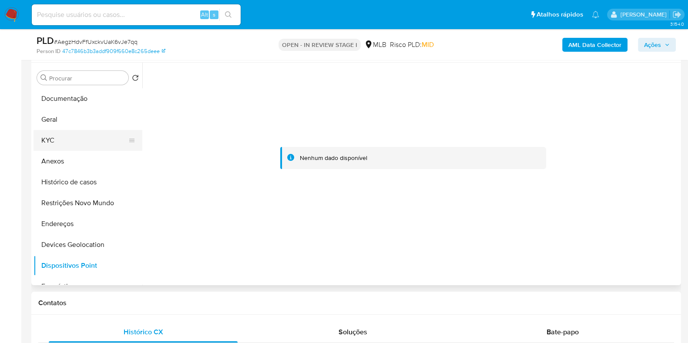
click at [85, 137] on button "KYC" at bounding box center [84, 140] width 102 height 21
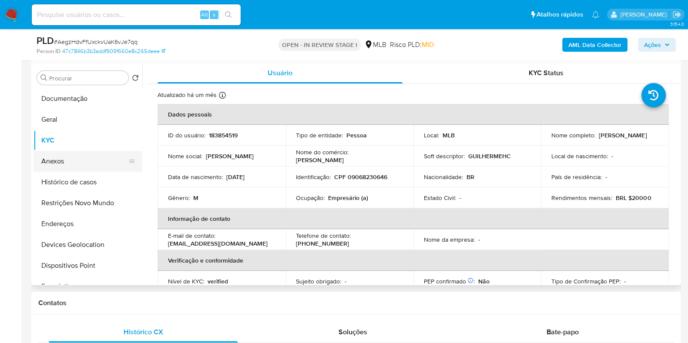
click at [95, 163] on button "Anexos" at bounding box center [84, 161] width 102 height 21
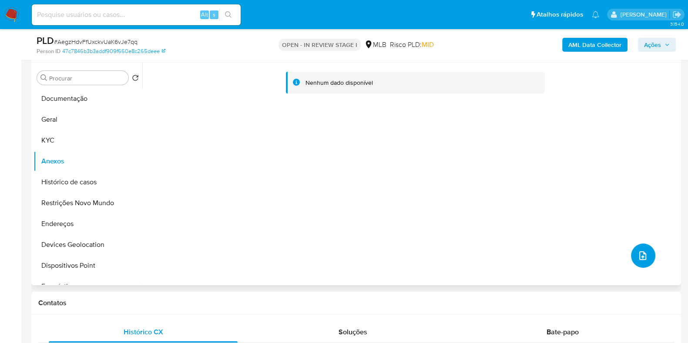
click at [648, 262] on button "upload-file" at bounding box center [643, 256] width 24 height 24
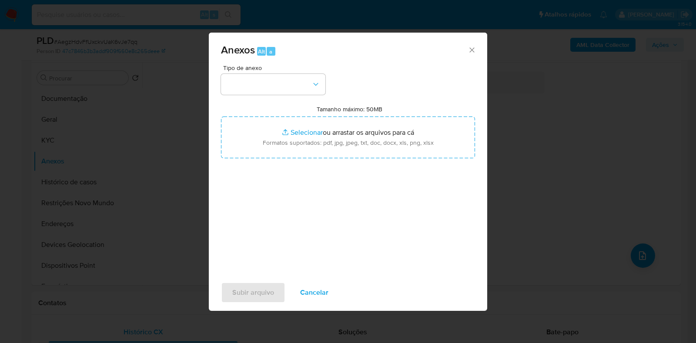
click at [224, 80] on button "button" at bounding box center [273, 84] width 104 height 21
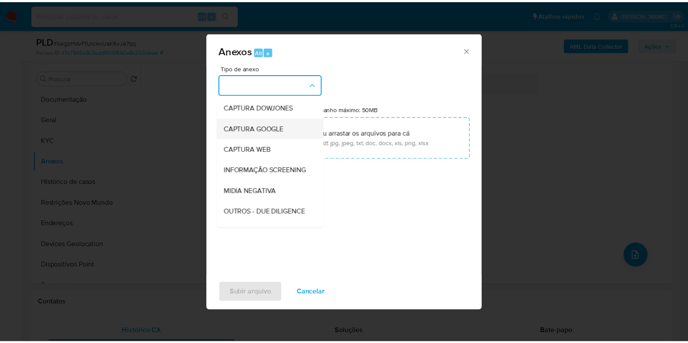
scroll to position [54, 0]
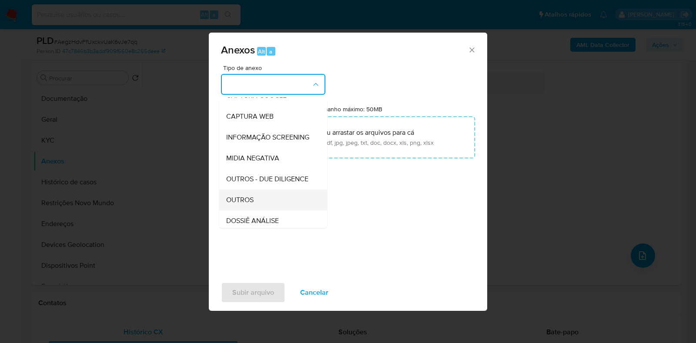
click at [261, 210] on div "OUTROS" at bounding box center [270, 200] width 89 height 21
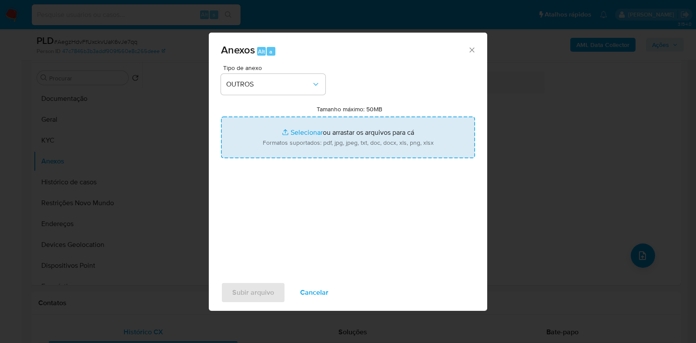
click at [301, 138] on input "Tamanho máximo: 50MB Selecionar arquivos" at bounding box center [348, 138] width 254 height 42
type input "C:\fakepath\Mulan 183854519_2025_08_18_09_33_14 - Resumen TX.pdf"
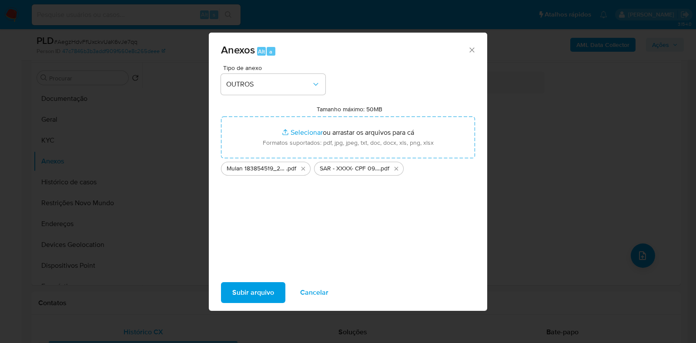
click at [266, 292] on span "Subir arquivo" at bounding box center [253, 292] width 42 height 19
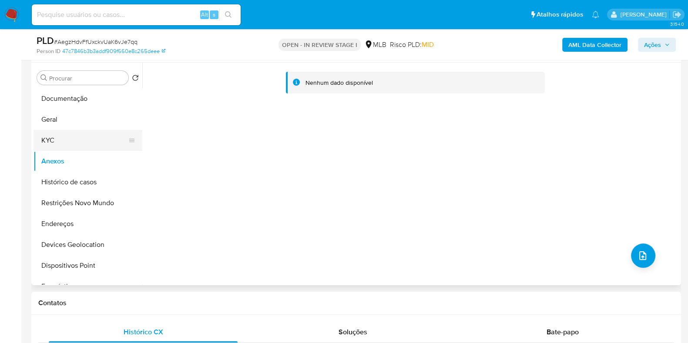
click at [67, 138] on button "KYC" at bounding box center [84, 140] width 102 height 21
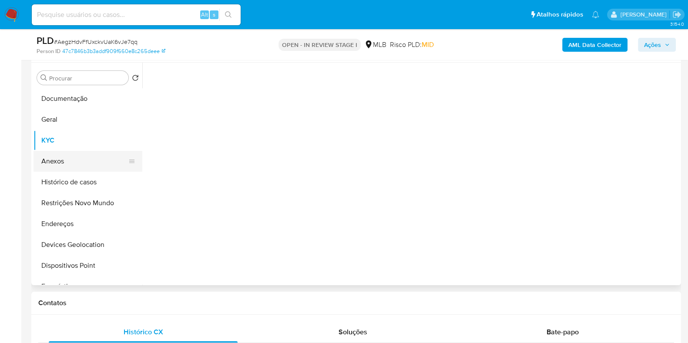
click at [63, 165] on button "Anexos" at bounding box center [84, 161] width 102 height 21
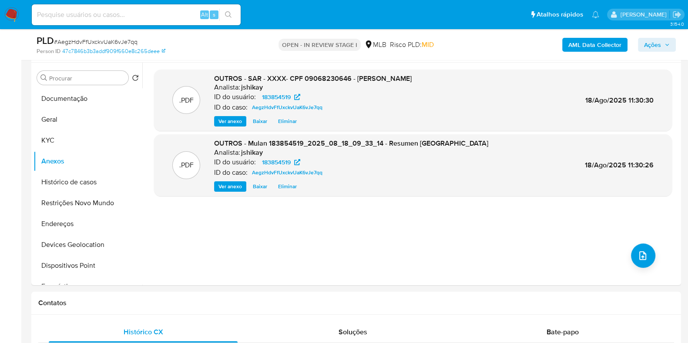
click at [648, 40] on span "Ações" at bounding box center [652, 45] width 17 height 14
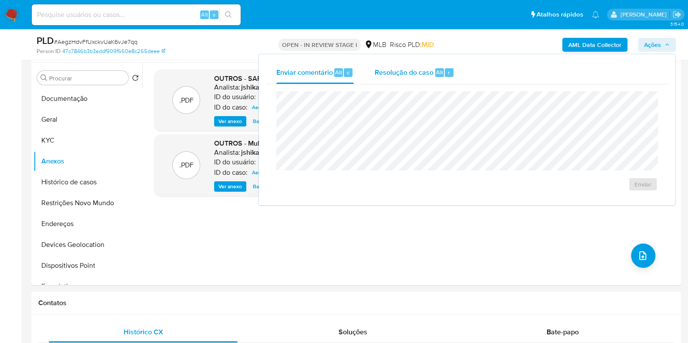
click at [397, 73] on span "Resolução do caso" at bounding box center [403, 72] width 59 height 10
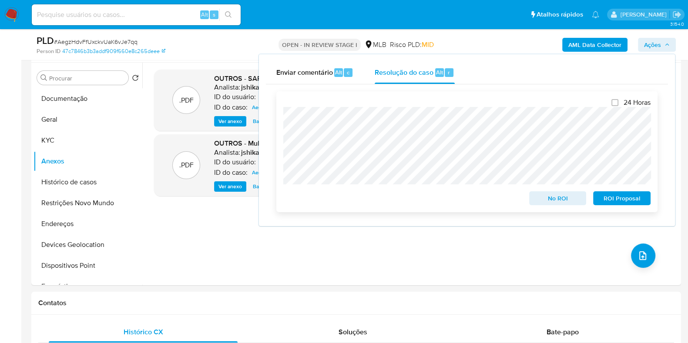
click at [623, 197] on span "ROI Proposal" at bounding box center [621, 198] width 45 height 12
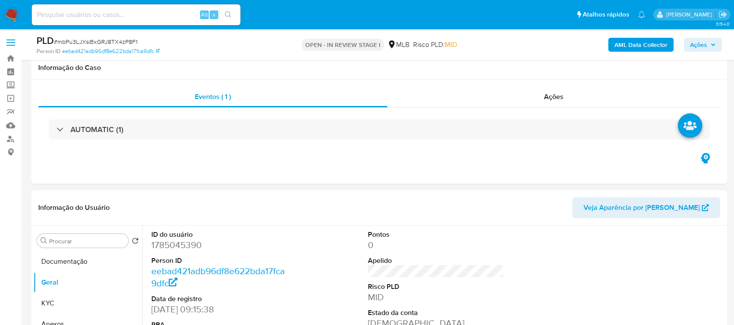
scroll to position [163, 0]
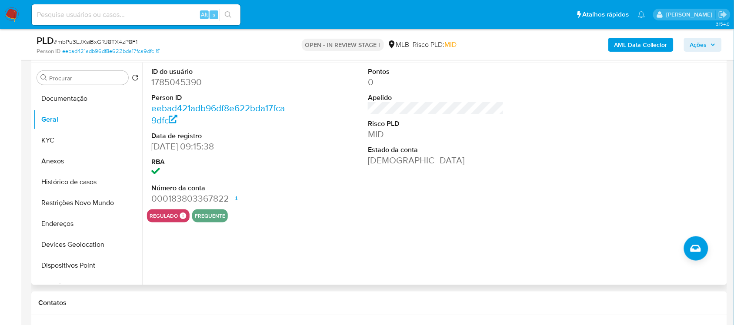
click at [168, 72] on dt "ID do usuário" at bounding box center [219, 72] width 136 height 10
click at [172, 78] on dd "1785045390" at bounding box center [219, 82] width 136 height 12
copy dd "1785045390"
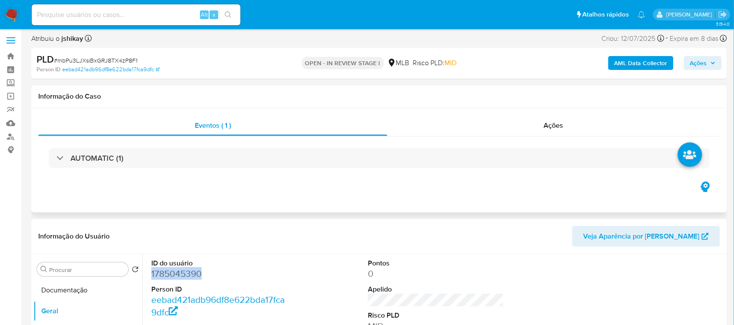
scroll to position [0, 0]
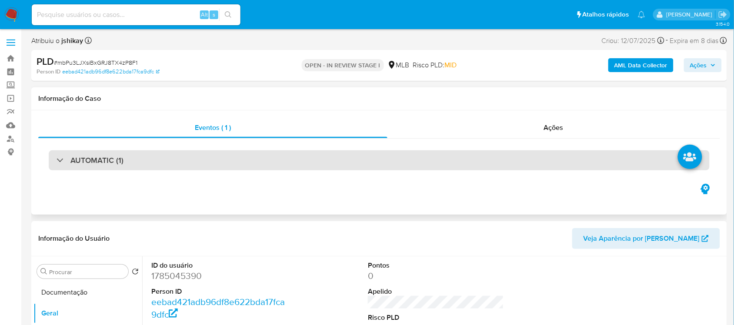
click at [144, 162] on div "AUTOMATIC (1)" at bounding box center [379, 160] width 661 height 20
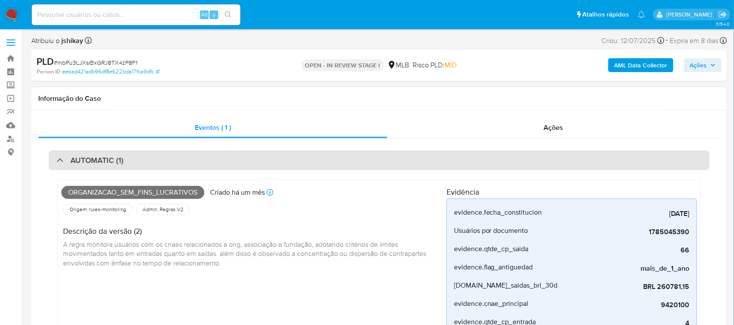
click at [144, 162] on div "AUTOMATIC (1)" at bounding box center [379, 160] width 661 height 20
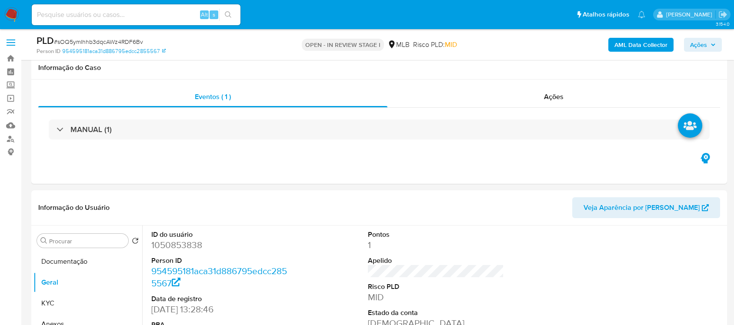
scroll to position [109, 0]
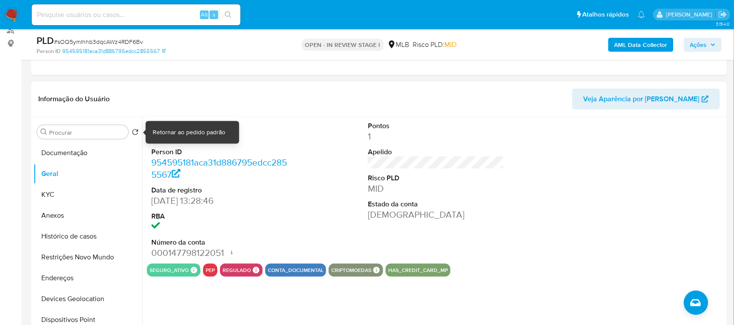
click at [177, 137] on dd "1050853838" at bounding box center [219, 136] width 136 height 12
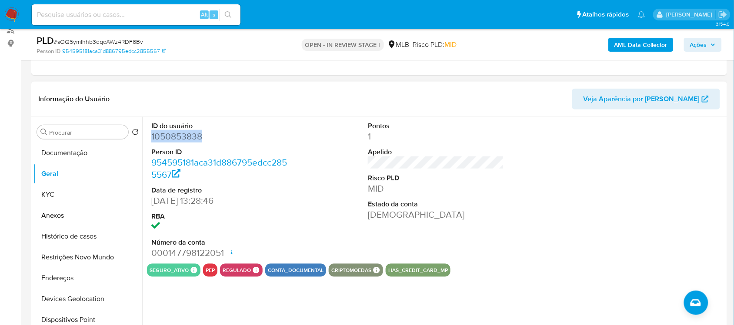
click at [177, 137] on dd "1050853838" at bounding box center [219, 136] width 136 height 12
copy dd "1050853838"
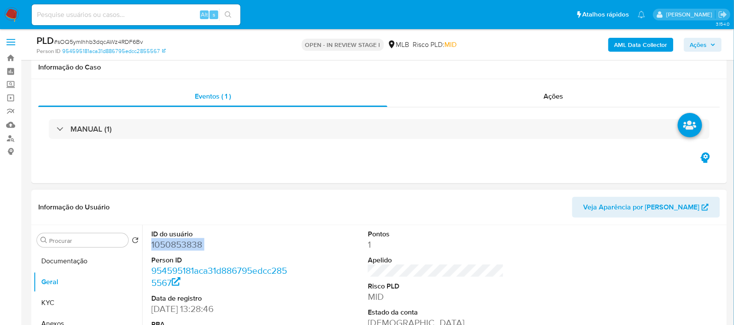
scroll to position [0, 0]
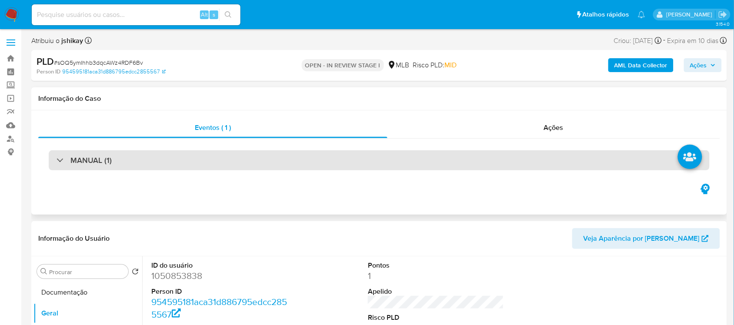
click at [197, 158] on div "MANUAL (1)" at bounding box center [379, 160] width 661 height 20
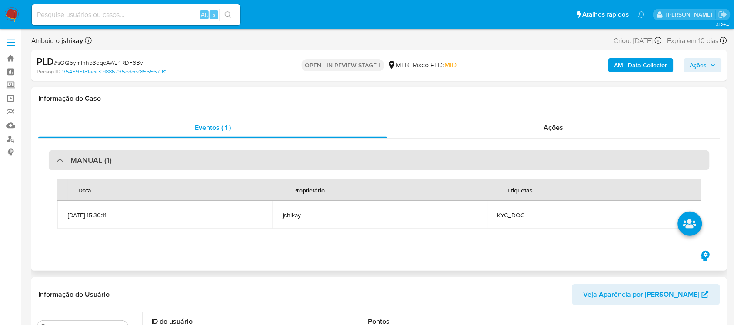
click at [197, 158] on div "MANUAL (1)" at bounding box center [379, 160] width 661 height 20
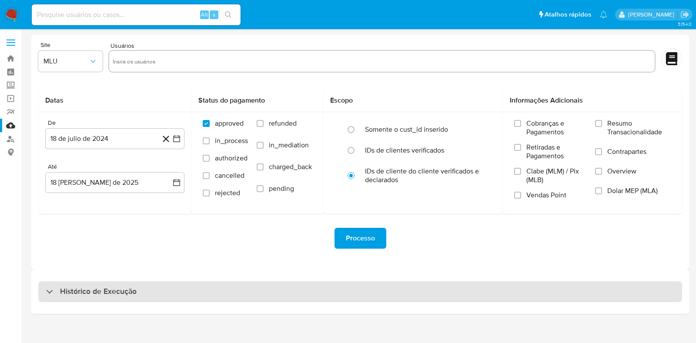
click at [102, 294] on h3 "Histórico de Execução" at bounding box center [98, 292] width 77 height 10
select select "10"
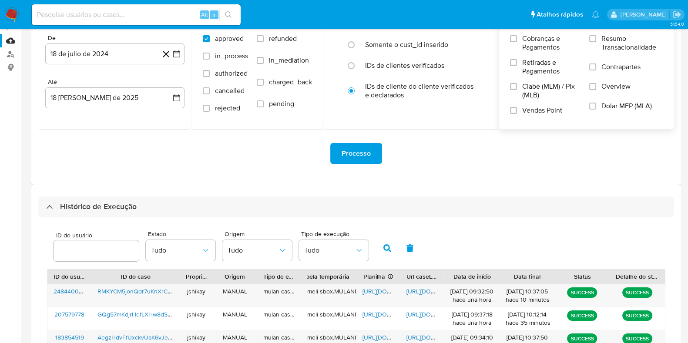
scroll to position [217, 0]
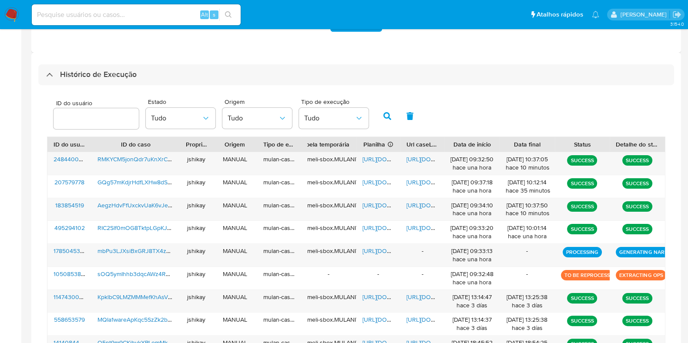
click at [448, 120] on div "ID do usuário Estado Tudo Origem Tudo Tipo de execução Tudo" at bounding box center [356, 115] width 618 height 43
click at [373, 206] on span "https://docs.google.com/spreadsheets/d/1IqkHREHuNL-74BltyrcmchvAOJYpf3GY-jpuphB…" at bounding box center [392, 205] width 60 height 9
click at [415, 204] on span "https://docs.google.com/document/d/1d4W23iMdSKWypi9lO6EsK9Uoq642Gr5lod8hEsbDY30…" at bounding box center [436, 205] width 60 height 9
click at [371, 157] on span "https://docs.google.com/spreadsheets/d/1SjPEXkIbGDqG-iTy-7cOaLZhd2Fz4CignkSlnBh…" at bounding box center [392, 159] width 60 height 9
click at [415, 159] on span "https://docs.google.com/document/d/1k0HTpKiGuEWbhGy_LpY5YKM3MSk6zL7JplvCXfZKiJE…" at bounding box center [436, 159] width 60 height 9
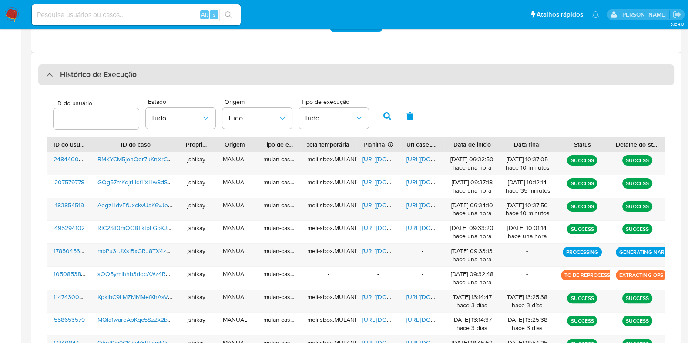
click at [88, 73] on h3 "Histórico de Execução" at bounding box center [98, 75] width 77 height 10
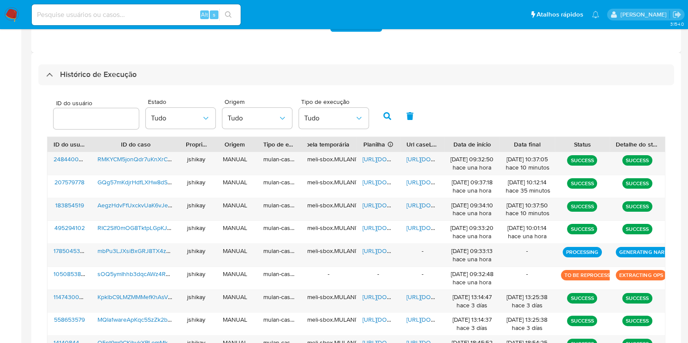
scroll to position [0, 0]
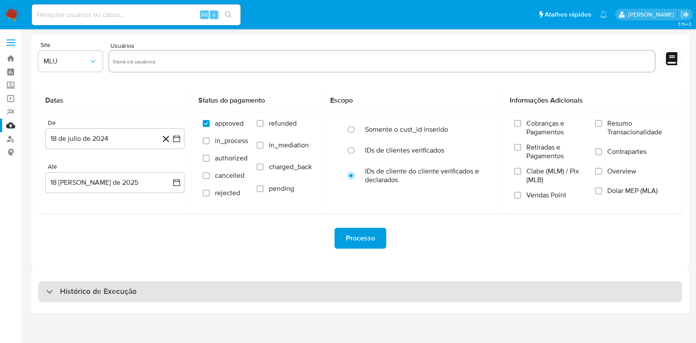
click at [99, 283] on div "Histórico de Execução" at bounding box center [360, 291] width 644 height 21
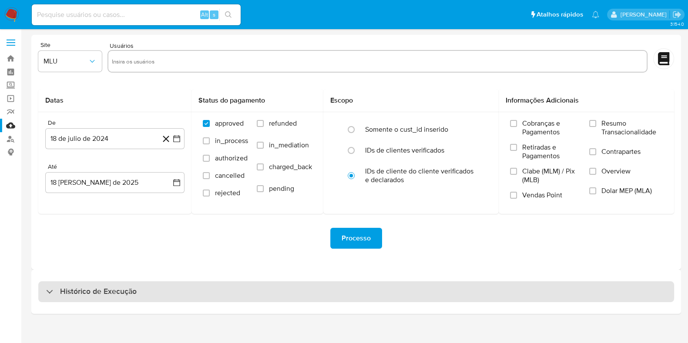
select select "10"
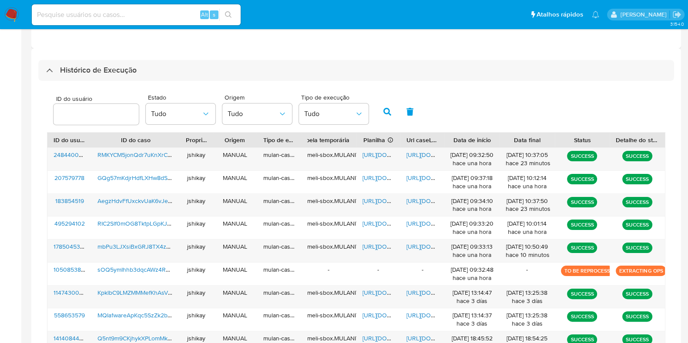
scroll to position [276, 0]
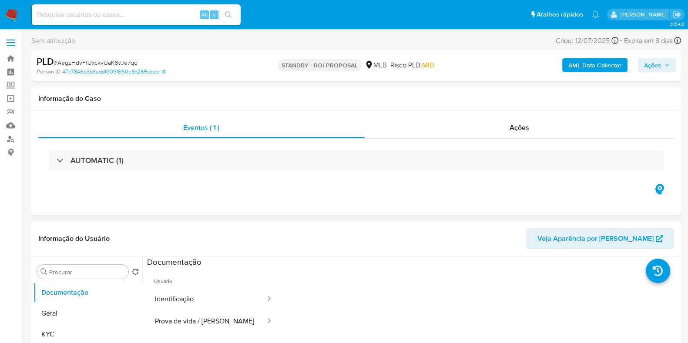
select select "10"
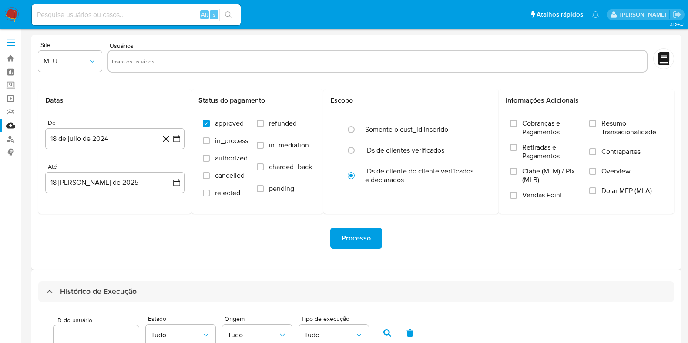
select select "10"
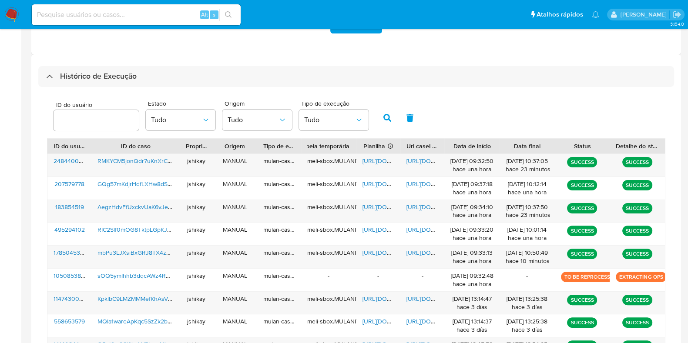
scroll to position [167, 0]
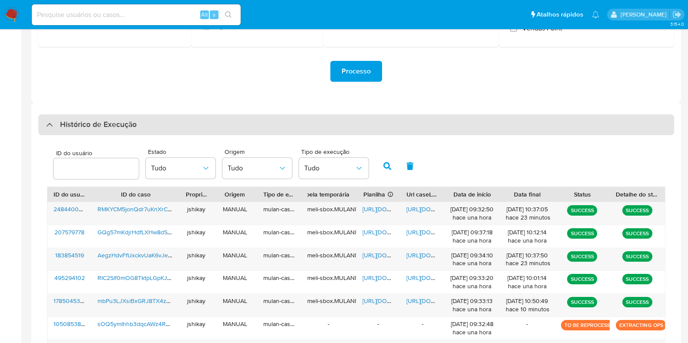
click at [57, 120] on div "Histórico de Execução" at bounding box center [91, 125] width 90 height 10
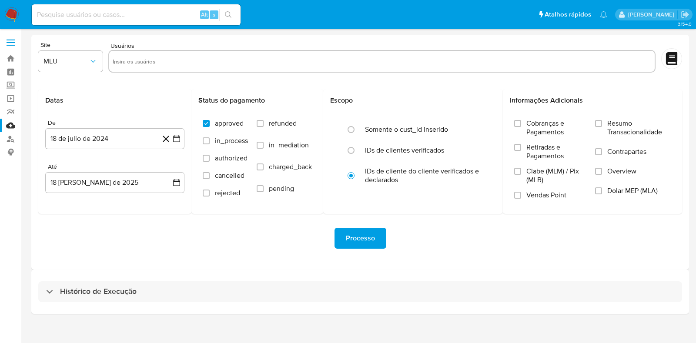
click at [98, 281] on div "Histórico de Execução" at bounding box center [360, 292] width 658 height 44
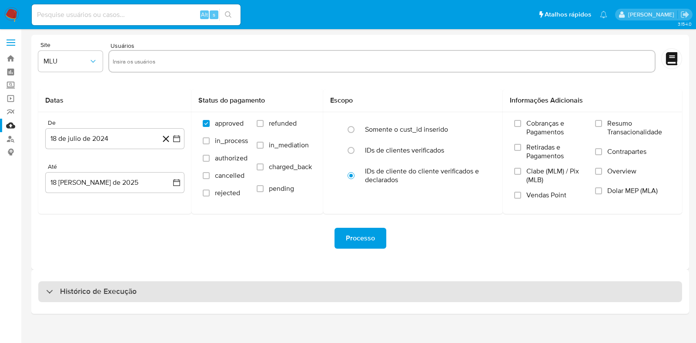
drag, startPoint x: 100, startPoint y: 278, endPoint x: 99, endPoint y: 294, distance: 15.8
click at [101, 283] on div "Histórico de Execução" at bounding box center [360, 292] width 658 height 44
click at [99, 294] on h3 "Histórico de Execução" at bounding box center [98, 292] width 77 height 10
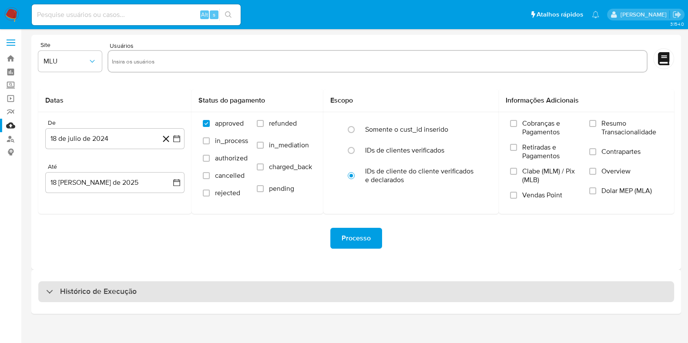
select select "10"
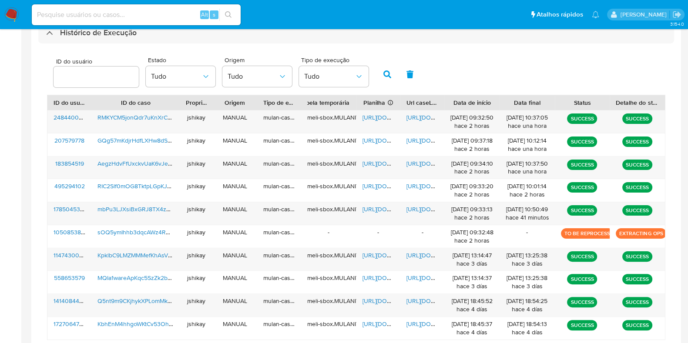
scroll to position [276, 0]
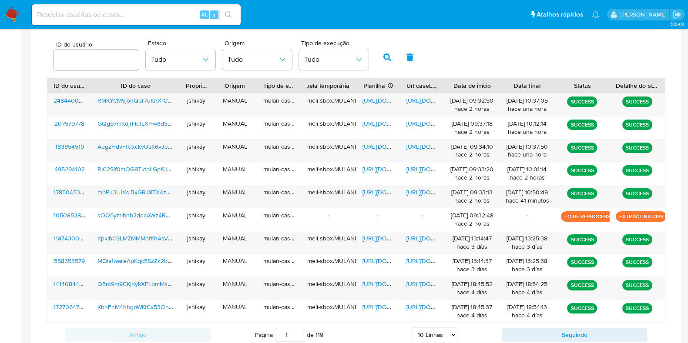
click at [447, 63] on div "ID do usuário Estado Tudo Origem Tudo Tipo de execução Tudo" at bounding box center [356, 56] width 618 height 43
drag, startPoint x: 376, startPoint y: 189, endPoint x: 399, endPoint y: 192, distance: 23.6
click at [376, 190] on span "[URL][DOMAIN_NAME]" at bounding box center [392, 192] width 60 height 9
click at [430, 189] on span "[URL][DOMAIN_NAME]" at bounding box center [436, 192] width 60 height 9
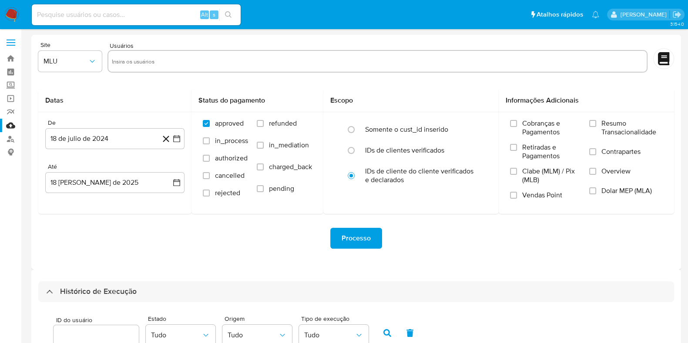
click at [11, 11] on img at bounding box center [11, 14] width 15 height 15
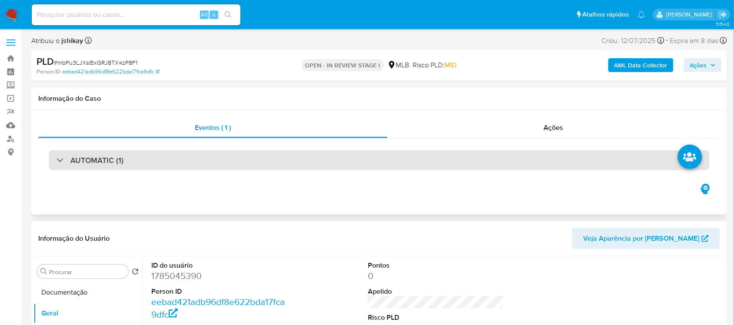
click at [157, 157] on div "AUTOMATIC (1)" at bounding box center [379, 160] width 661 height 20
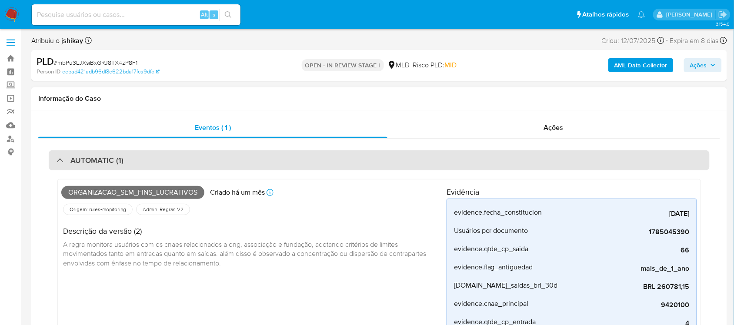
click at [168, 161] on div "AUTOMATIC (1)" at bounding box center [379, 160] width 661 height 20
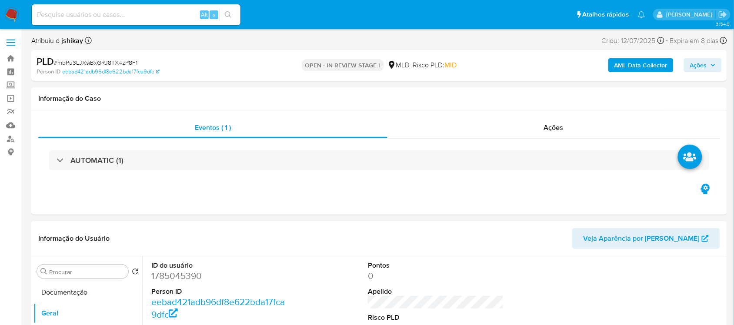
click at [161, 278] on dd "1785045390" at bounding box center [219, 276] width 136 height 12
copy dd "1785045390"
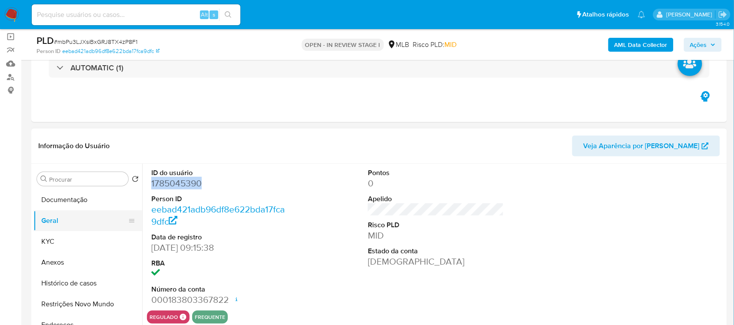
scroll to position [109, 0]
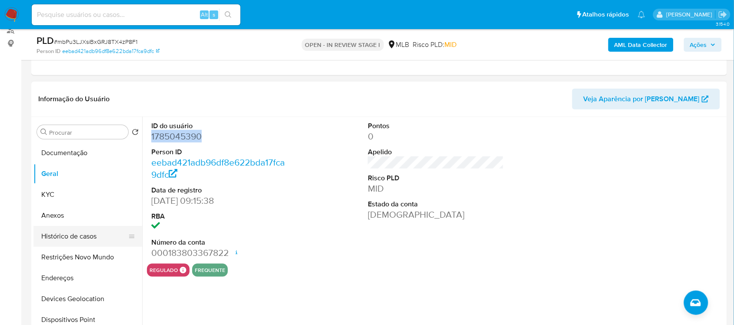
click at [84, 240] on button "Histórico de casos" at bounding box center [84, 236] width 102 height 21
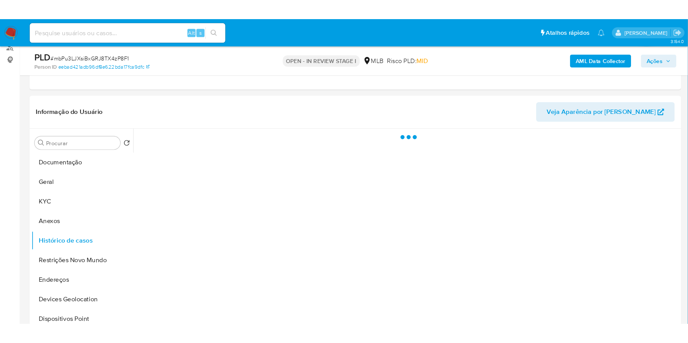
scroll to position [108, 0]
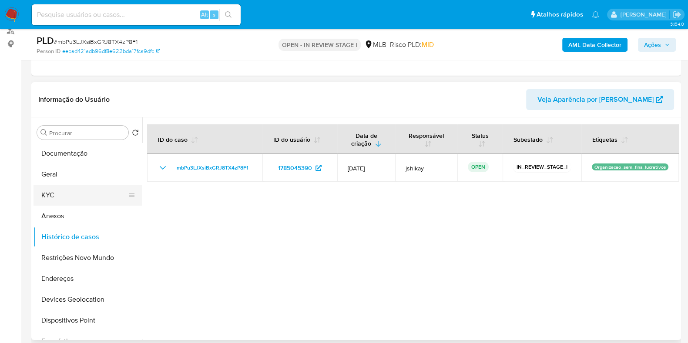
click at [65, 196] on button "KYC" at bounding box center [84, 195] width 102 height 21
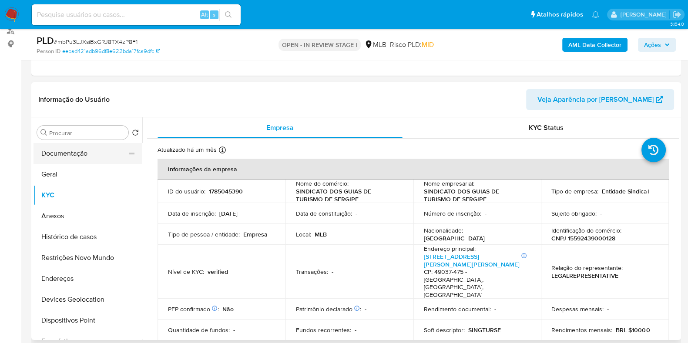
click at [80, 149] on button "Documentação" at bounding box center [84, 153] width 102 height 21
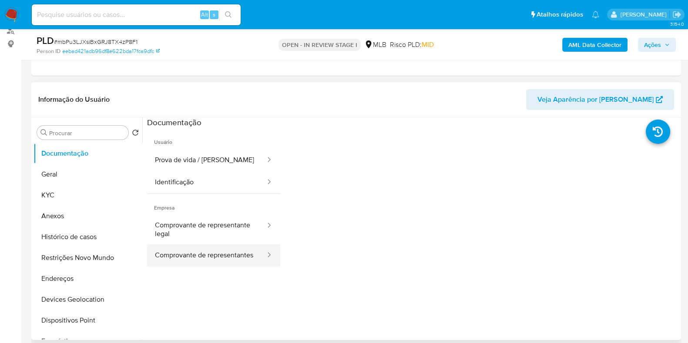
click at [212, 254] on button "Comprovante de representantes" at bounding box center [206, 255] width 119 height 22
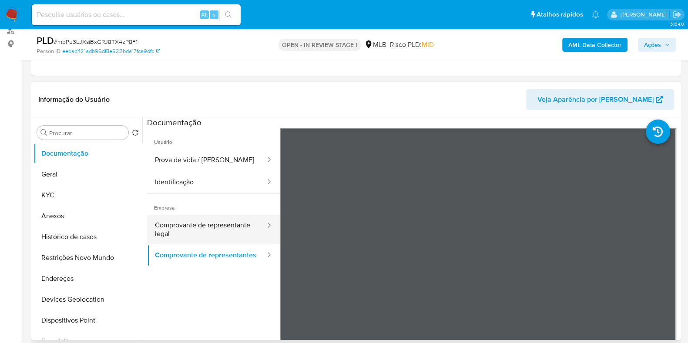
click at [189, 240] on button "Comprovante de representante legal" at bounding box center [206, 230] width 119 height 30
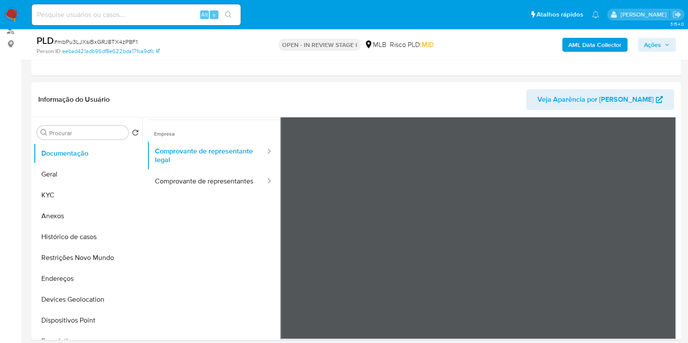
scroll to position [76, 0]
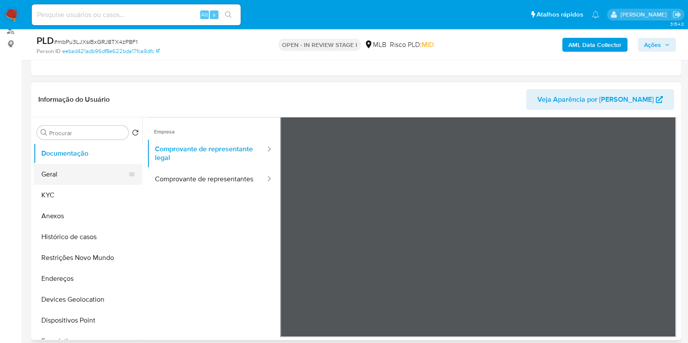
click at [84, 175] on button "Geral" at bounding box center [84, 174] width 102 height 21
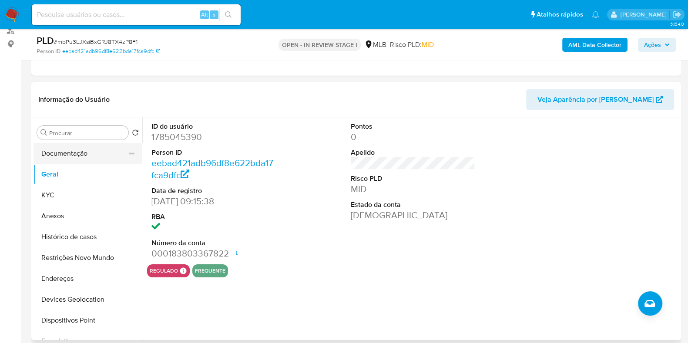
click at [76, 148] on button "Documentação" at bounding box center [84, 153] width 102 height 21
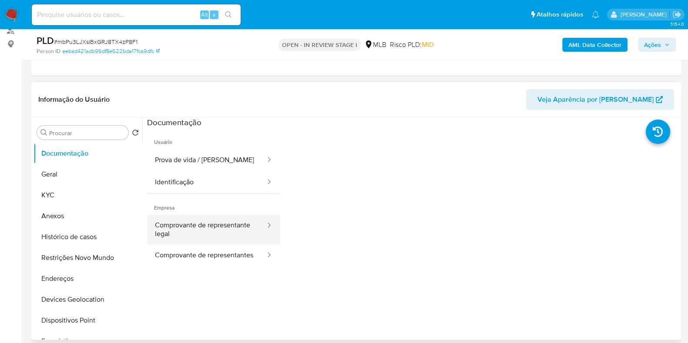
click at [231, 225] on button "Comprovante de representante legal" at bounding box center [206, 230] width 119 height 30
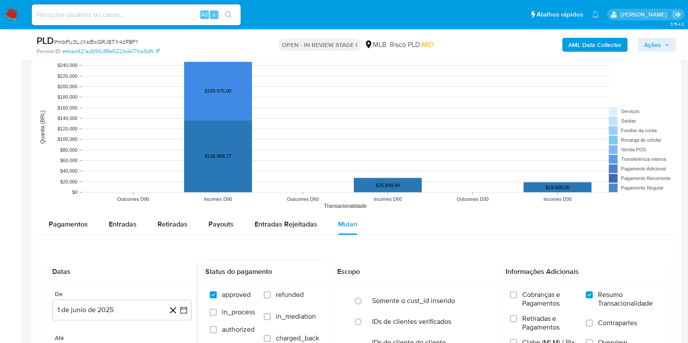
scroll to position [815, 0]
click at [133, 219] on span "Entradas" at bounding box center [123, 224] width 28 height 10
select select "10"
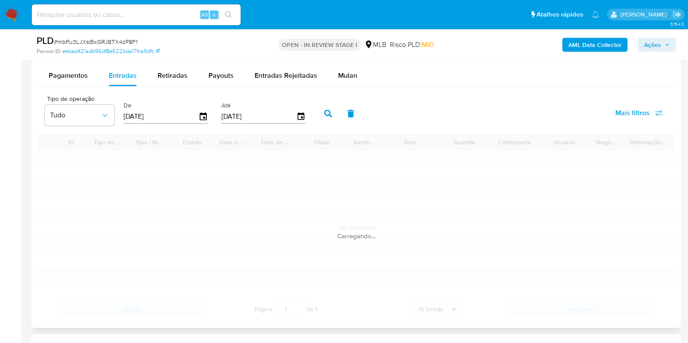
scroll to position [979, 0]
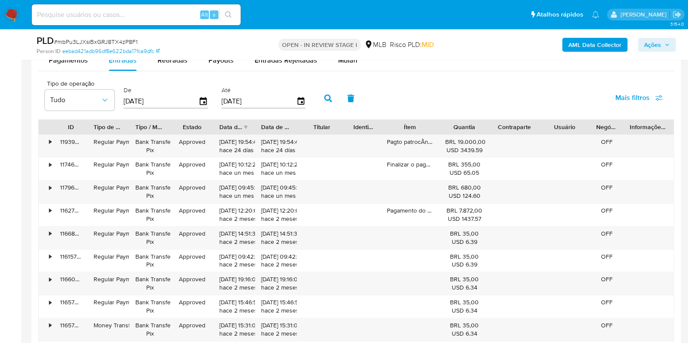
click at [193, 103] on input "[DATE]" at bounding box center [161, 101] width 75 height 14
click at [200, 101] on icon "button" at bounding box center [203, 101] width 7 height 8
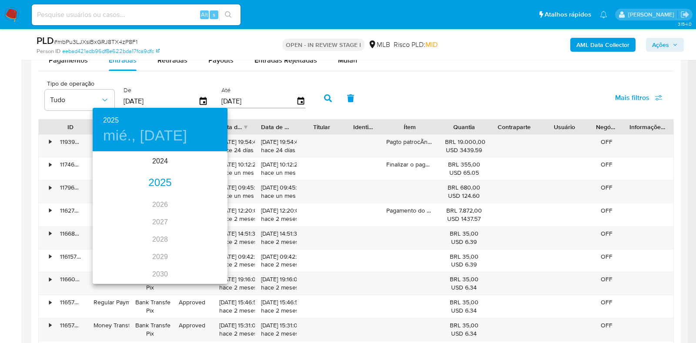
click at [155, 192] on div "2024 2025 2026 2027 2028 2029 2030 2031 2032 2033 2034 2035" at bounding box center [160, 218] width 135 height 130
click at [158, 181] on div "2025" at bounding box center [160, 182] width 135 height 17
click at [163, 205] on div "may." at bounding box center [159, 201] width 45 height 33
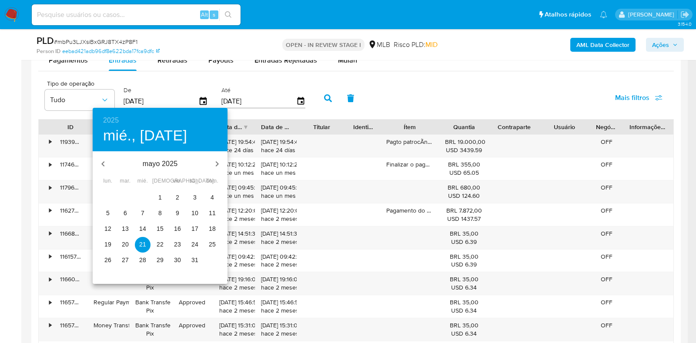
click at [157, 198] on span "1" at bounding box center [160, 197] width 16 height 9
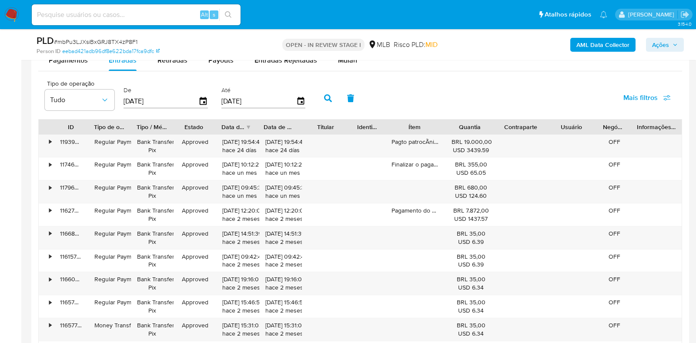
type input "01/05/2025"
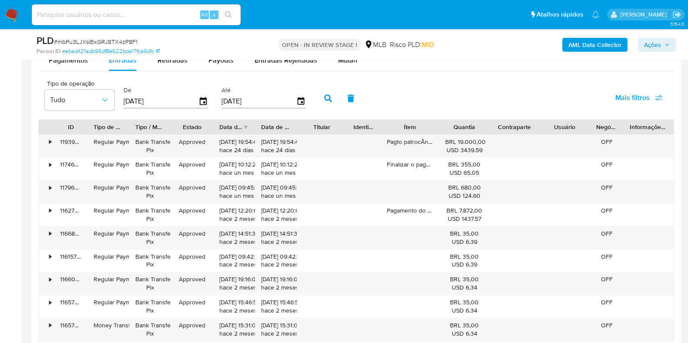
click at [290, 101] on input "[DATE]" at bounding box center [258, 101] width 75 height 14
click at [297, 98] on icon "button" at bounding box center [300, 101] width 7 height 8
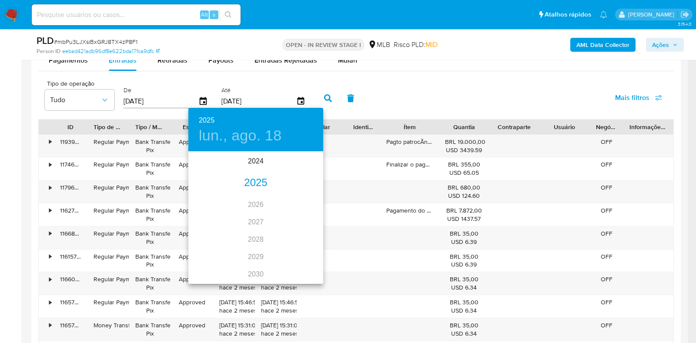
click at [241, 178] on div "2025" at bounding box center [255, 182] width 135 height 17
click at [259, 201] on div "may." at bounding box center [255, 201] width 45 height 33
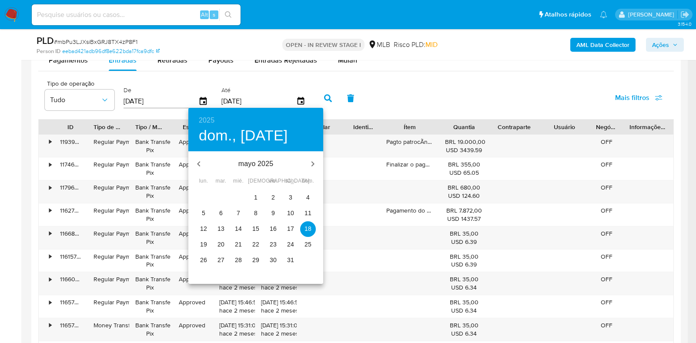
click at [290, 260] on p "31" at bounding box center [290, 260] width 7 height 9
type input "31/05/2025"
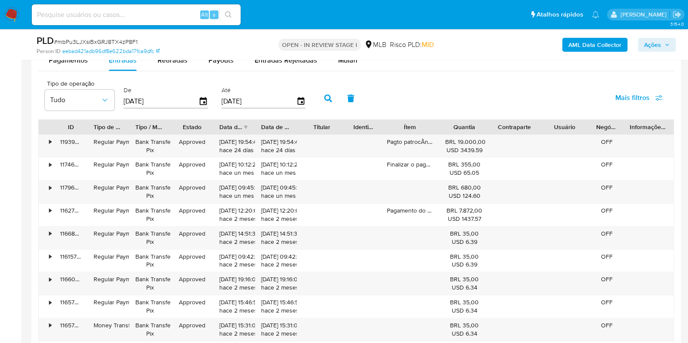
click at [324, 96] on icon "button" at bounding box center [328, 98] width 8 height 8
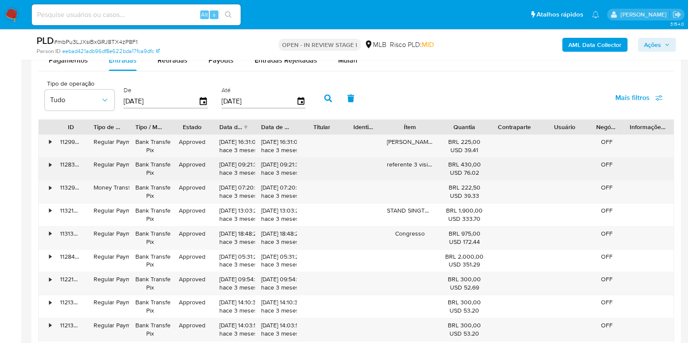
scroll to position [1033, 0]
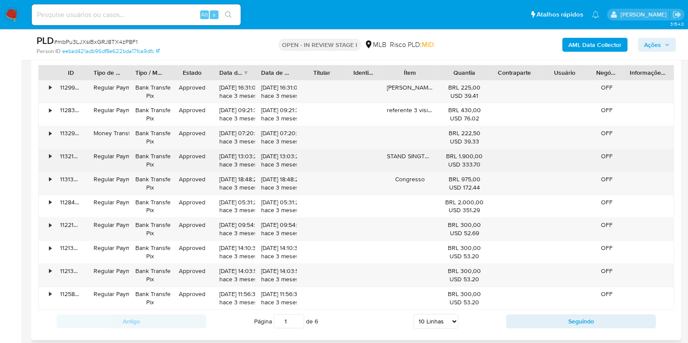
click at [48, 157] on div "•" at bounding box center [46, 160] width 15 height 23
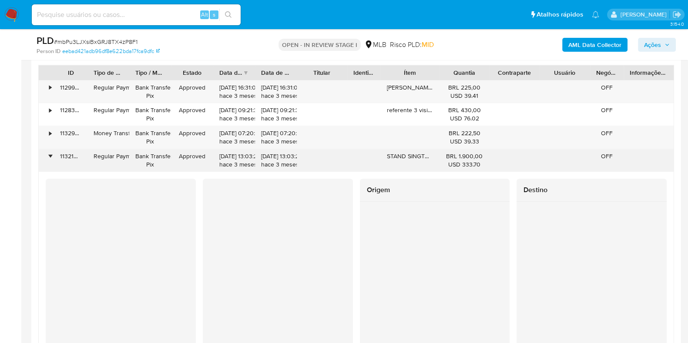
click at [52, 157] on div "•" at bounding box center [46, 160] width 15 height 23
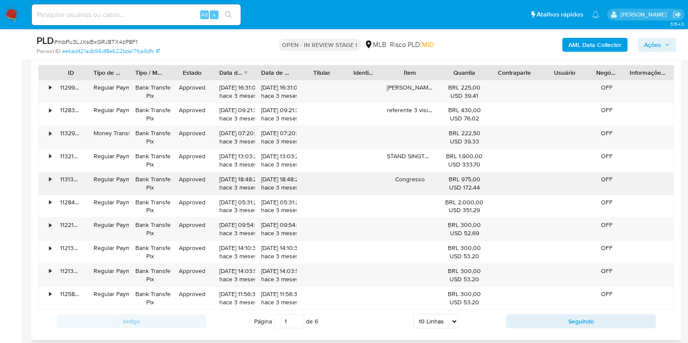
click at [53, 181] on div "•" at bounding box center [46, 183] width 15 height 23
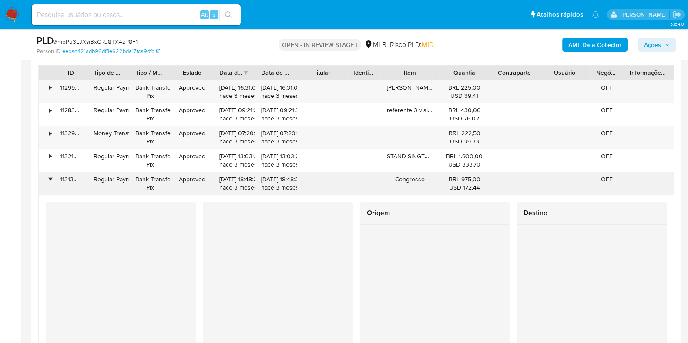
click at [50, 177] on div "•" at bounding box center [50, 179] width 2 height 8
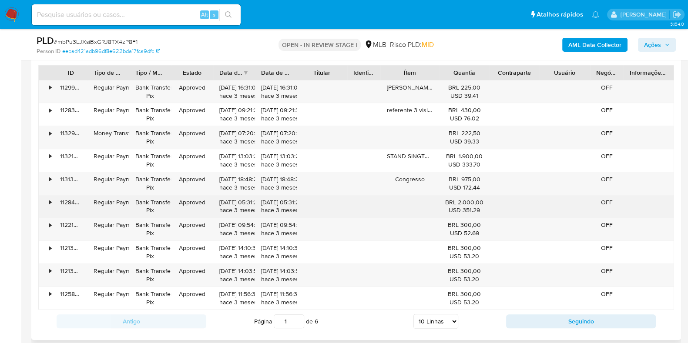
click at [50, 203] on div "•" at bounding box center [50, 202] width 2 height 8
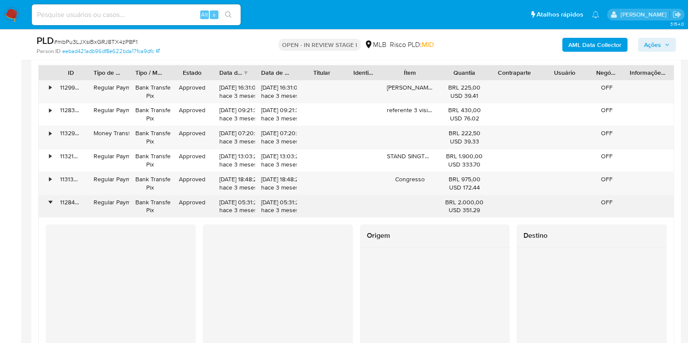
click at [50, 203] on div "•" at bounding box center [50, 202] width 2 height 8
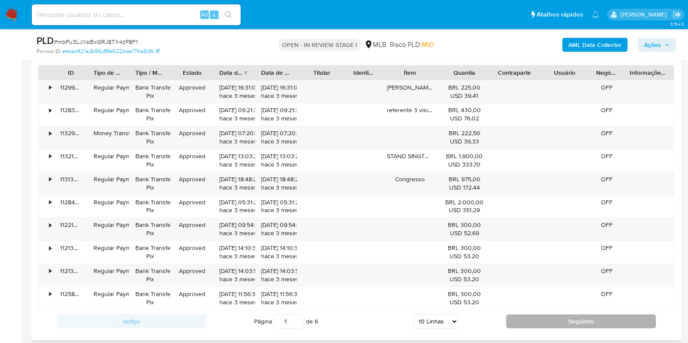
click at [534, 324] on button "Seguindo" at bounding box center [581, 321] width 150 height 14
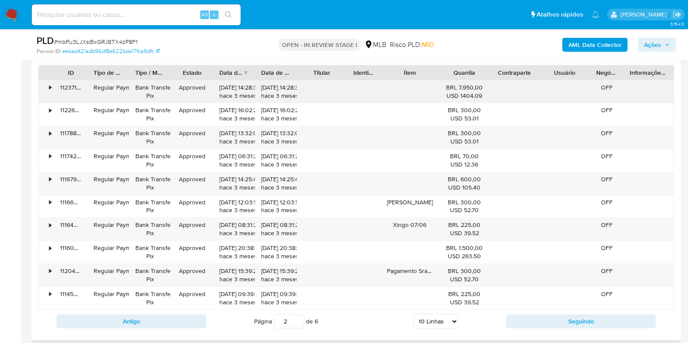
click at [48, 85] on div "•" at bounding box center [46, 91] width 15 height 23
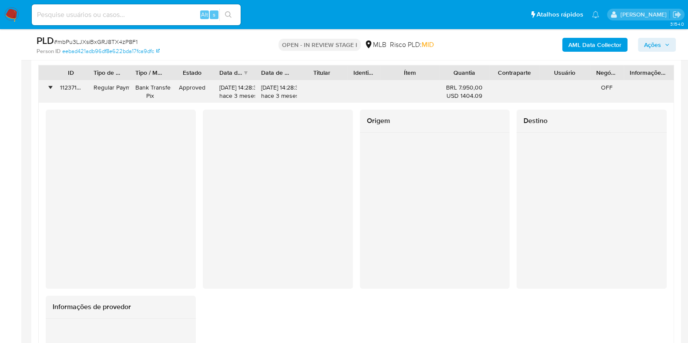
click at [49, 85] on div "•" at bounding box center [50, 87] width 2 height 8
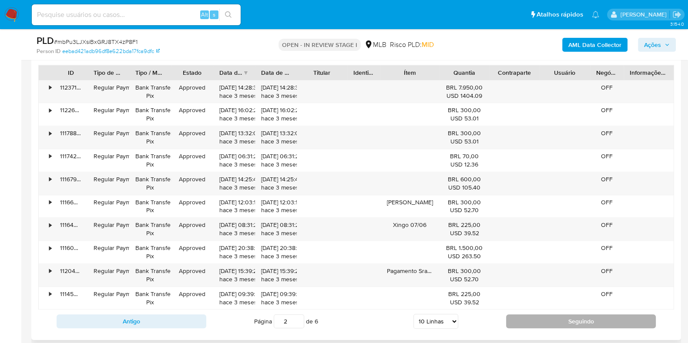
click at [536, 320] on button "Seguindo" at bounding box center [581, 321] width 150 height 14
click at [539, 317] on button "Seguindo" at bounding box center [581, 321] width 150 height 14
type input "4"
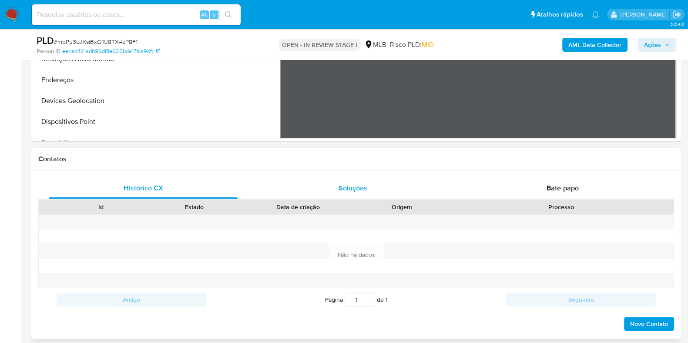
scroll to position [163, 0]
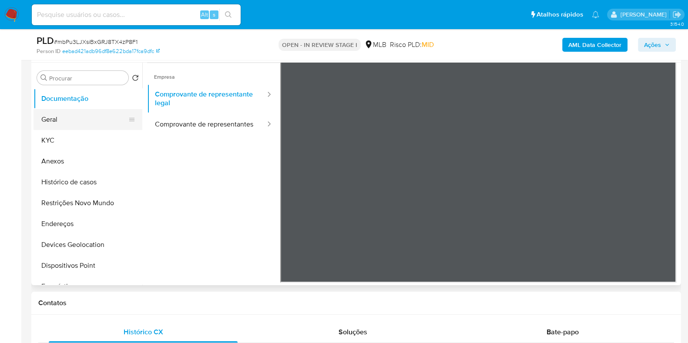
click at [55, 113] on button "Geral" at bounding box center [84, 119] width 102 height 21
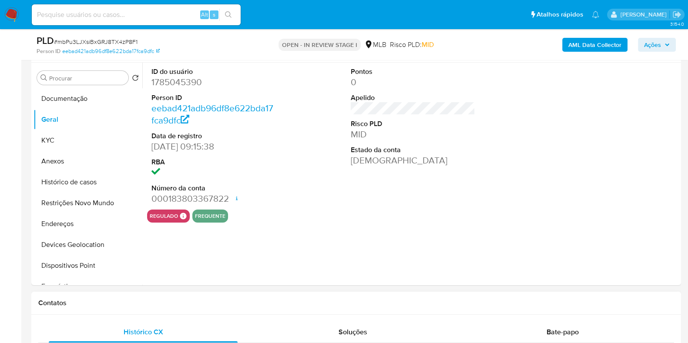
scroll to position [108, 0]
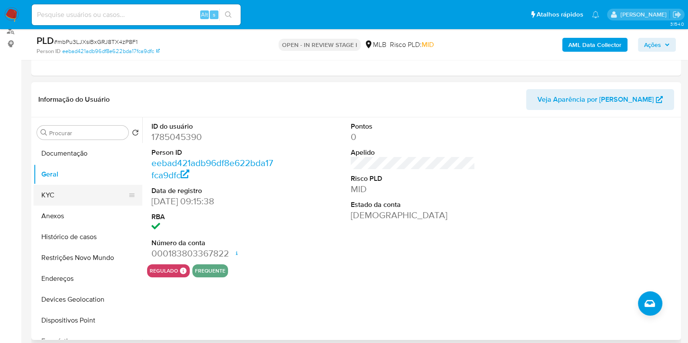
click at [43, 197] on button "KYC" at bounding box center [84, 195] width 102 height 21
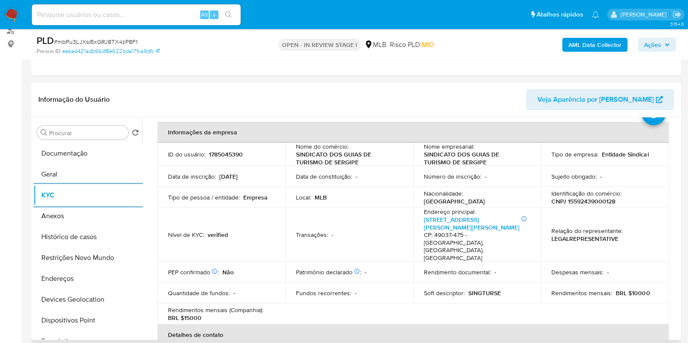
scroll to position [54, 0]
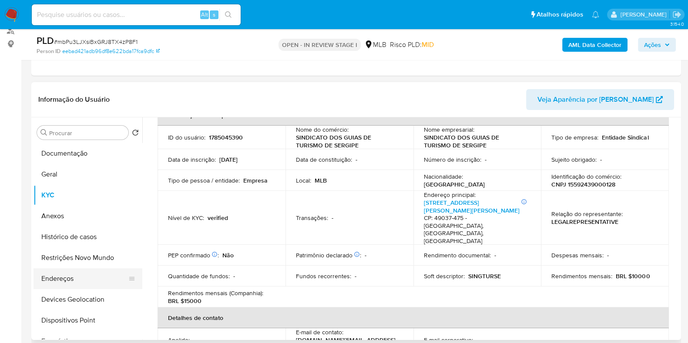
click at [45, 275] on button "Endereços" at bounding box center [84, 278] width 102 height 21
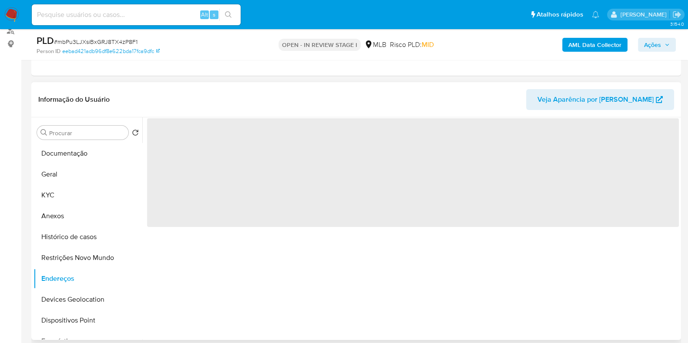
scroll to position [0, 0]
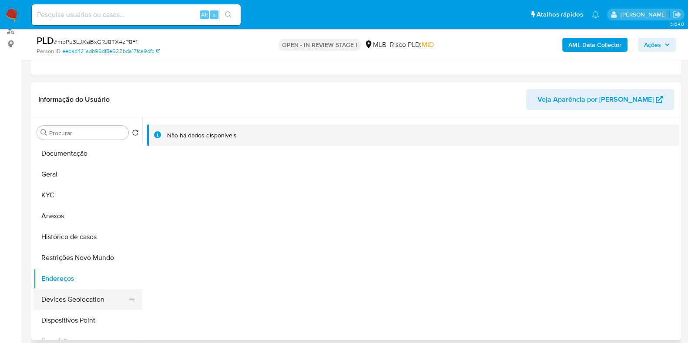
click at [75, 293] on button "Devices Geolocation" at bounding box center [84, 299] width 102 height 21
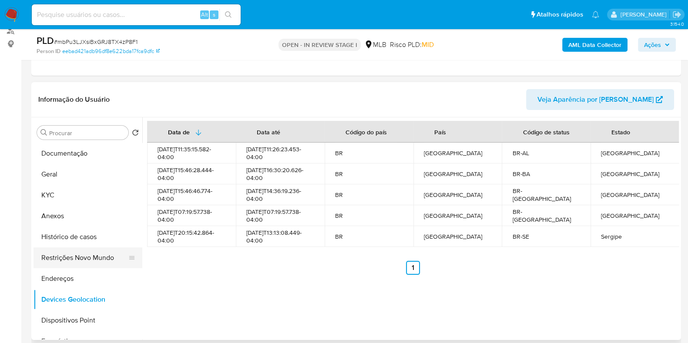
click at [58, 258] on button "Restrições Novo Mundo" at bounding box center [84, 257] width 102 height 21
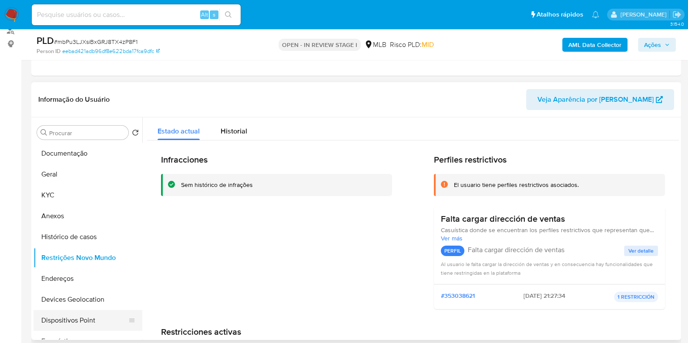
drag, startPoint x: 85, startPoint y: 322, endPoint x: 107, endPoint y: 319, distance: 21.9
click at [85, 322] on button "Dispositivos Point" at bounding box center [84, 320] width 102 height 21
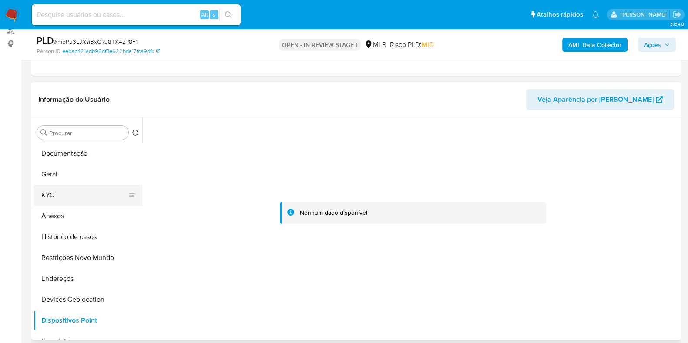
click at [47, 198] on button "KYC" at bounding box center [84, 195] width 102 height 21
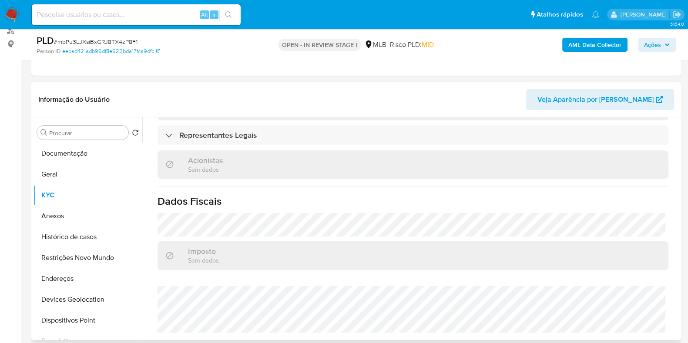
scroll to position [491, 0]
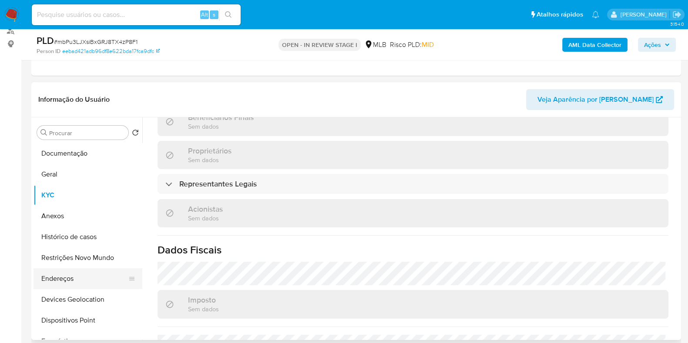
click at [72, 273] on button "Endereços" at bounding box center [84, 278] width 102 height 21
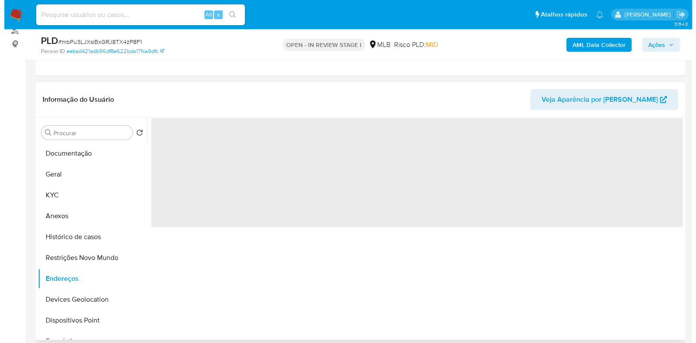
scroll to position [0, 0]
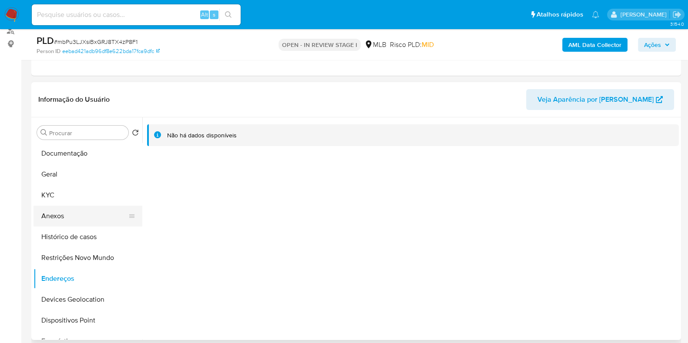
click at [69, 216] on button "Anexos" at bounding box center [84, 216] width 102 height 21
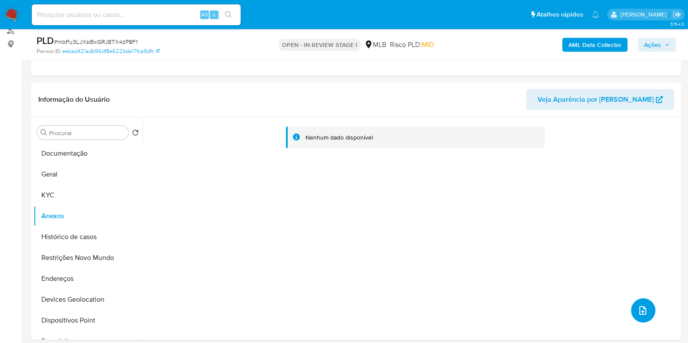
click at [643, 307] on icon "upload-file" at bounding box center [642, 310] width 10 height 10
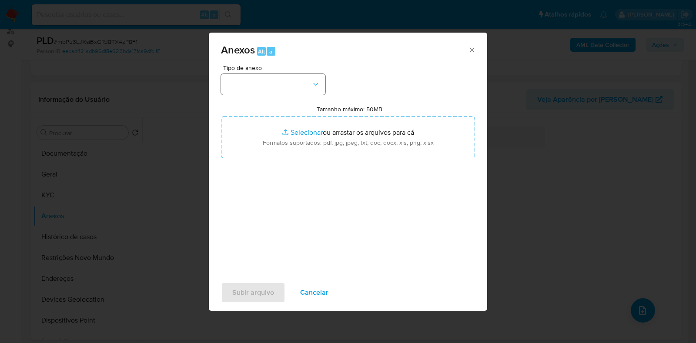
drag, startPoint x: 270, startPoint y: 96, endPoint x: 270, endPoint y: 88, distance: 7.8
click at [270, 88] on div "Tipo de anexo Tamanho máximo: 50MB Selecionar arquivos Selecionar ou arrastar o…" at bounding box center [348, 167] width 254 height 205
click at [270, 88] on button "button" at bounding box center [273, 84] width 104 height 21
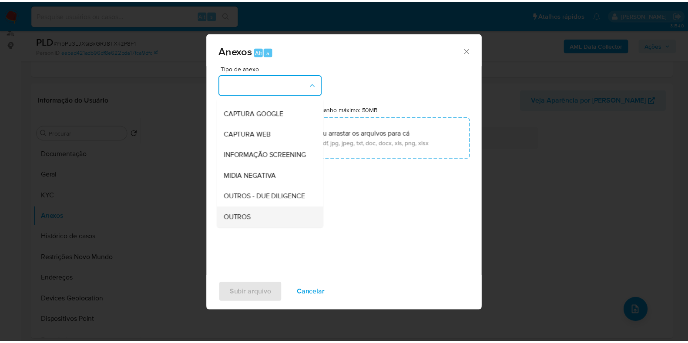
scroll to position [54, 0]
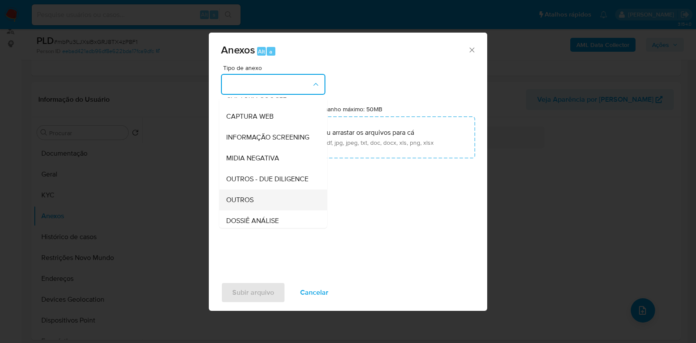
click at [253, 210] on div "OUTROS" at bounding box center [270, 200] width 89 height 21
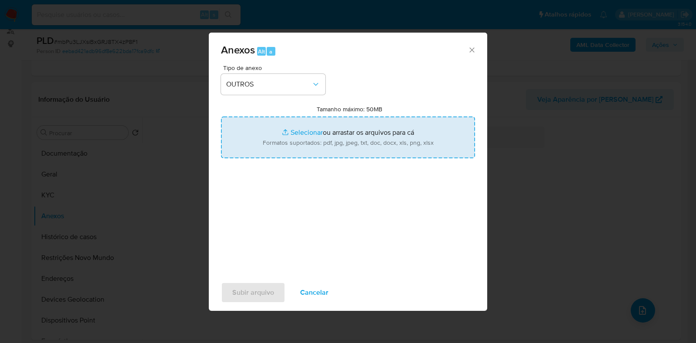
click at [310, 135] on input "Tamanho máximo: 50MB Selecionar arquivos" at bounding box center [348, 138] width 254 height 42
type input "C:\fakepath\Mulan 1785045390_2025_08_18_09_44_46 - Resumen TX.pdf"
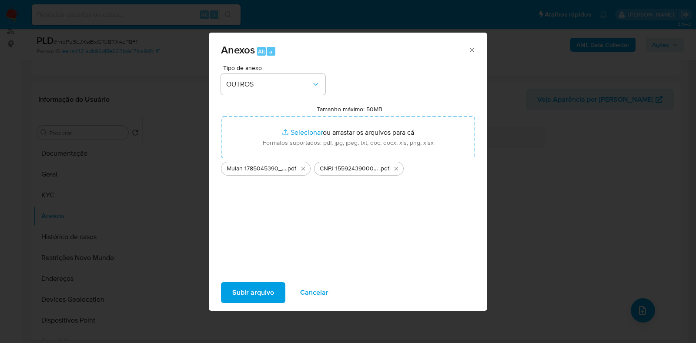
drag, startPoint x: 310, startPoint y: 135, endPoint x: 255, endPoint y: 290, distance: 163.8
click at [255, 290] on span "Subir arquivo" at bounding box center [253, 292] width 42 height 19
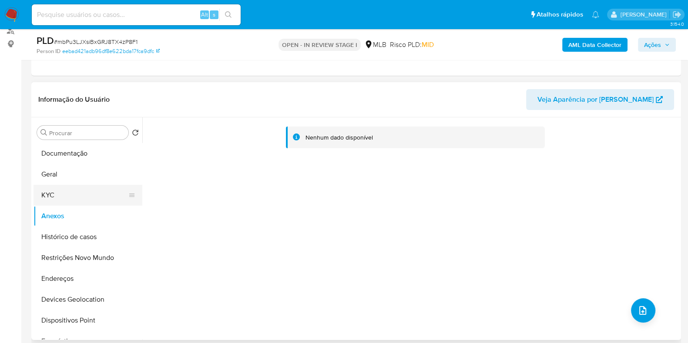
click at [59, 197] on button "KYC" at bounding box center [84, 195] width 102 height 21
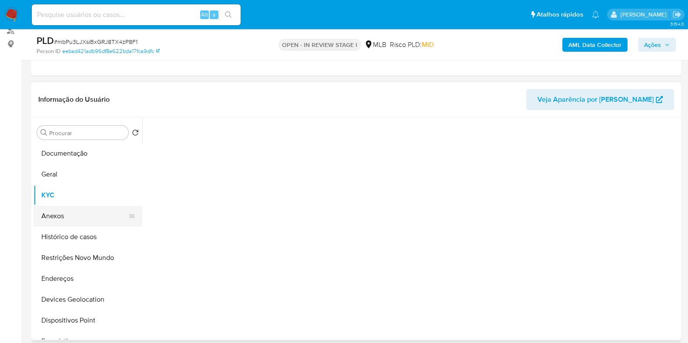
click at [57, 216] on button "Anexos" at bounding box center [84, 216] width 102 height 21
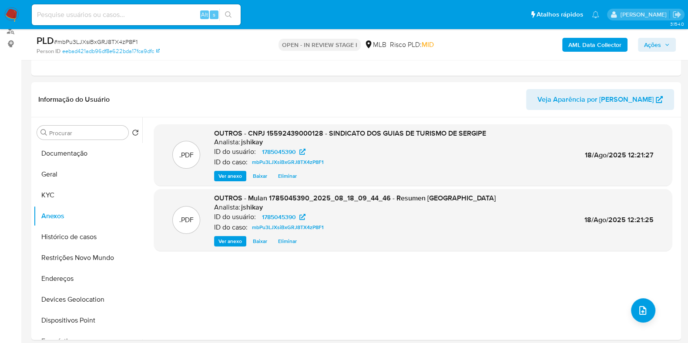
click at [653, 44] on span "Ações" at bounding box center [652, 45] width 17 height 14
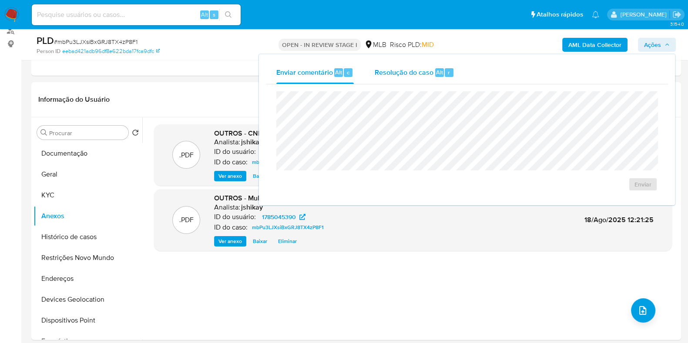
click at [391, 73] on span "Resolução do caso" at bounding box center [403, 72] width 59 height 10
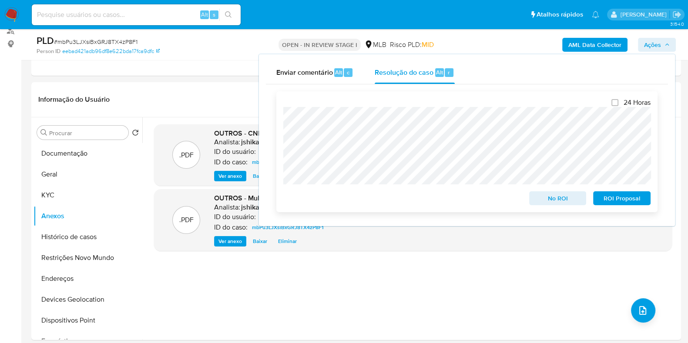
click at [558, 200] on span "No ROI" at bounding box center [557, 198] width 45 height 12
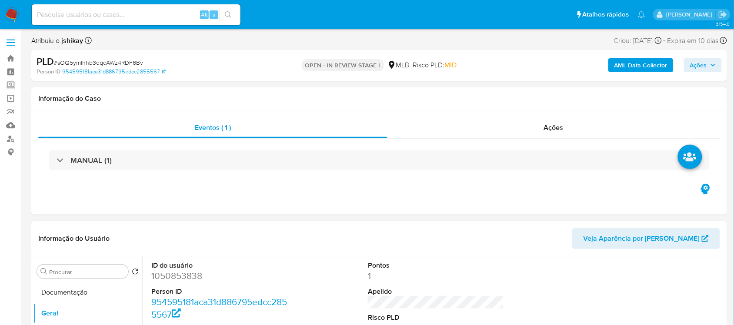
click at [179, 277] on dd "1050853838" at bounding box center [219, 276] width 136 height 12
copy dd "1050853838"
click at [151, 177] on div "MANUAL (1)" at bounding box center [379, 160] width 682 height 43
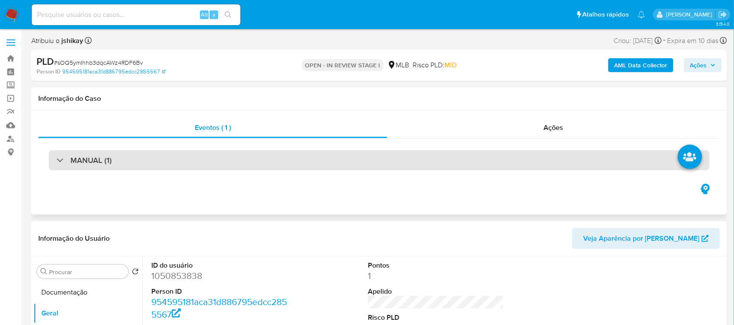
click at [151, 167] on div "MANUAL (1)" at bounding box center [379, 160] width 661 height 20
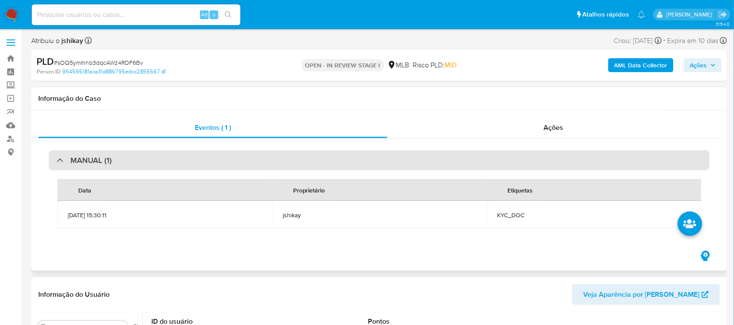
click at [162, 164] on div "MANUAL (1)" at bounding box center [379, 160] width 661 height 20
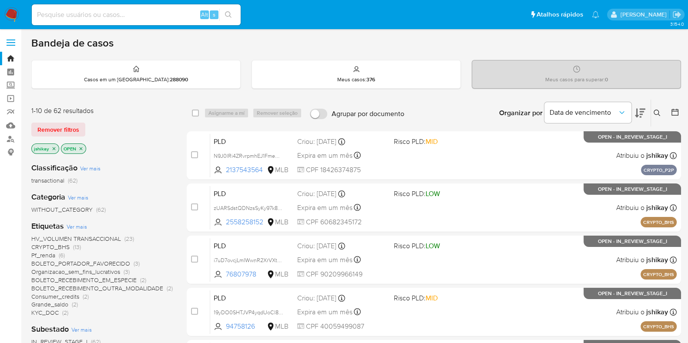
click at [675, 110] on icon at bounding box center [674, 112] width 7 height 7
click at [678, 110] on icon at bounding box center [674, 112] width 9 height 9
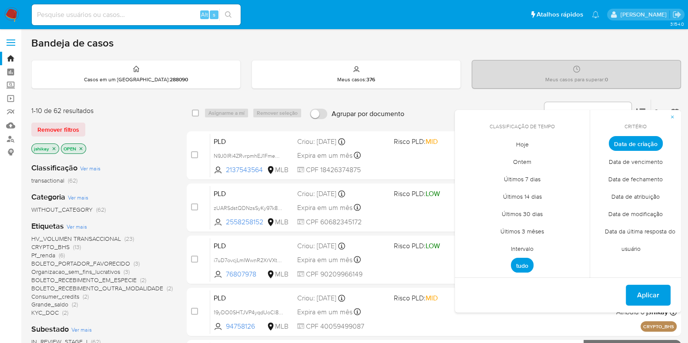
click at [528, 244] on span "Intervalo" at bounding box center [521, 249] width 41 height 18
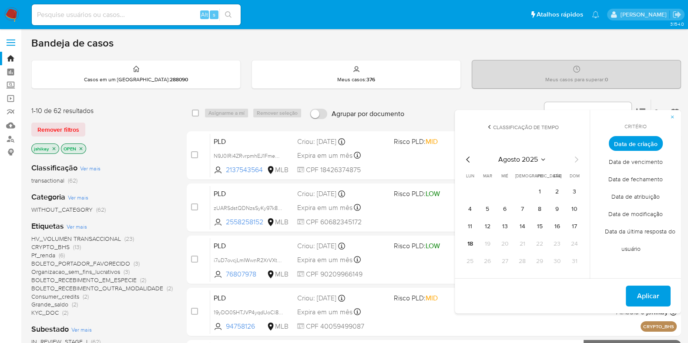
click at [467, 158] on icon "Mes anterior" at bounding box center [467, 160] width 3 height 6
click at [487, 190] on button "1" at bounding box center [487, 192] width 14 height 14
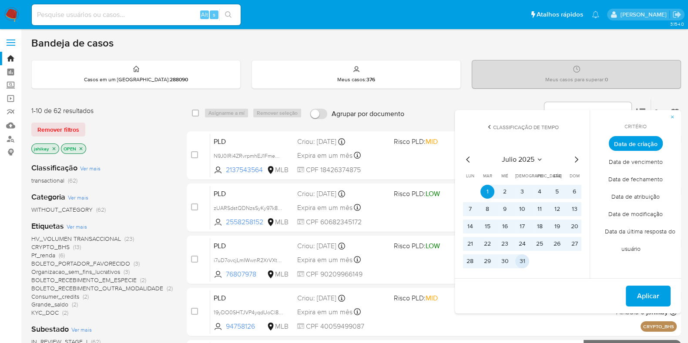
click at [522, 264] on button "31" at bounding box center [522, 261] width 14 height 14
click at [631, 295] on button "Aplicar" at bounding box center [647, 296] width 45 height 21
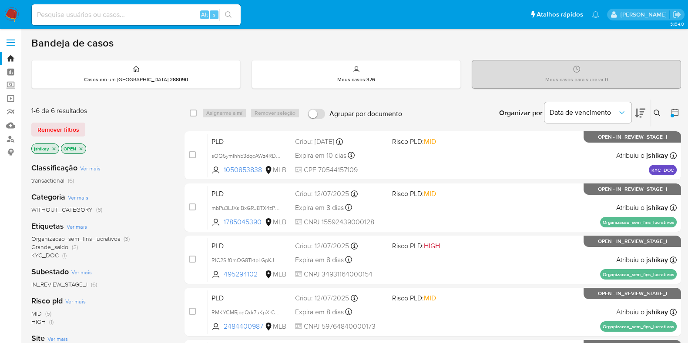
click at [66, 236] on span "Organizacao_sem_fins_lucrativos" at bounding box center [75, 238] width 89 height 9
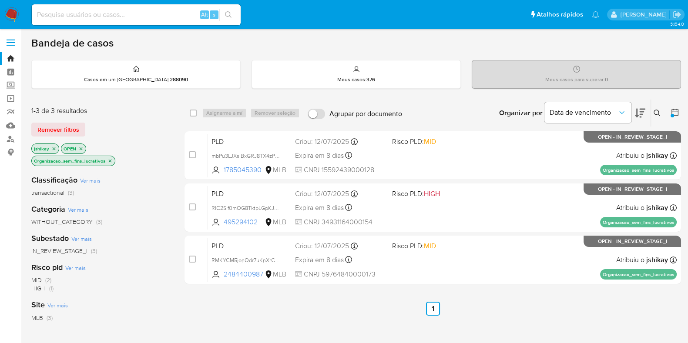
click at [83, 149] on p "OPEN" at bounding box center [73, 149] width 24 height 10
click at [81, 147] on icon "close-filter" at bounding box center [81, 148] width 3 height 3
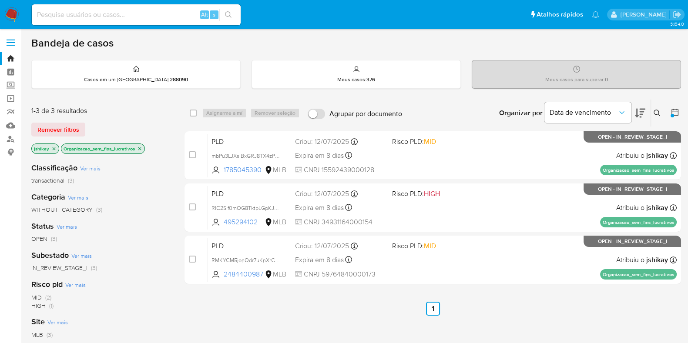
click at [53, 146] on icon "close-filter" at bounding box center [53, 148] width 5 height 5
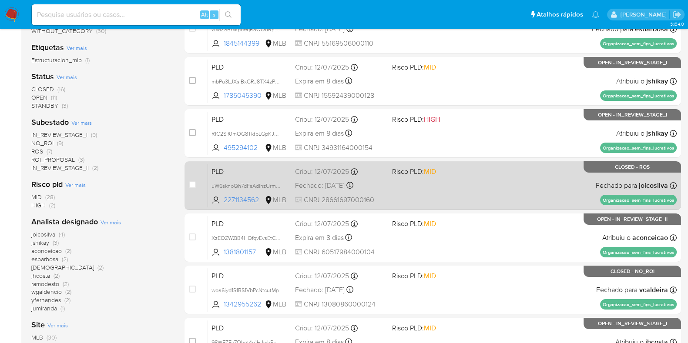
scroll to position [163, 0]
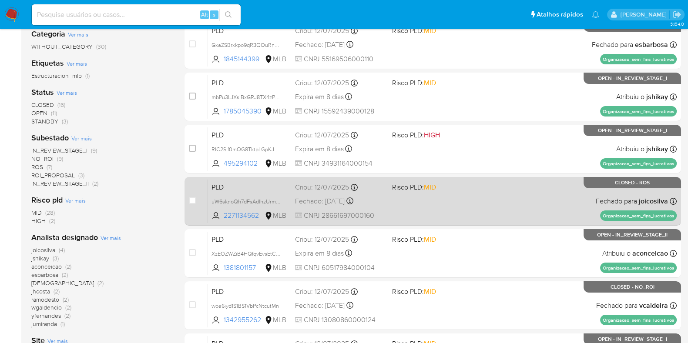
click at [564, 198] on div "PLD uW6sknoQh7dFsAdlhzUrmHF1 2271134562 MLB Risco PLD: MID Criou: 12/07/2025 Cr…" at bounding box center [442, 201] width 468 height 44
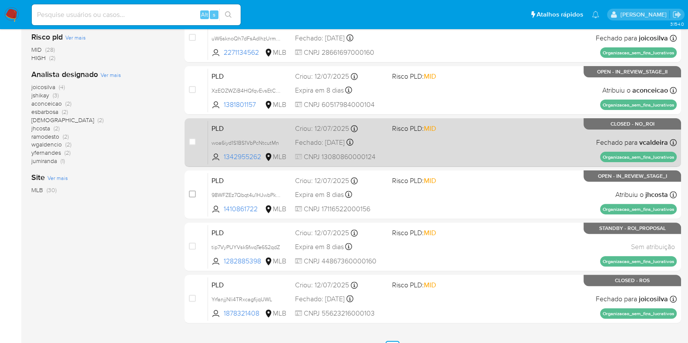
scroll to position [343, 0]
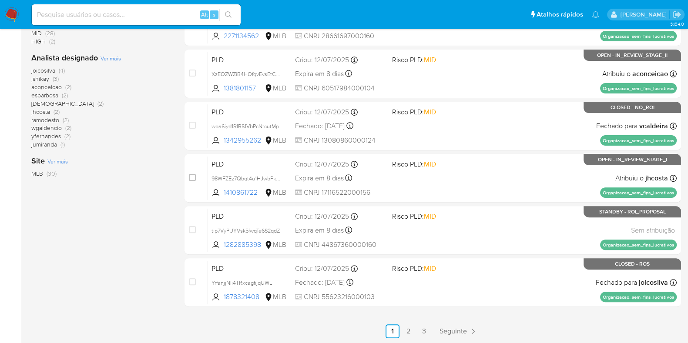
click at [411, 328] on link "2" at bounding box center [408, 331] width 14 height 14
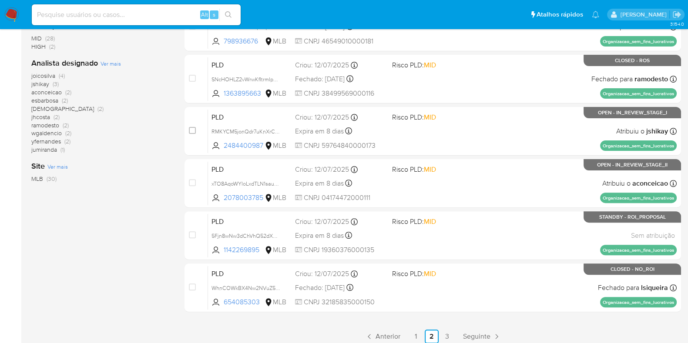
scroll to position [343, 0]
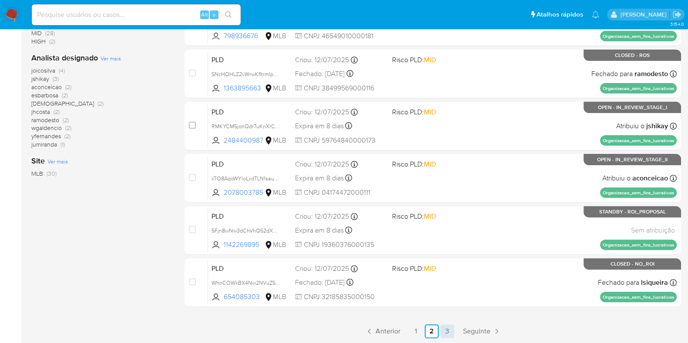
click at [448, 325] on link "3" at bounding box center [447, 331] width 14 height 14
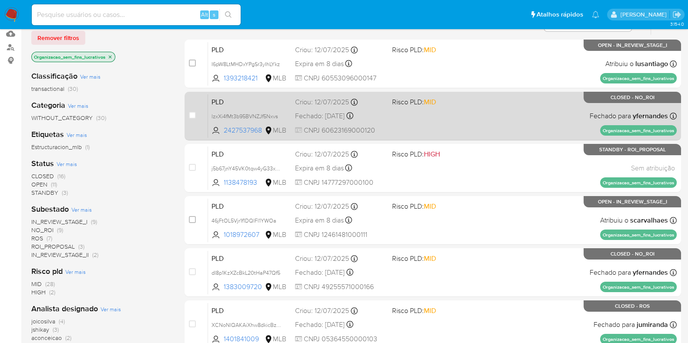
scroll to position [108, 0]
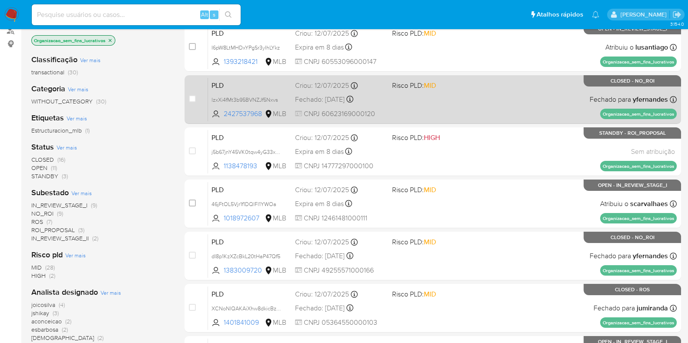
click at [510, 104] on div "PLD lzxXi4fMt3b95BVNZJf5Nxvs 2427537968 MLB Risco PLD: MID Criou: 12/07/2025 Cr…" at bounding box center [442, 99] width 468 height 44
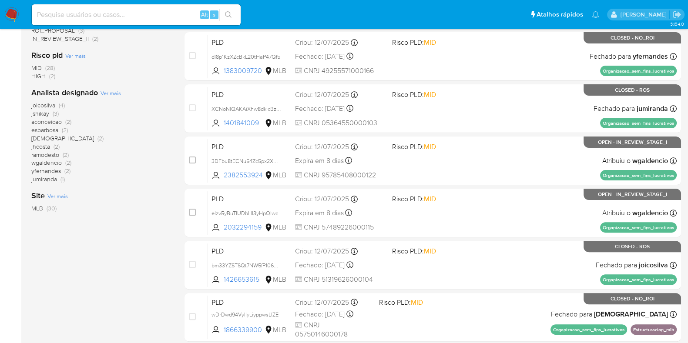
scroll to position [343, 0]
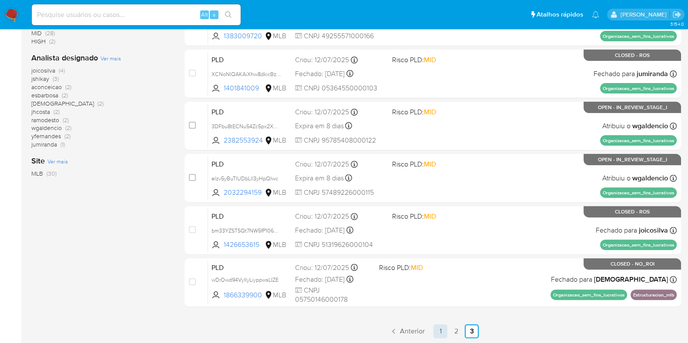
click at [446, 333] on link "1" at bounding box center [440, 331] width 14 height 14
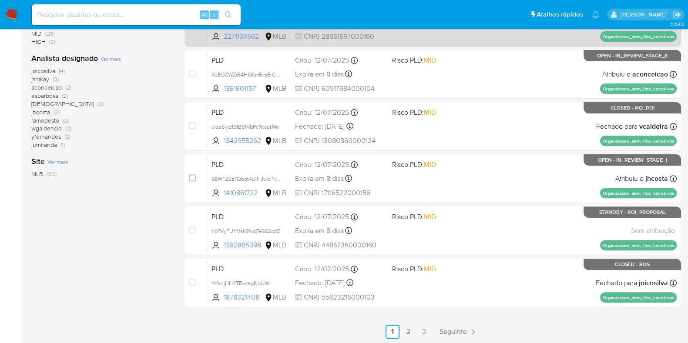
scroll to position [343, 0]
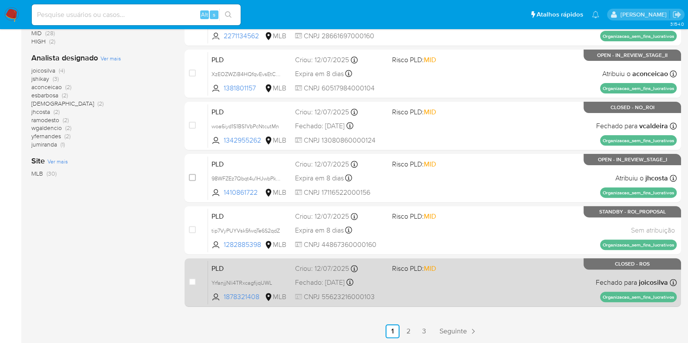
click at [510, 280] on div "PLD YrfanjjNIi4TRxcagfijqUWL 1878321408 MLB Risco PLD: MID Criou: 12/07/2025 Cr…" at bounding box center [442, 282] width 468 height 44
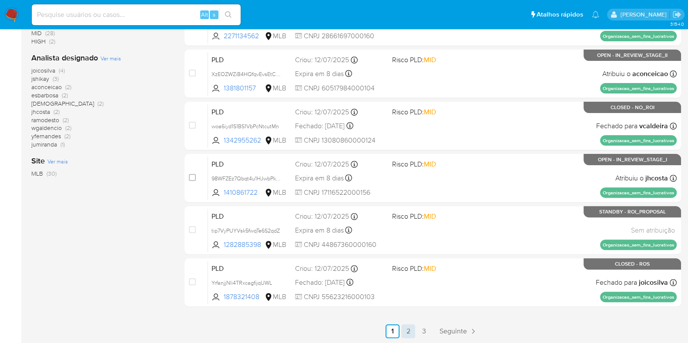
click at [404, 333] on link "2" at bounding box center [408, 331] width 14 height 14
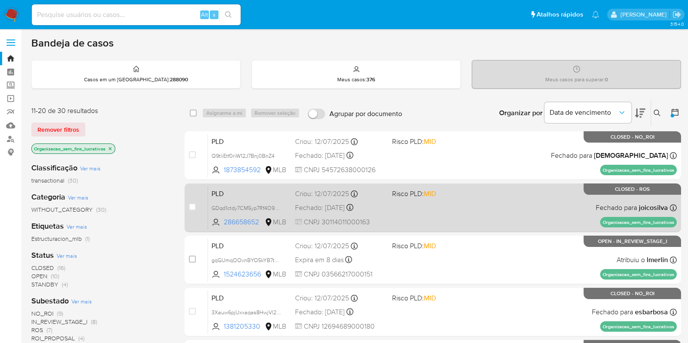
scroll to position [54, 0]
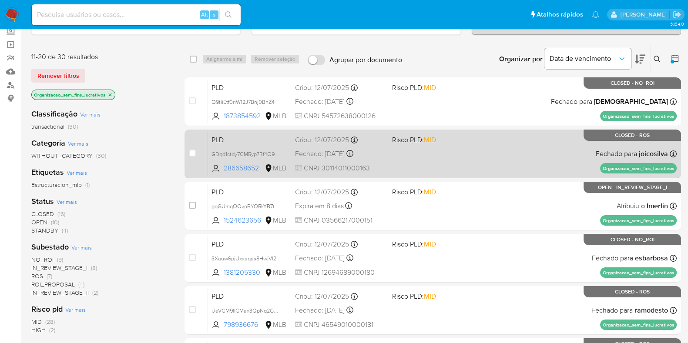
click at [441, 157] on div "PLD GDqd1ctdy7CM5yp7Rf4O9uJ1 286658652 MLB Risco PLD: MID Criou: 12/07/2025 Cri…" at bounding box center [442, 154] width 468 height 44
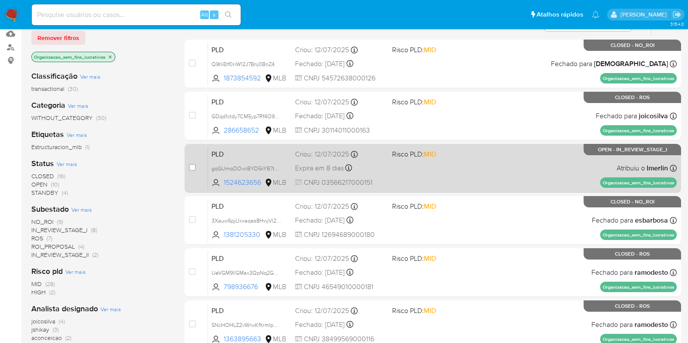
scroll to position [108, 0]
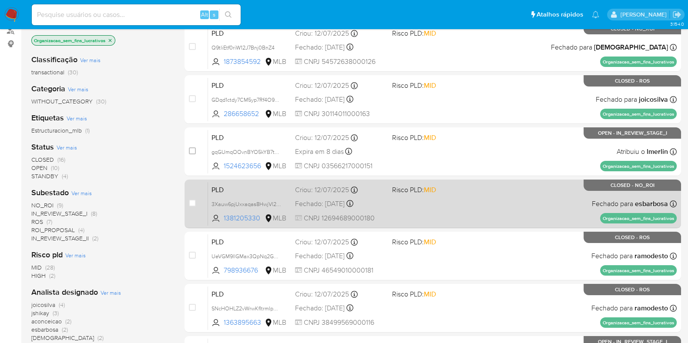
click at [481, 216] on div "PLD 3Xauw6pjUxxaqas8HwjVl2Zd 1381205330 MLB Risco PLD: MID Criou: 12/07/2025 Cr…" at bounding box center [442, 204] width 468 height 44
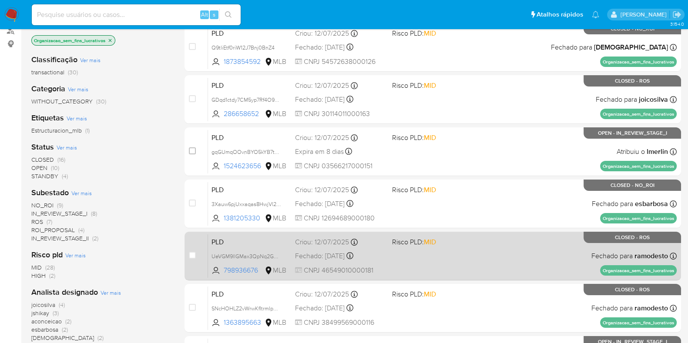
click at [466, 250] on div "PLD UeVGM9llGMax3QpNq2GOD4H0 798936676 MLB Risco PLD: MID Criou: 12/07/2025 Cri…" at bounding box center [442, 256] width 468 height 44
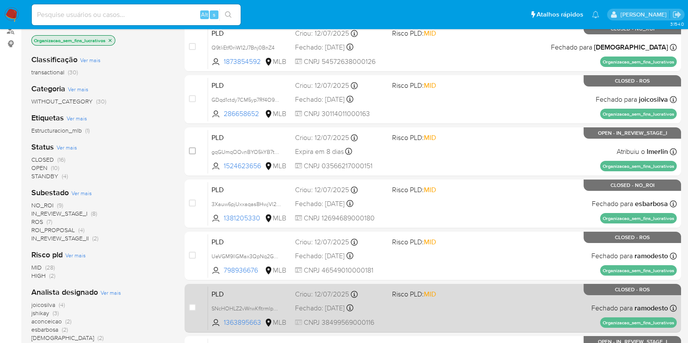
click at [461, 286] on div "PLD SNcHOHLZ2vWrwKfItrmIpGos 1363895663 MLB Risco PLD: MID Criou: 12/07/2025 Cr…" at bounding box center [442, 308] width 468 height 44
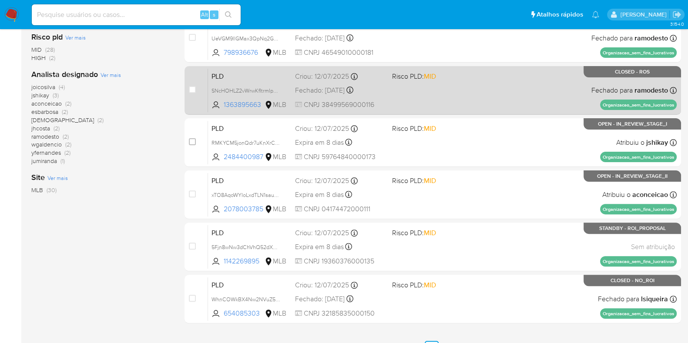
scroll to position [343, 0]
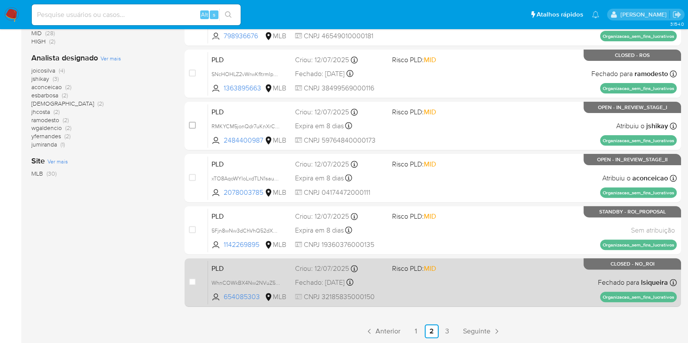
click at [463, 282] on div "PLD WhnCOWkBX4Nw2NVuZ5ARu9WK 654085303 MLB Risco PLD: MID Criou: 12/07/2025 Cri…" at bounding box center [442, 282] width 468 height 44
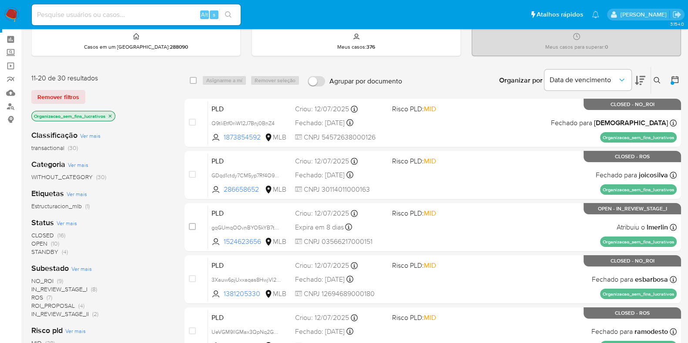
scroll to position [0, 0]
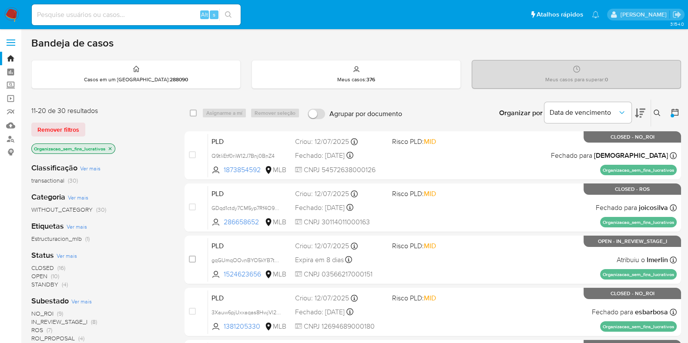
click at [11, 15] on img at bounding box center [11, 14] width 15 height 15
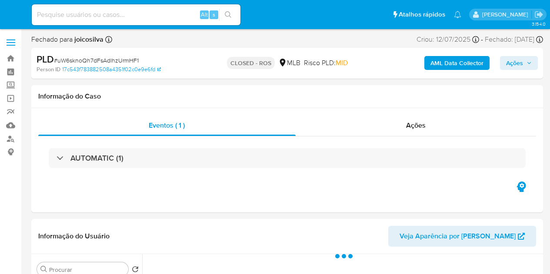
select select "10"
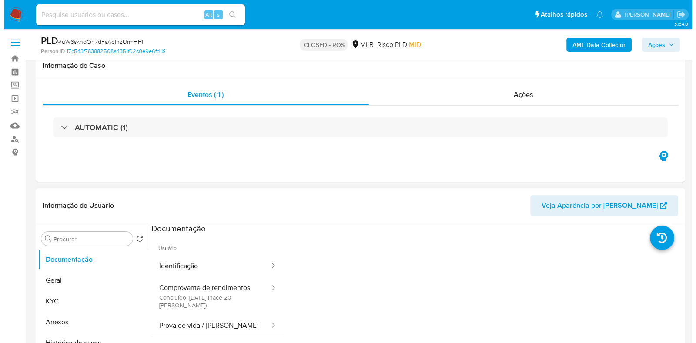
scroll to position [54, 0]
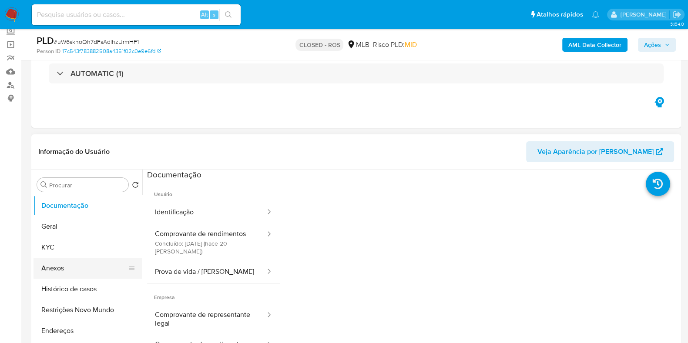
click at [84, 268] on button "Anexos" at bounding box center [84, 268] width 102 height 21
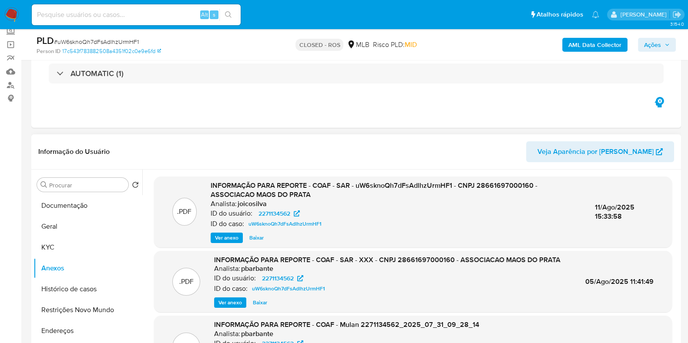
click at [218, 234] on span "Ver anexo" at bounding box center [226, 238] width 23 height 9
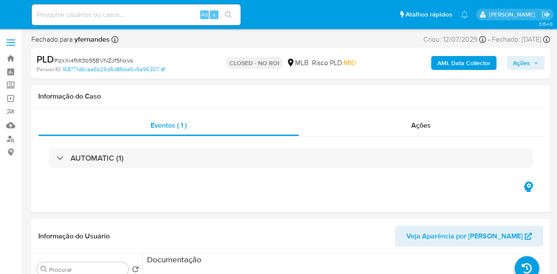
select select "10"
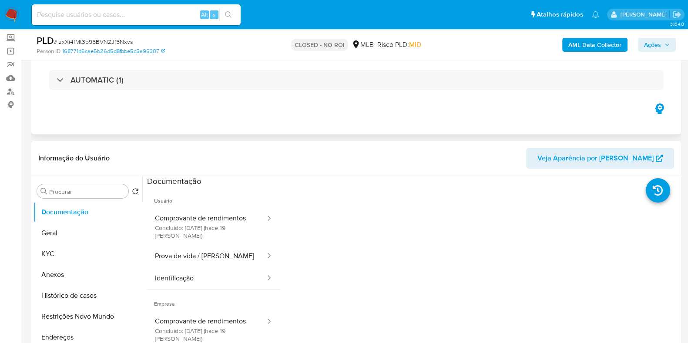
scroll to position [108, 0]
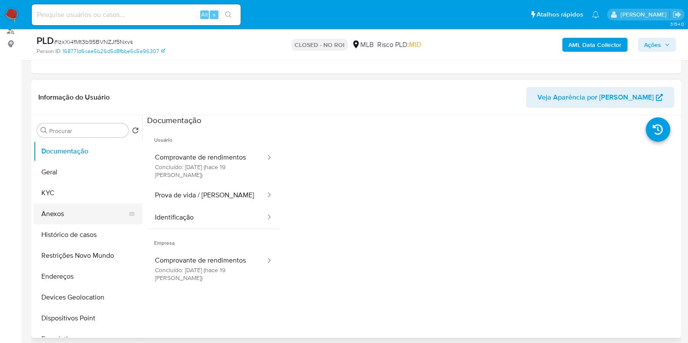
click at [94, 216] on button "Anexos" at bounding box center [84, 214] width 102 height 21
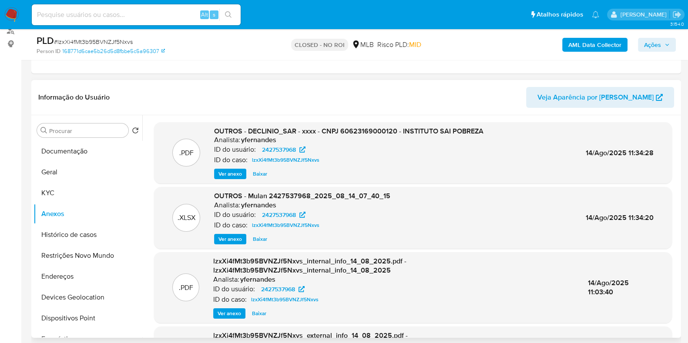
click at [224, 172] on span "Ver anexo" at bounding box center [229, 174] width 23 height 9
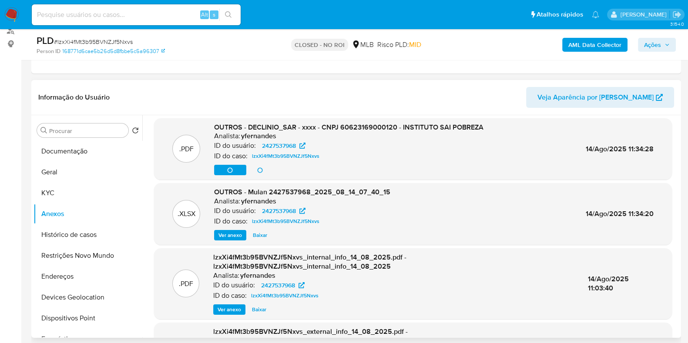
scroll to position [0, 0]
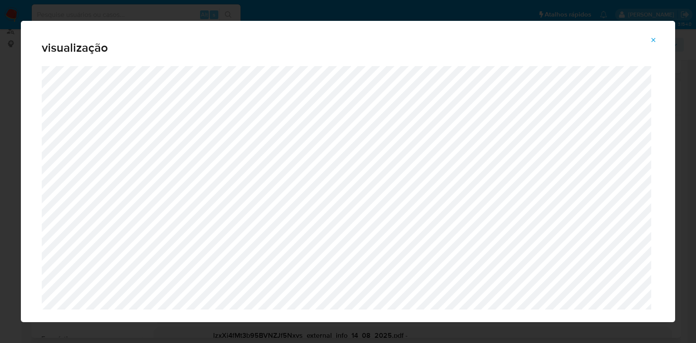
click at [556, 40] on icon "Attachment preview" at bounding box center [653, 40] width 7 height 7
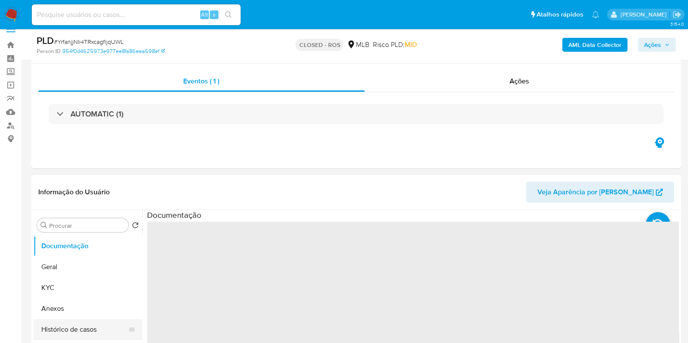
scroll to position [108, 0]
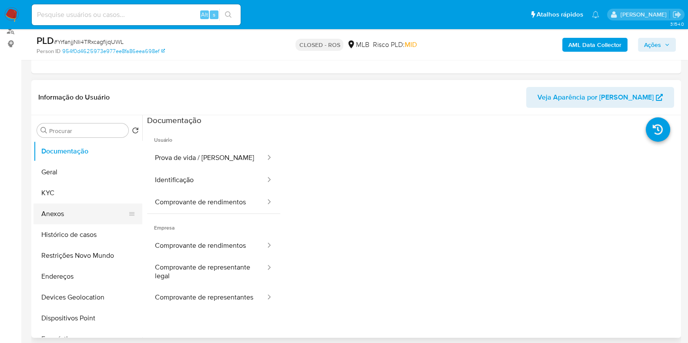
click at [68, 213] on button "Anexos" at bounding box center [84, 214] width 102 height 21
select select "10"
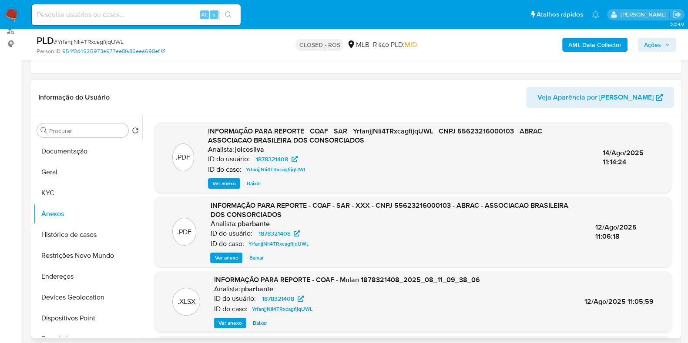
click at [223, 184] on span "Ver anexo" at bounding box center [223, 183] width 23 height 9
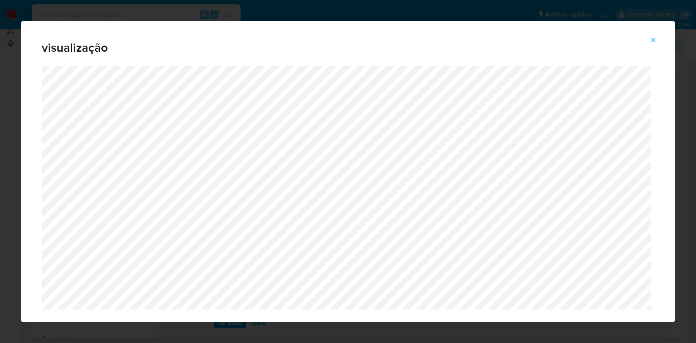
click at [651, 39] on icon "Attachment preview" at bounding box center [653, 40] width 7 height 7
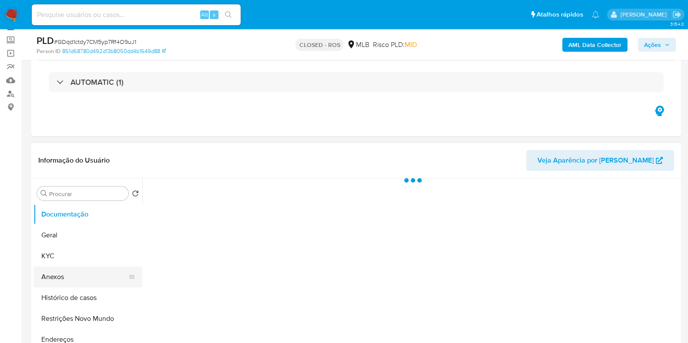
scroll to position [108, 0]
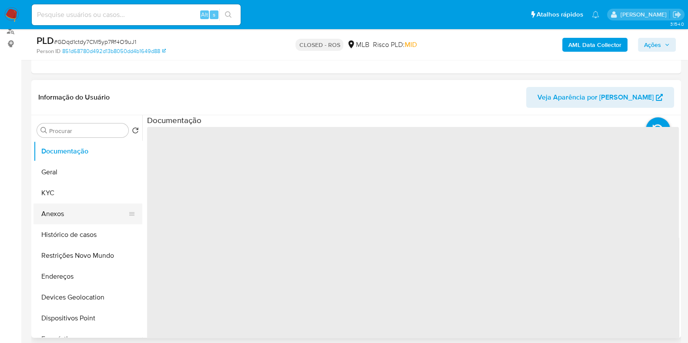
click at [71, 210] on button "Anexos" at bounding box center [84, 214] width 102 height 21
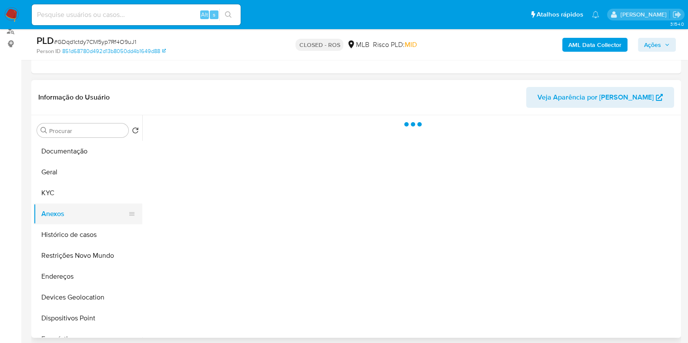
select select "10"
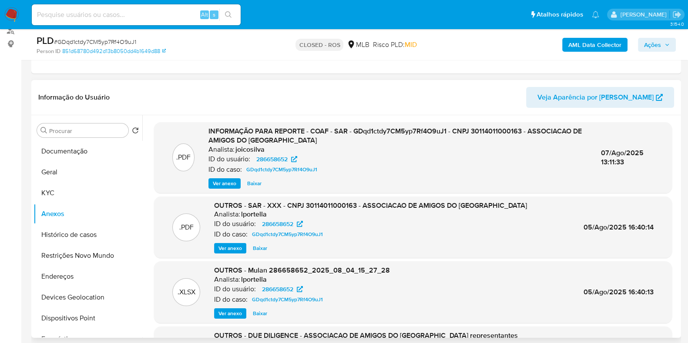
click at [228, 179] on span "Ver anexo" at bounding box center [224, 183] width 23 height 9
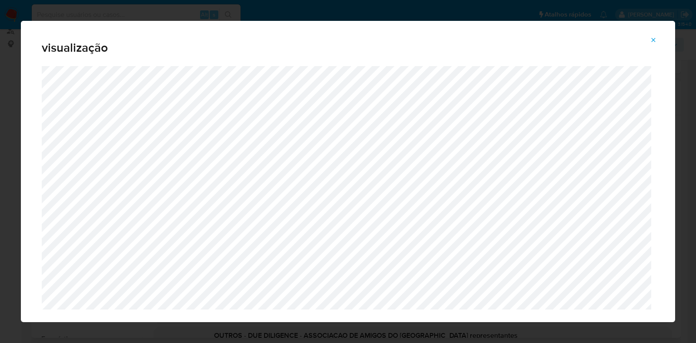
click at [652, 40] on button "Attachment preview" at bounding box center [653, 40] width 19 height 14
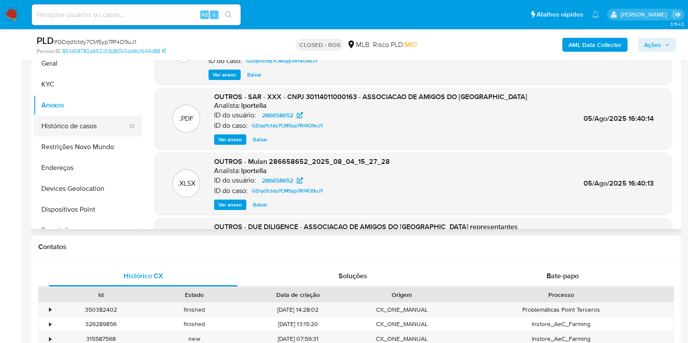
scroll to position [163, 0]
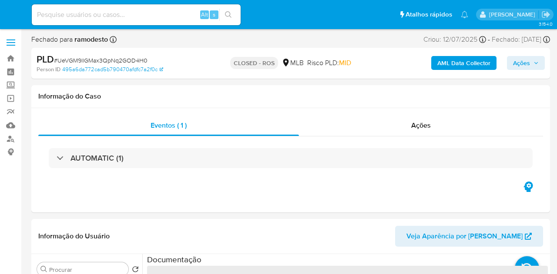
select select "10"
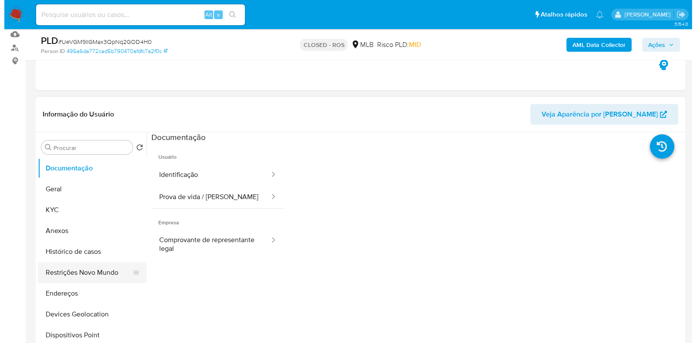
scroll to position [108, 0]
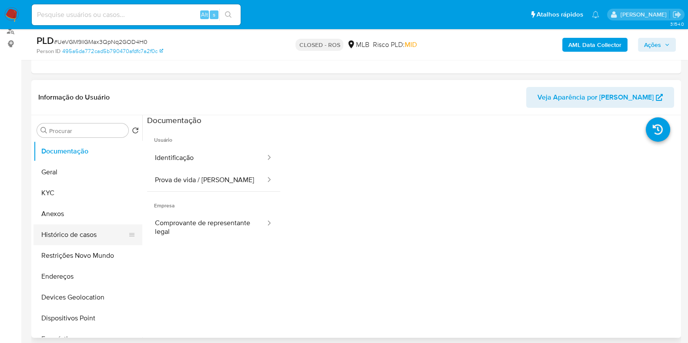
click at [104, 227] on button "Histórico de casos" at bounding box center [84, 234] width 102 height 21
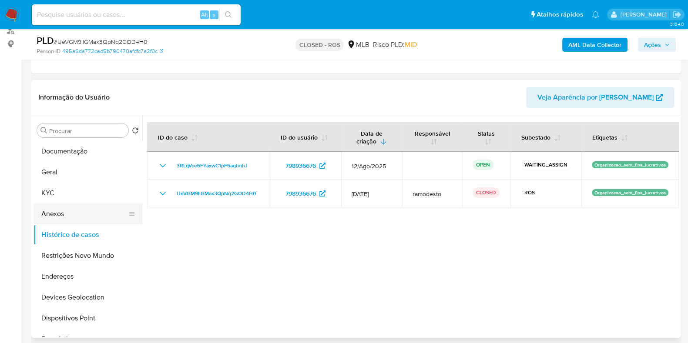
click at [94, 209] on button "Anexos" at bounding box center [84, 214] width 102 height 21
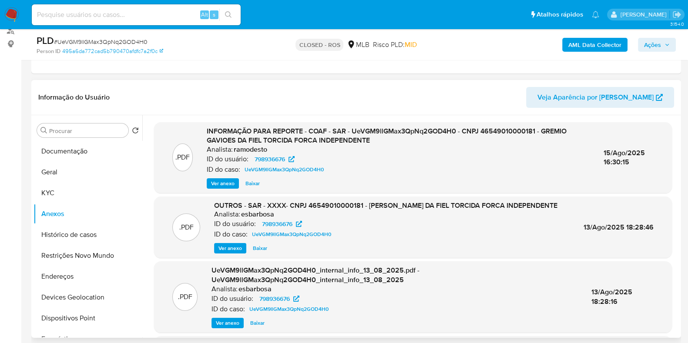
click at [229, 186] on span "Ver anexo" at bounding box center [222, 183] width 23 height 9
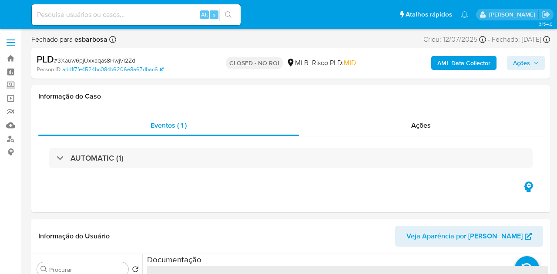
select select "10"
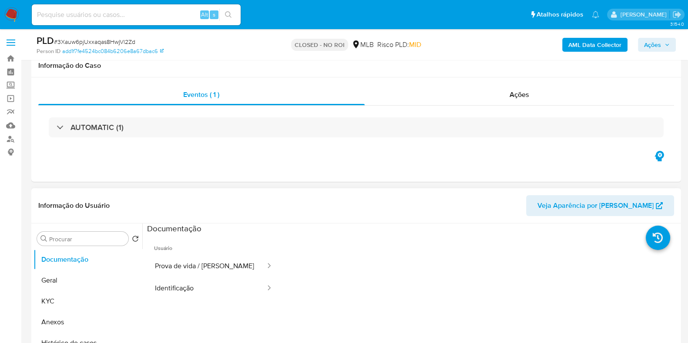
scroll to position [54, 0]
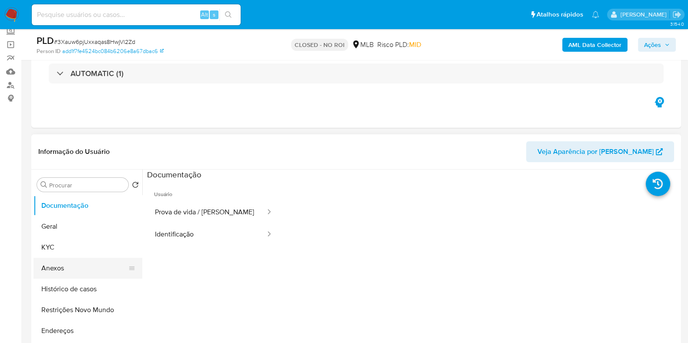
click at [91, 265] on button "Anexos" at bounding box center [84, 268] width 102 height 21
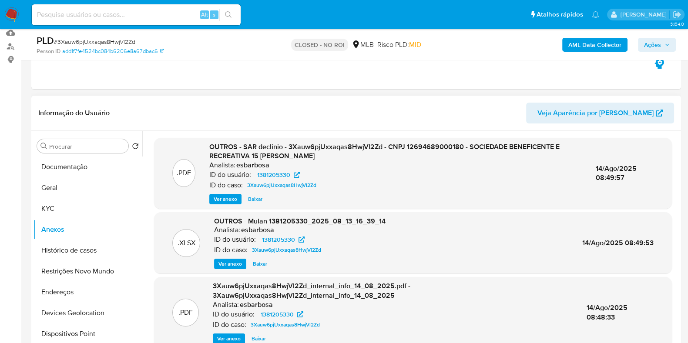
scroll to position [108, 0]
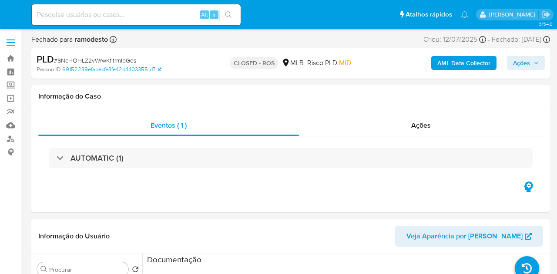
select select "10"
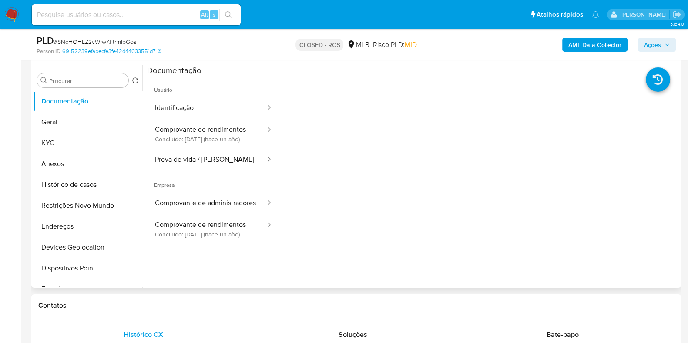
scroll to position [163, 0]
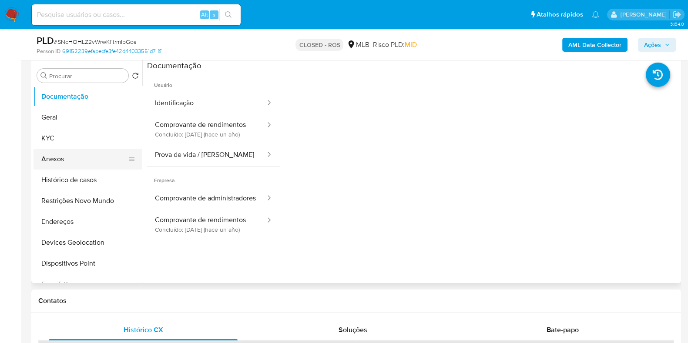
click at [73, 161] on button "Anexos" at bounding box center [84, 159] width 102 height 21
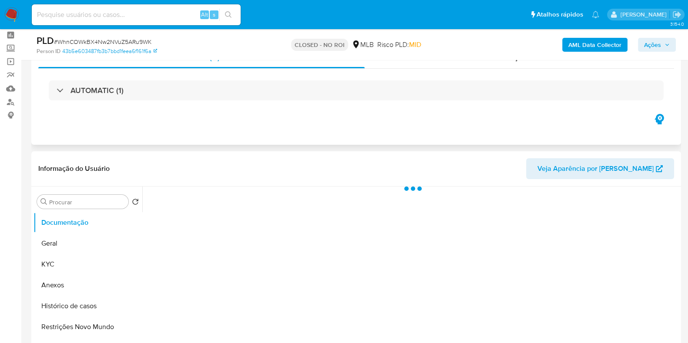
scroll to position [54, 0]
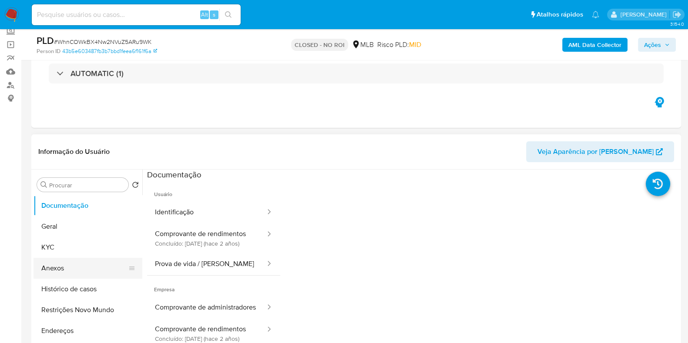
click at [58, 268] on button "Anexos" at bounding box center [84, 268] width 102 height 21
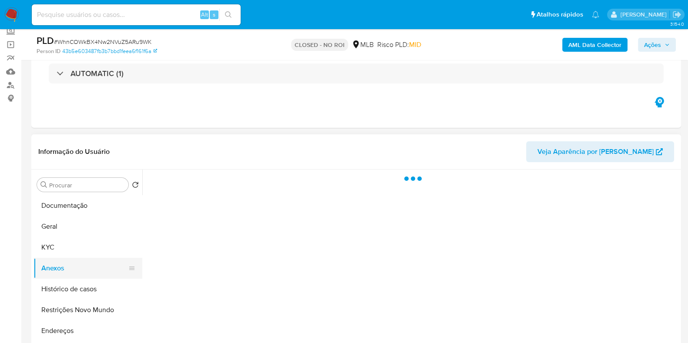
select select "10"
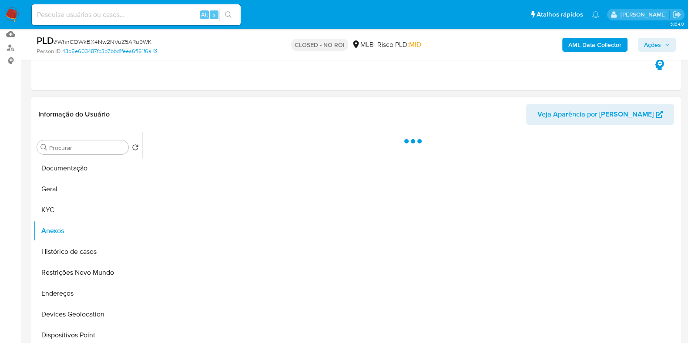
scroll to position [108, 0]
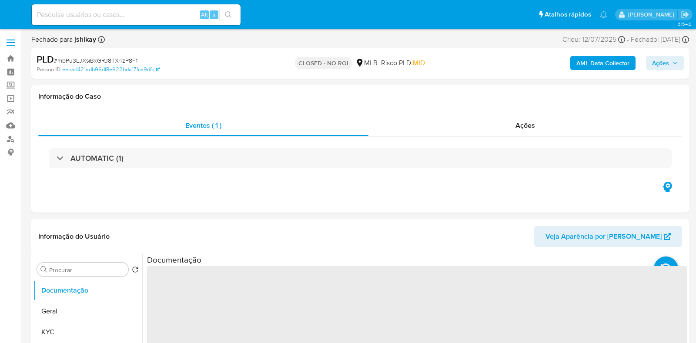
select select "10"
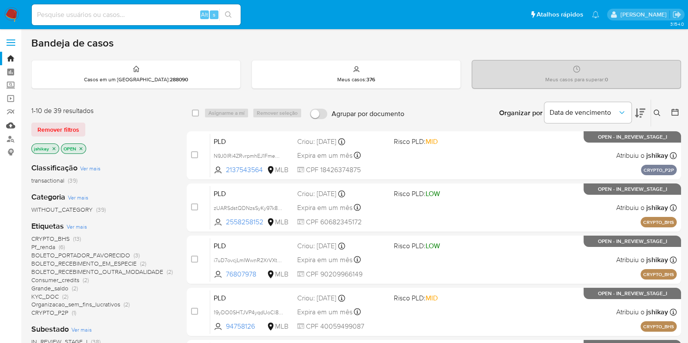
click at [11, 120] on link "Mulan" at bounding box center [52, 125] width 104 height 13
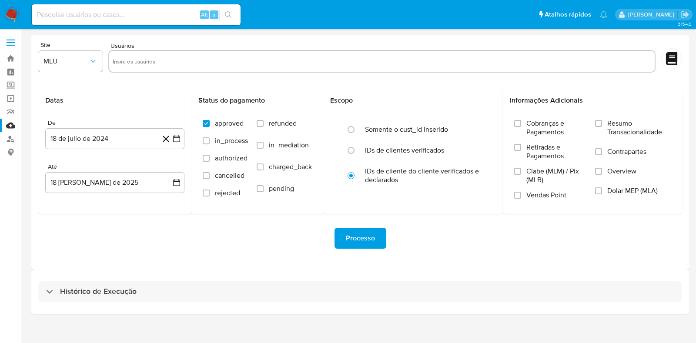
click at [175, 279] on div "Histórico de Execução" at bounding box center [360, 292] width 658 height 44
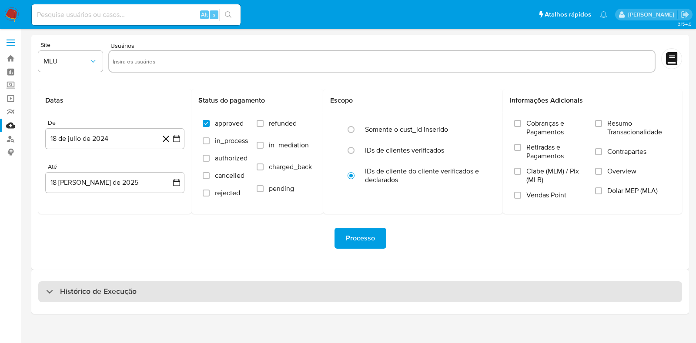
click at [171, 287] on div "Histórico de Execução" at bounding box center [360, 291] width 644 height 21
select select "10"
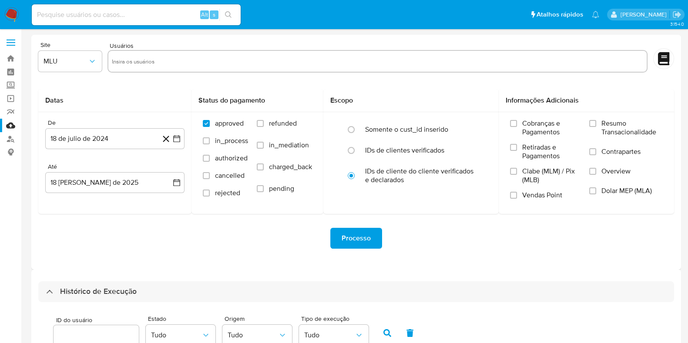
click at [9, 12] on img at bounding box center [11, 14] width 15 height 15
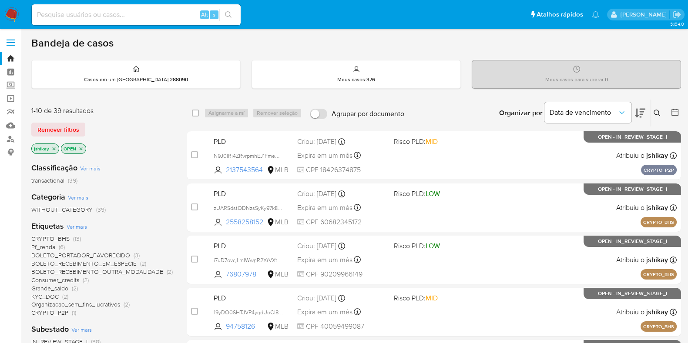
click at [671, 111] on icon at bounding box center [674, 112] width 7 height 7
click at [674, 111] on icon at bounding box center [674, 112] width 9 height 9
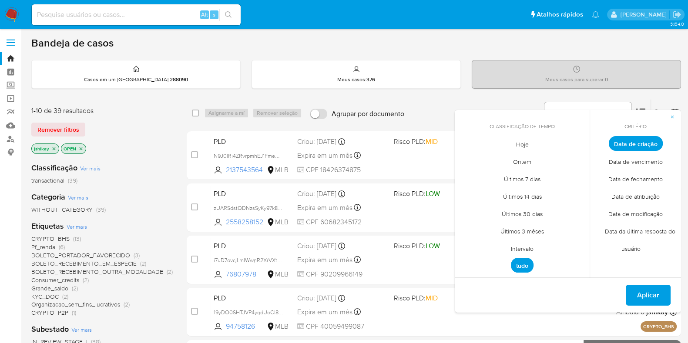
click at [514, 247] on span "Intervalo" at bounding box center [521, 249] width 41 height 18
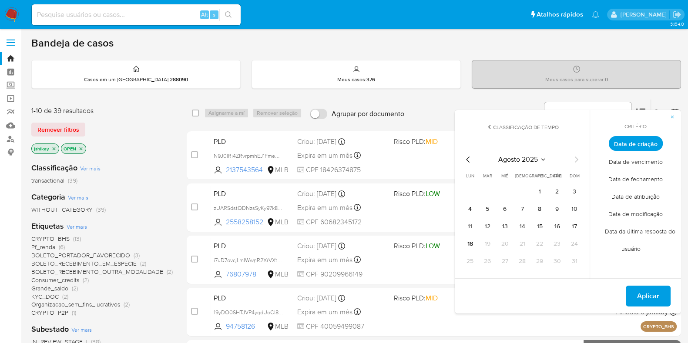
click at [464, 154] on icon "Mes anterior" at bounding box center [468, 159] width 10 height 10
click at [464, 157] on icon "Mes anterior" at bounding box center [468, 159] width 10 height 10
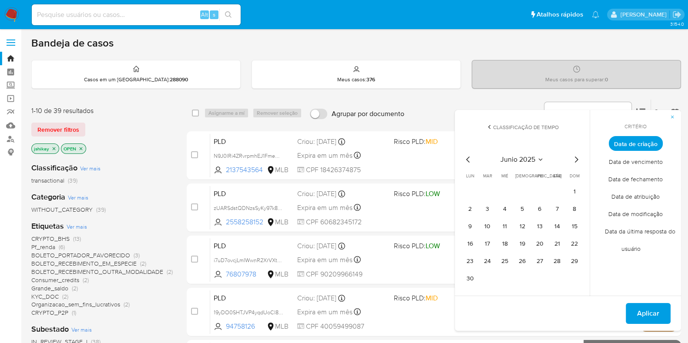
click at [578, 157] on icon "Mes siguiente" at bounding box center [576, 159] width 10 height 10
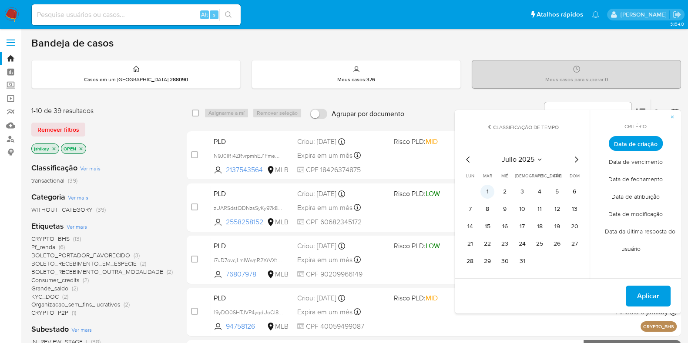
click at [487, 189] on button "1" at bounding box center [487, 192] width 14 height 14
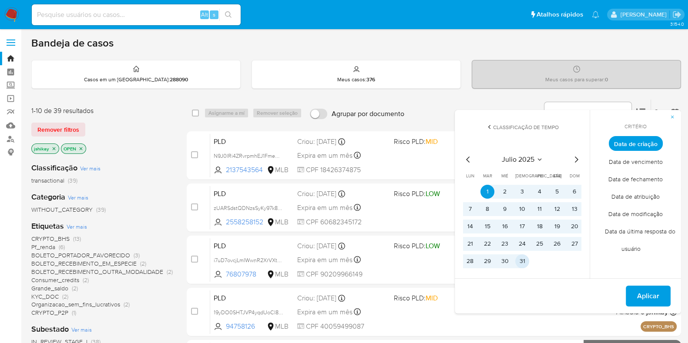
click at [524, 261] on button "31" at bounding box center [522, 261] width 14 height 14
click at [644, 297] on span "Aplicar" at bounding box center [648, 296] width 22 height 19
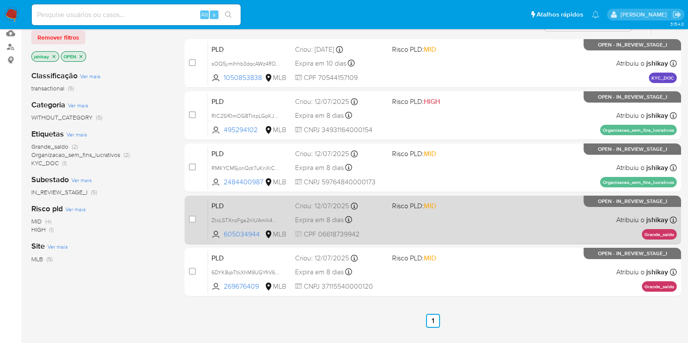
scroll to position [108, 0]
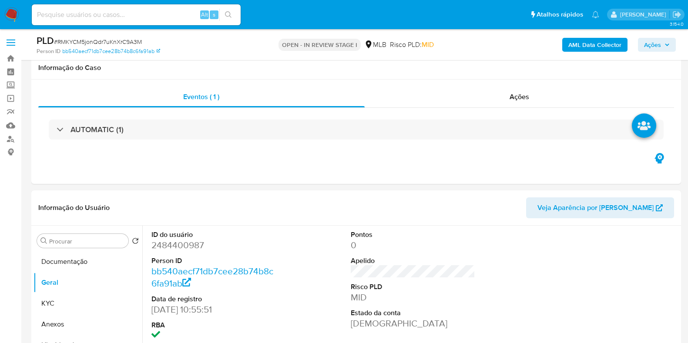
scroll to position [163, 0]
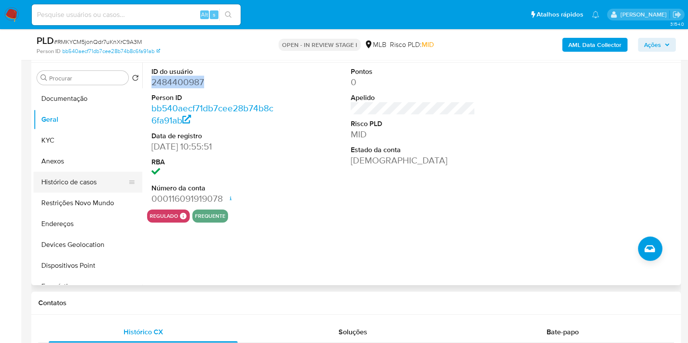
click at [75, 187] on button "Histórico de casos" at bounding box center [84, 182] width 102 height 21
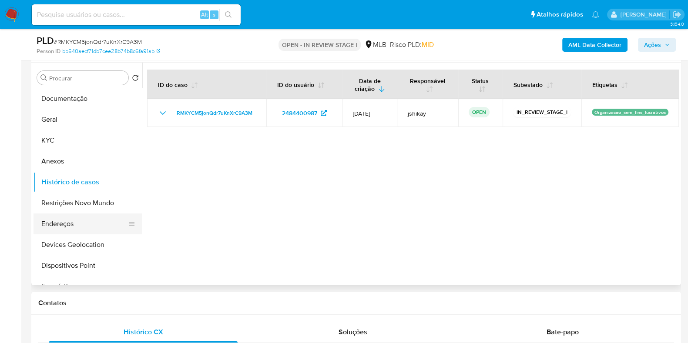
click at [83, 222] on button "Endereços" at bounding box center [84, 224] width 102 height 21
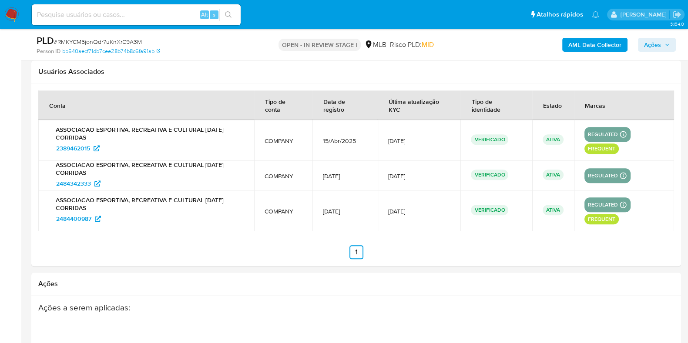
scroll to position [1196, 0]
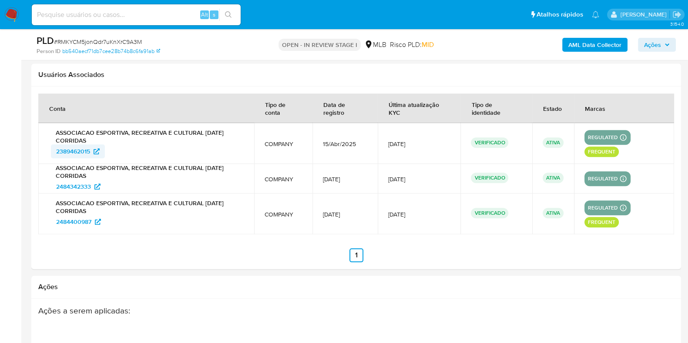
click at [67, 151] on span "2389462015" at bounding box center [73, 151] width 34 height 14
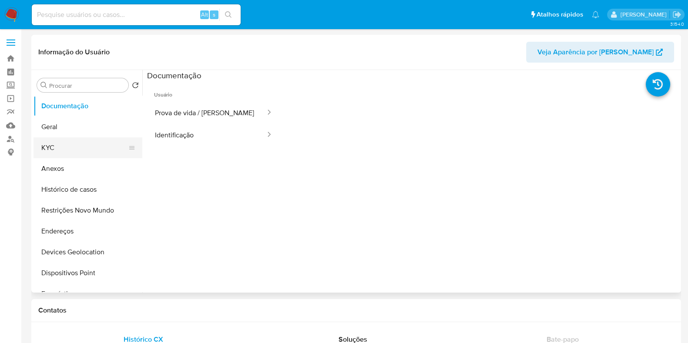
select select "10"
click at [104, 136] on button "Geral" at bounding box center [84, 127] width 102 height 21
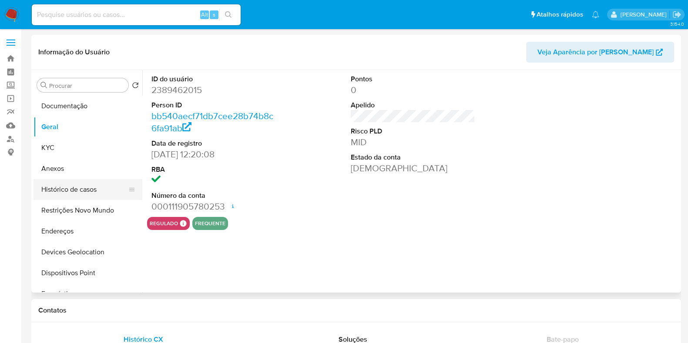
click at [107, 191] on button "Histórico de casos" at bounding box center [84, 189] width 102 height 21
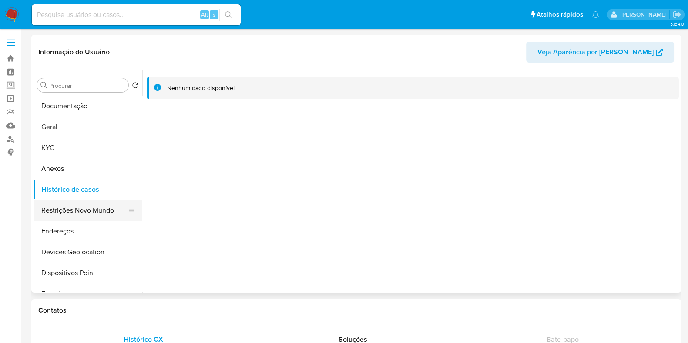
click at [104, 209] on button "Restrições Novo Mundo" at bounding box center [84, 210] width 102 height 21
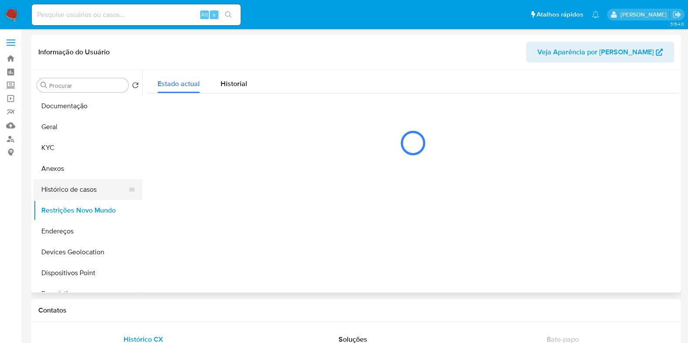
click at [84, 183] on button "Histórico de casos" at bounding box center [84, 189] width 102 height 21
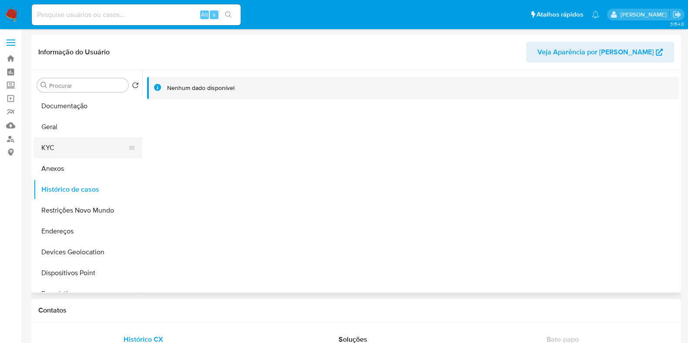
click at [82, 140] on button "KYC" at bounding box center [84, 147] width 102 height 21
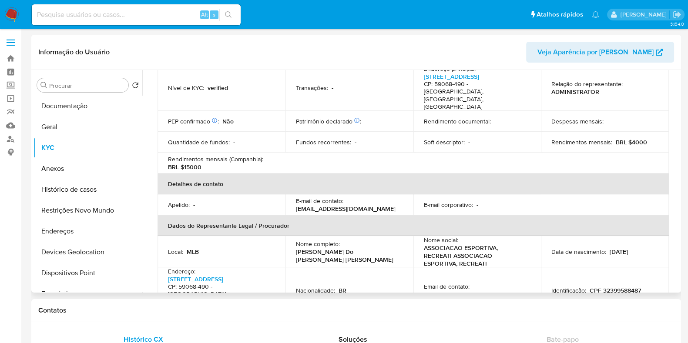
scroll to position [163, 0]
